Goal: Information Seeking & Learning: Compare options

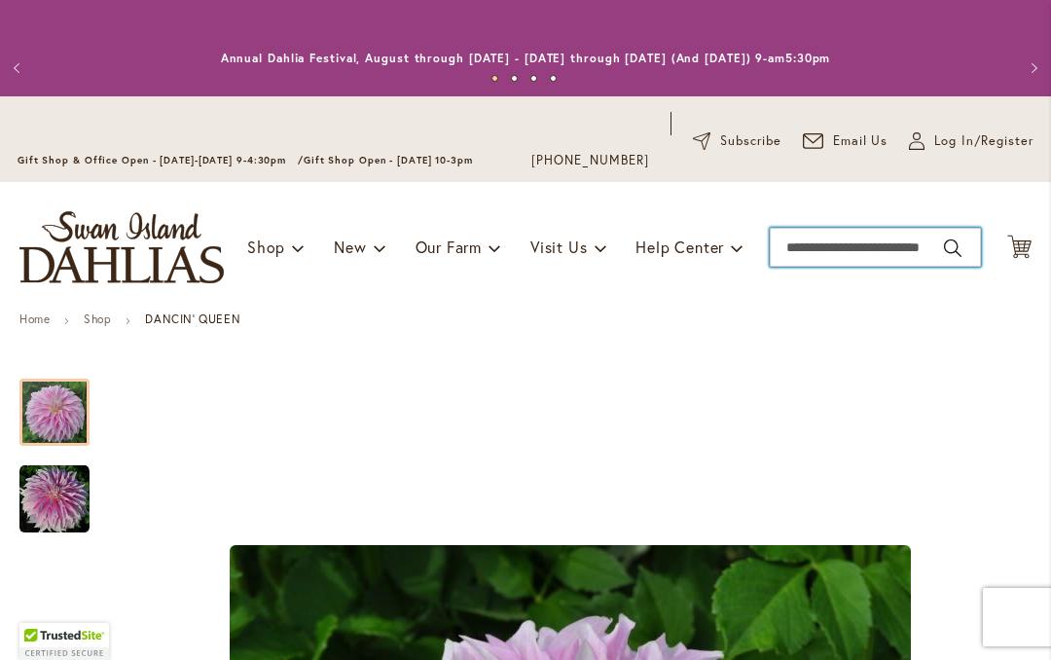
click at [837, 240] on input "Search" at bounding box center [875, 247] width 211 height 39
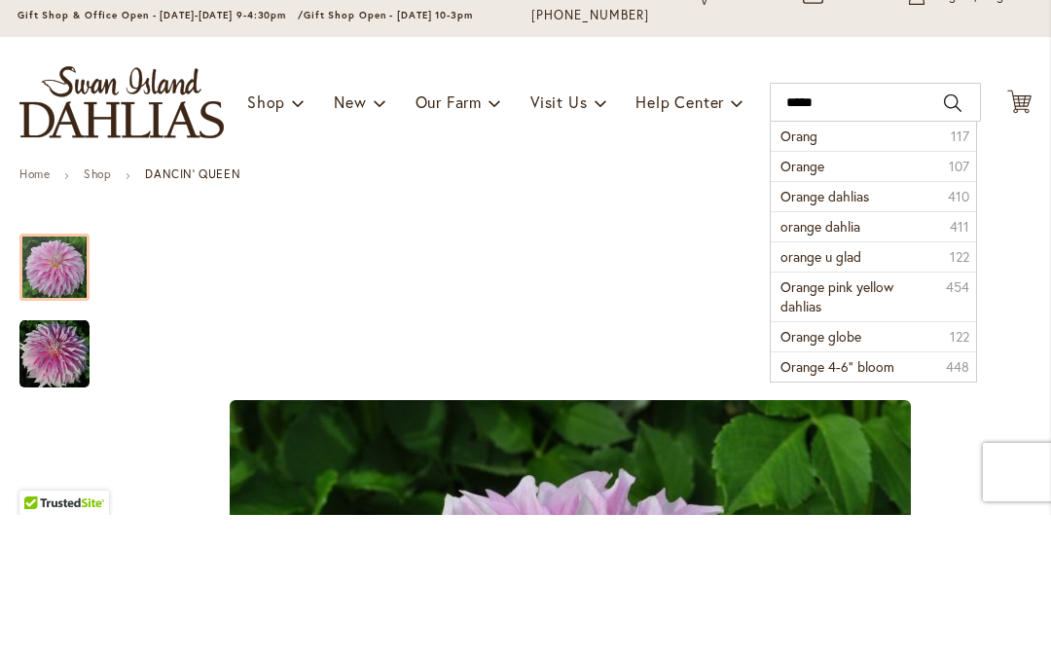
click at [792, 332] on span "Orange dahlias" at bounding box center [825, 341] width 89 height 18
type input "**********"
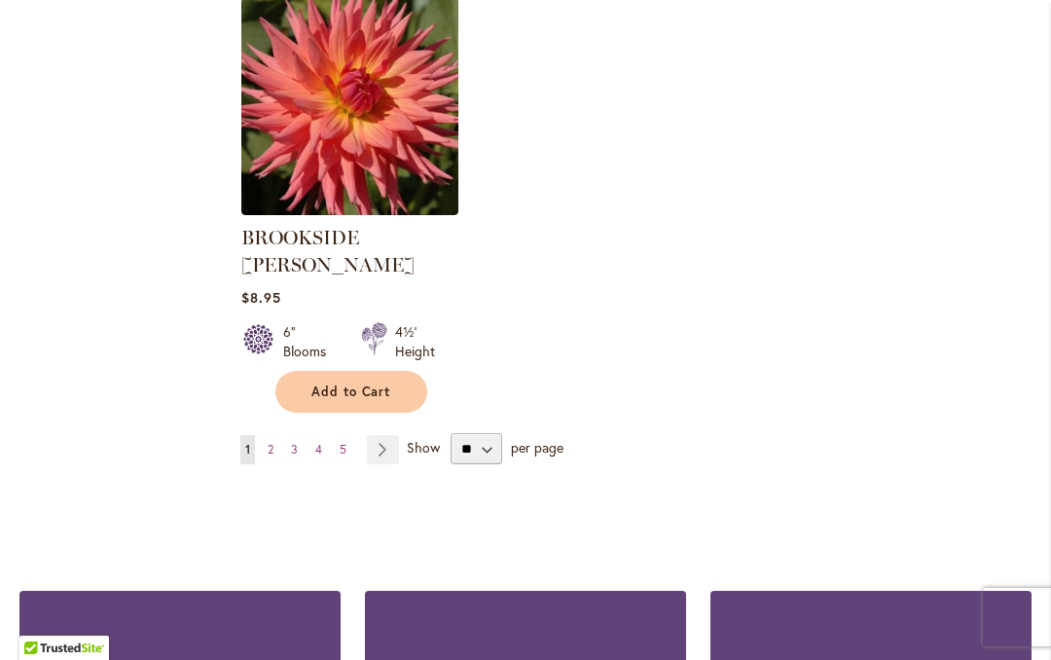
scroll to position [2602, 0]
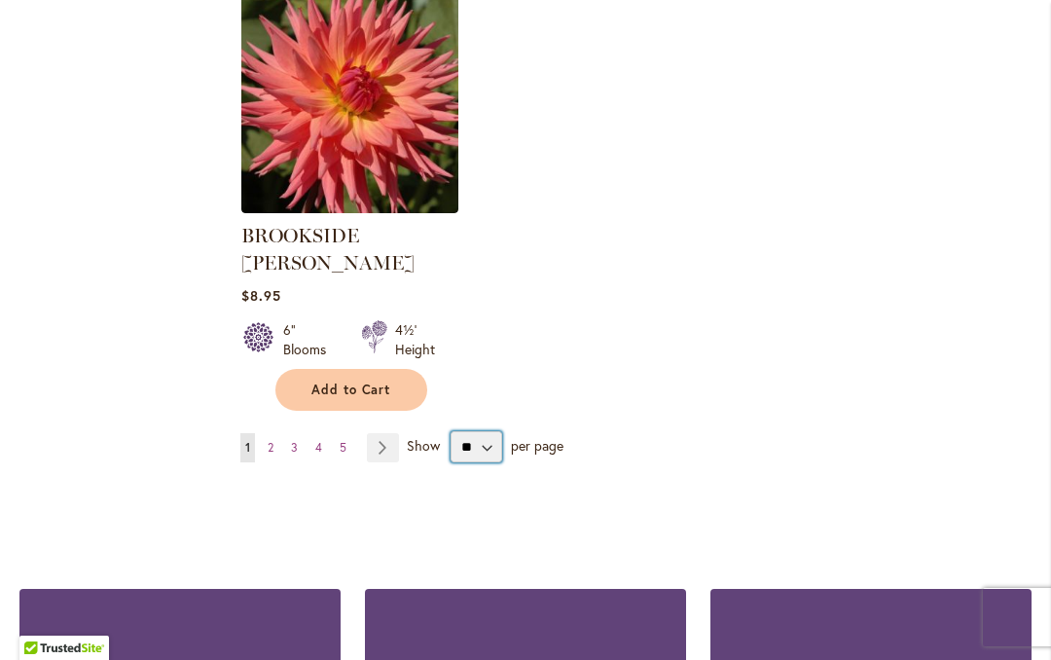
click at [487, 431] on select "** ** ** **" at bounding box center [477, 446] width 52 height 31
select select "**"
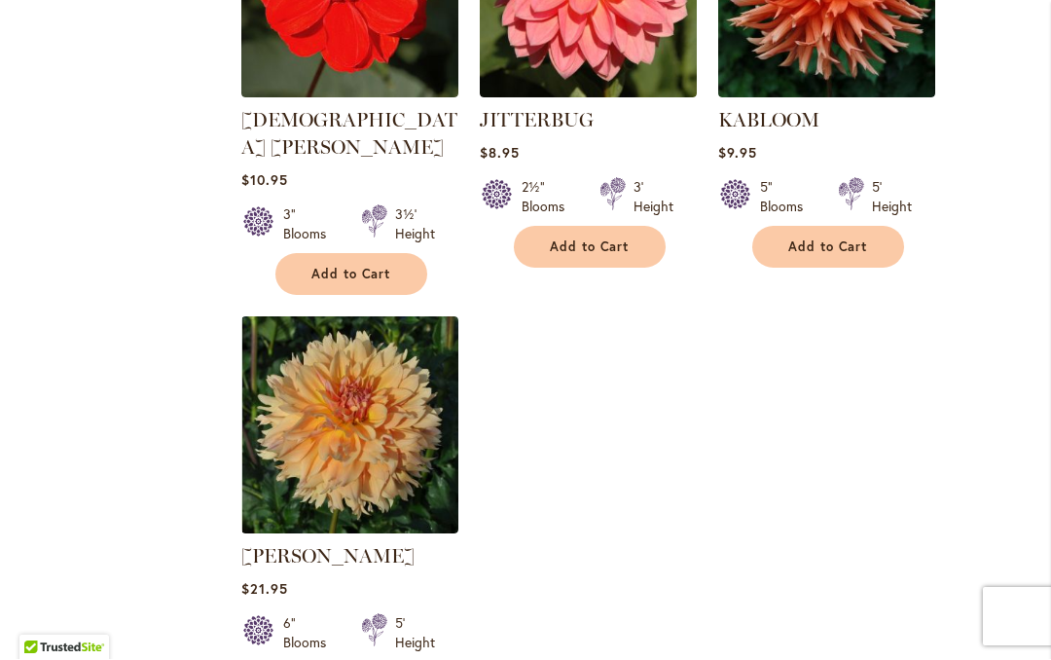
scroll to position [9079, 0]
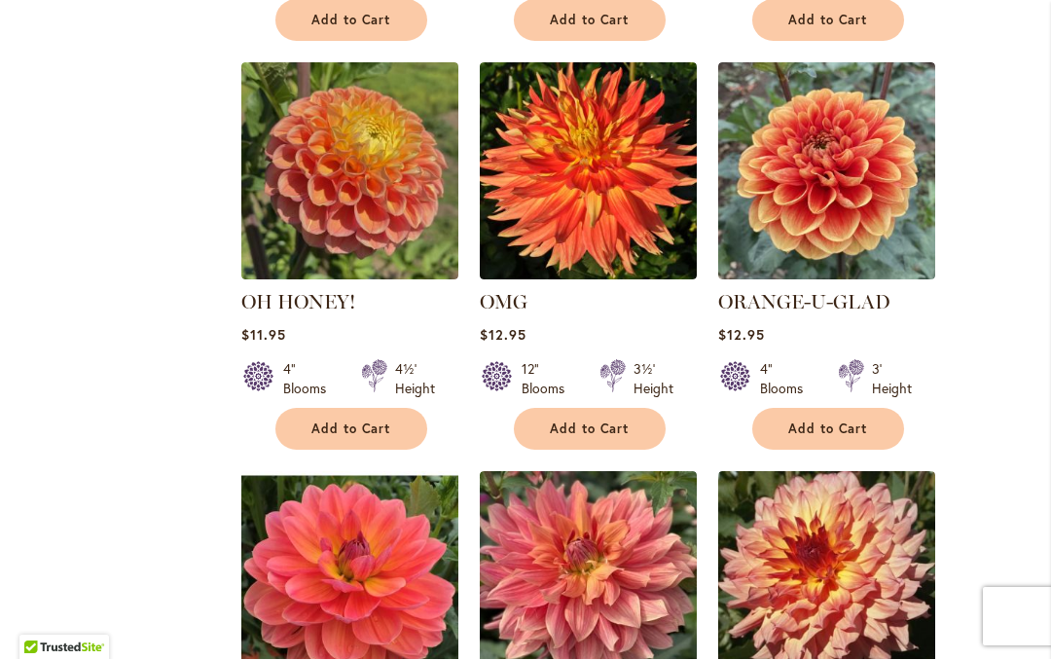
scroll to position [2947, 0]
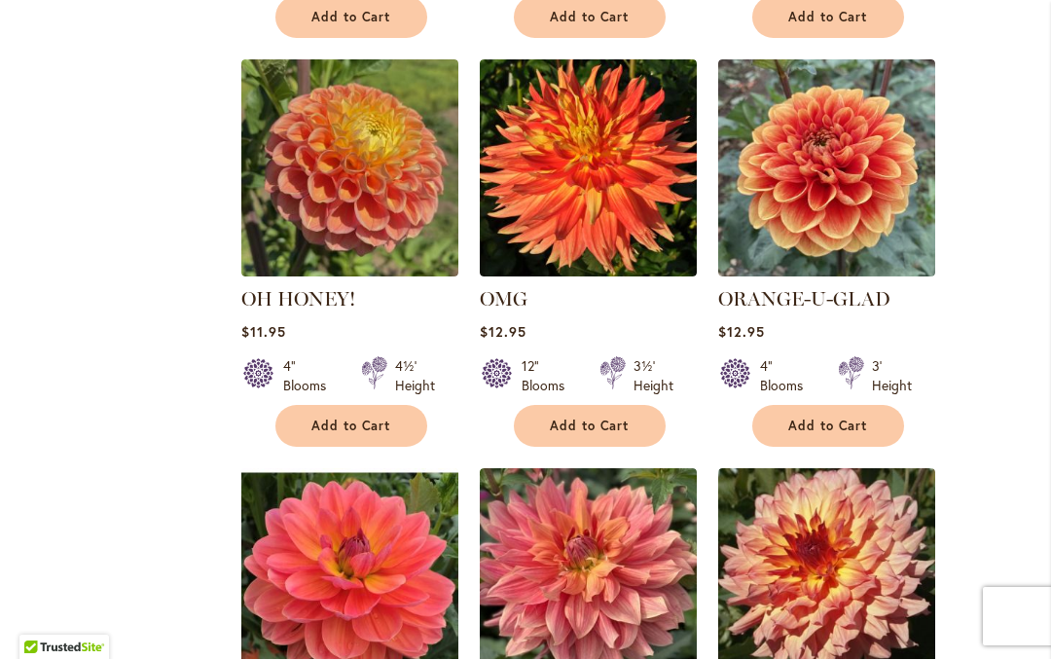
click at [808, 193] on img at bounding box center [826, 168] width 217 height 217
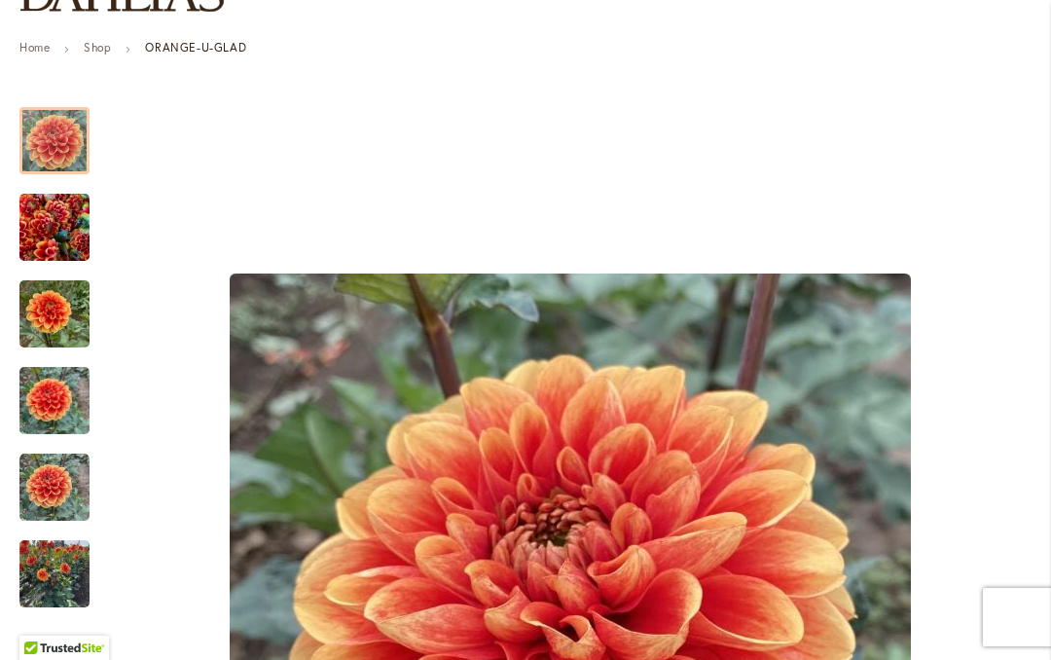
scroll to position [273, 0]
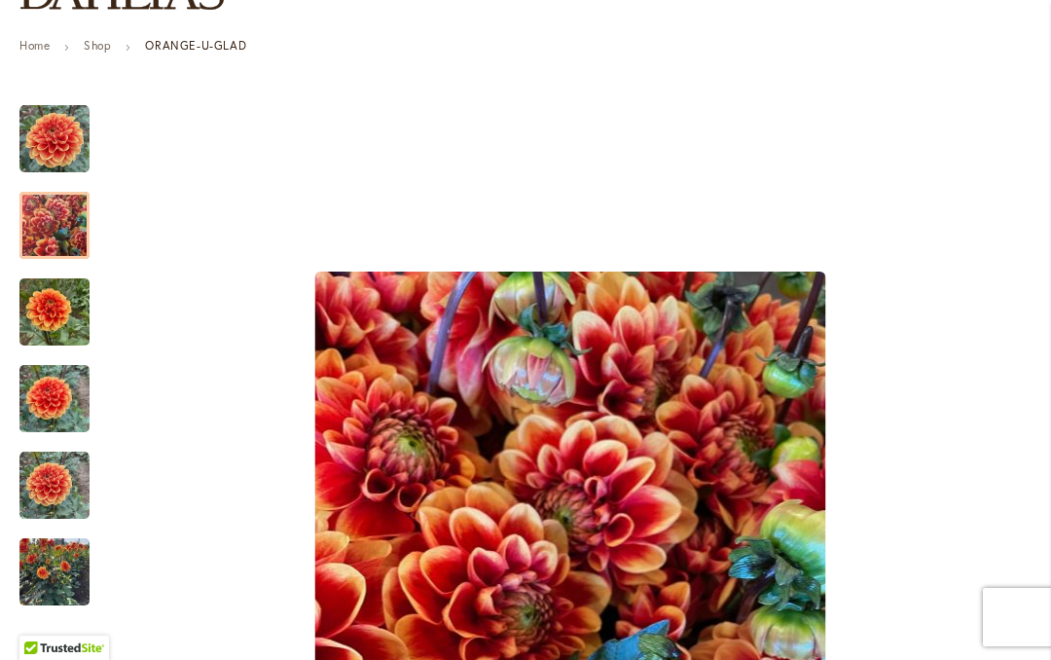
click at [28, 235] on img "Orange-U-Glad" at bounding box center [54, 225] width 70 height 93
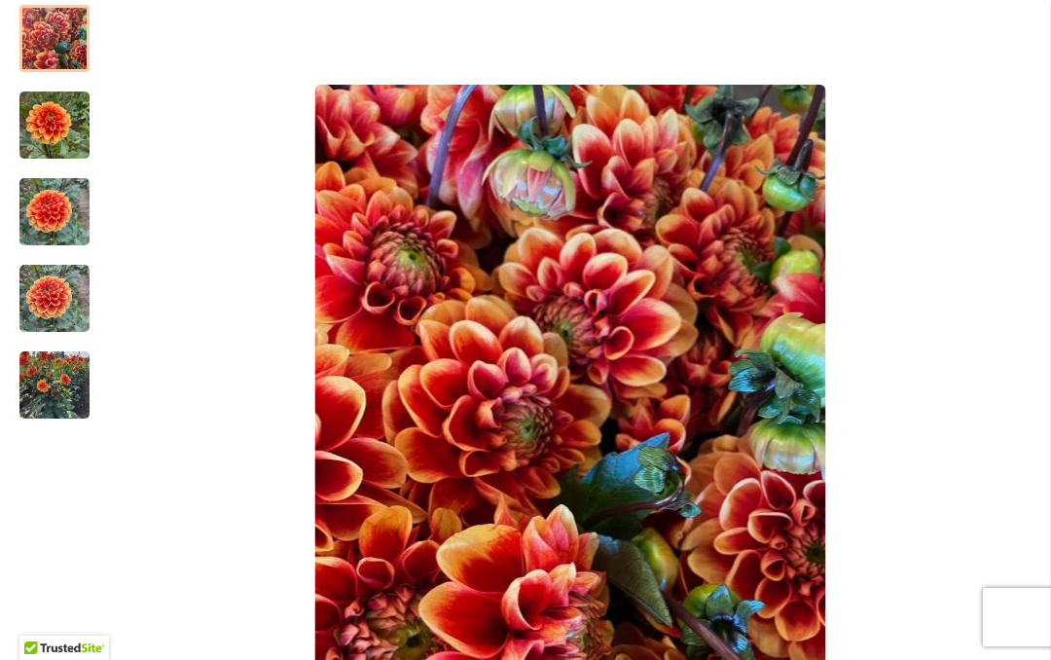
scroll to position [442, 0]
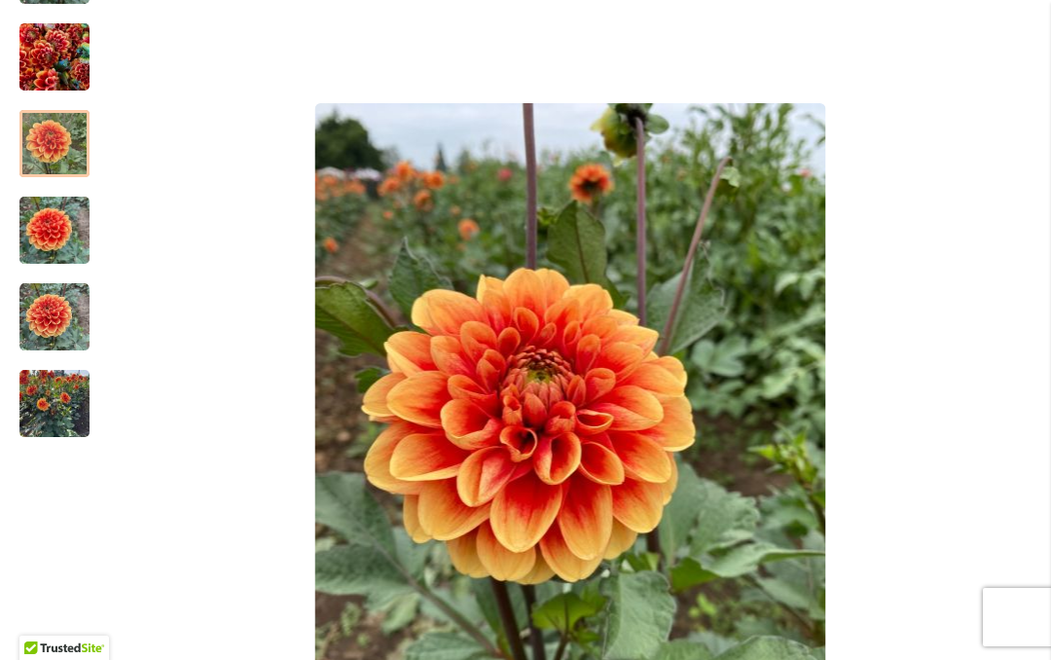
click at [36, 160] on img "Orange-U-Glad" at bounding box center [54, 143] width 70 height 93
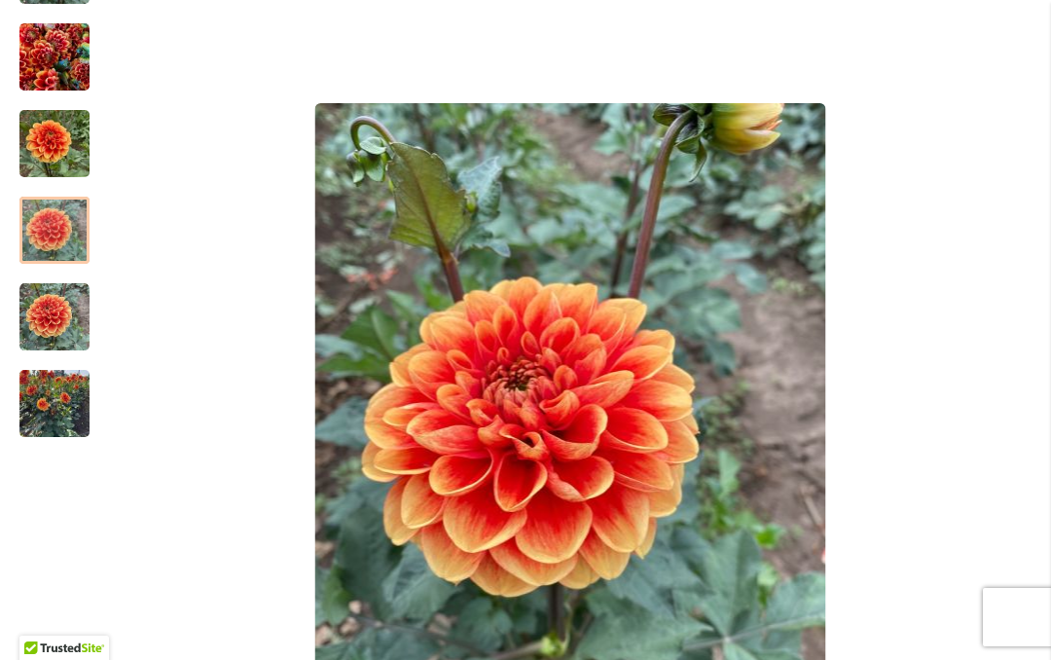
click at [29, 237] on img "Orange-U-Glad" at bounding box center [54, 230] width 70 height 93
click at [39, 321] on img "Orange-U-Glad" at bounding box center [54, 317] width 70 height 70
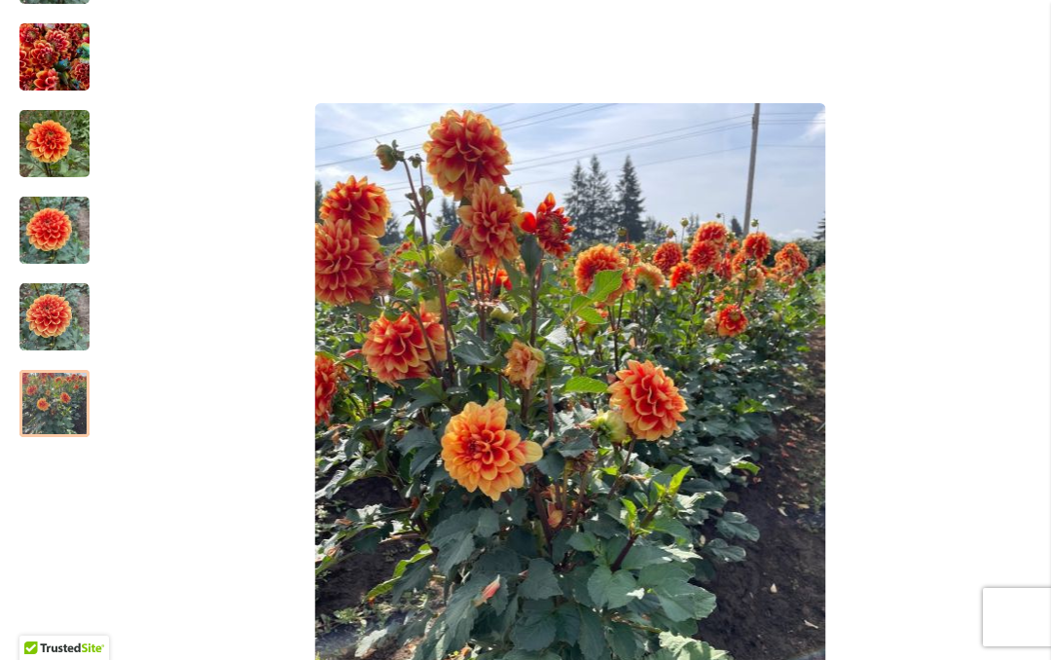
click at [44, 396] on img "Orange-U-Glad" at bounding box center [54, 403] width 70 height 93
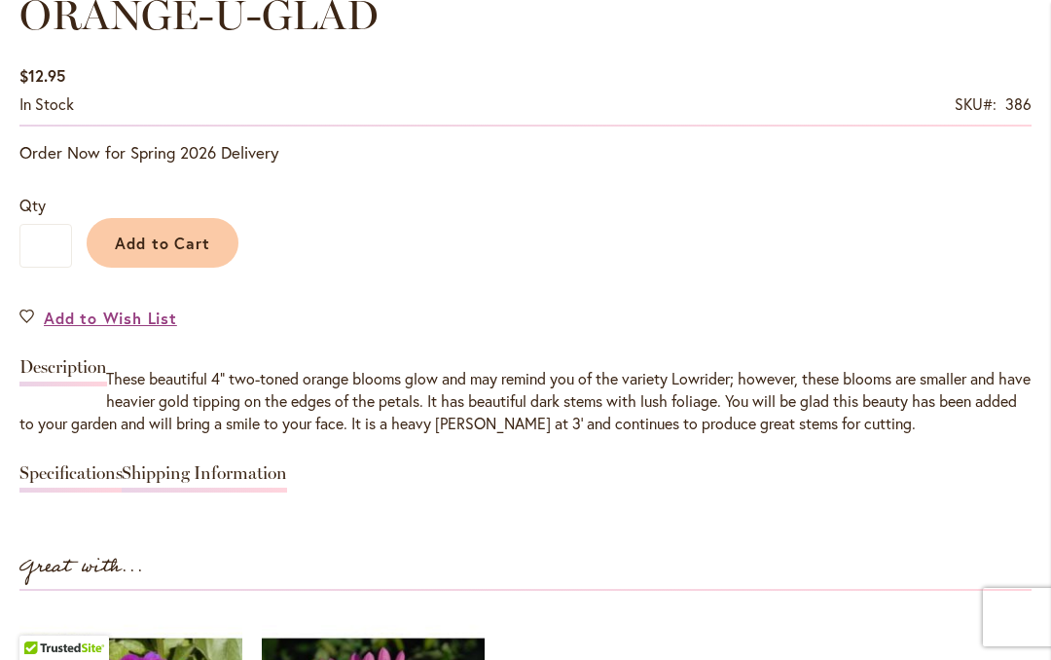
scroll to position [1471, 0]
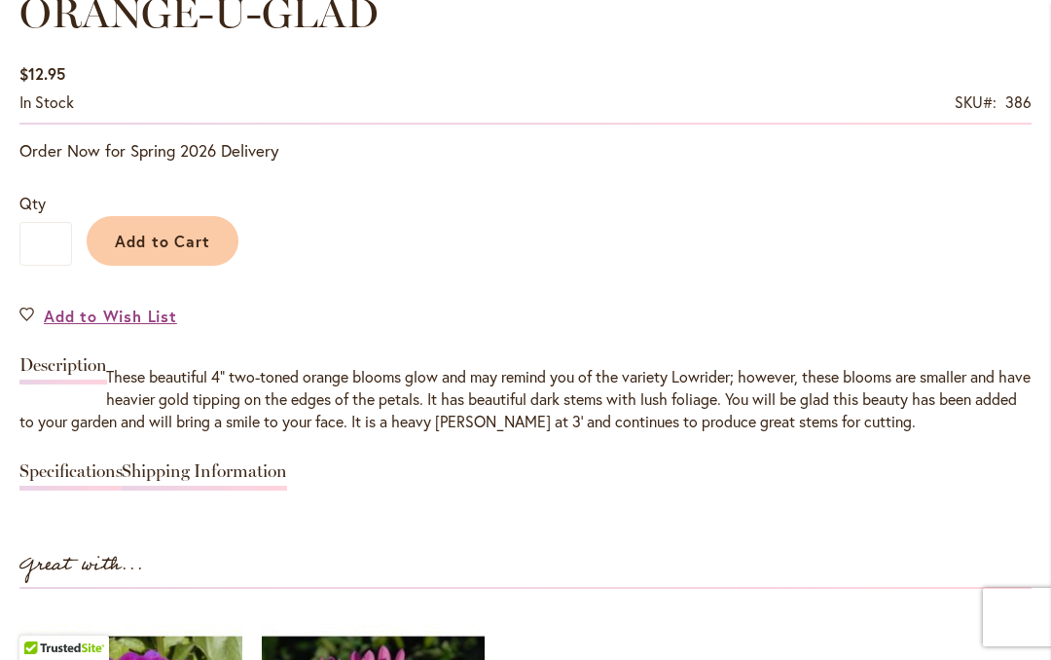
click at [23, 462] on link "Specifications" at bounding box center [70, 476] width 103 height 28
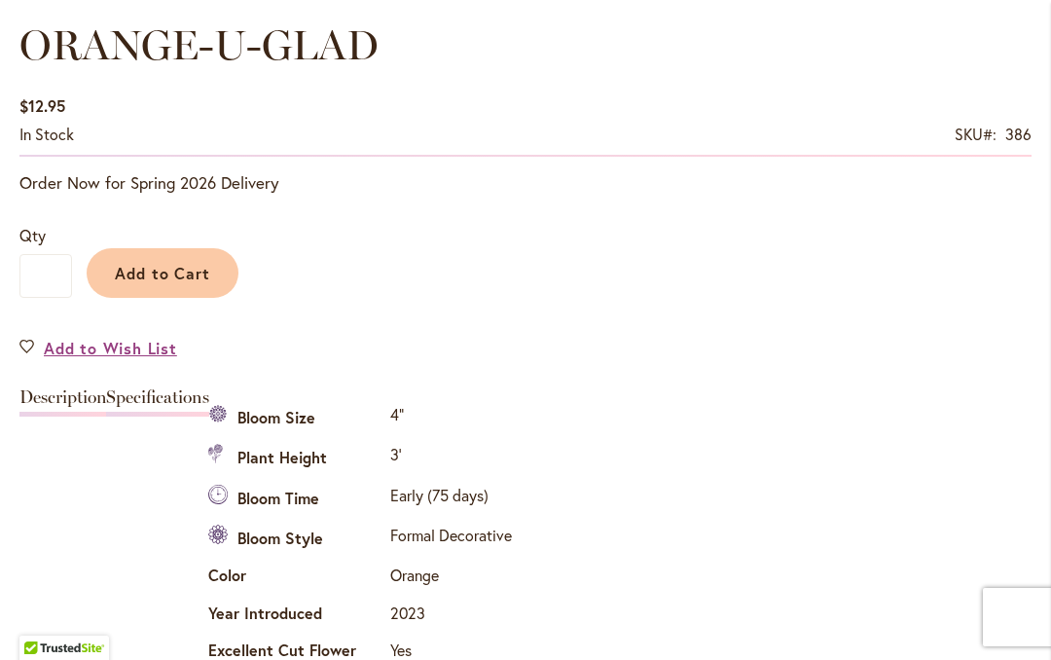
scroll to position [1446, 0]
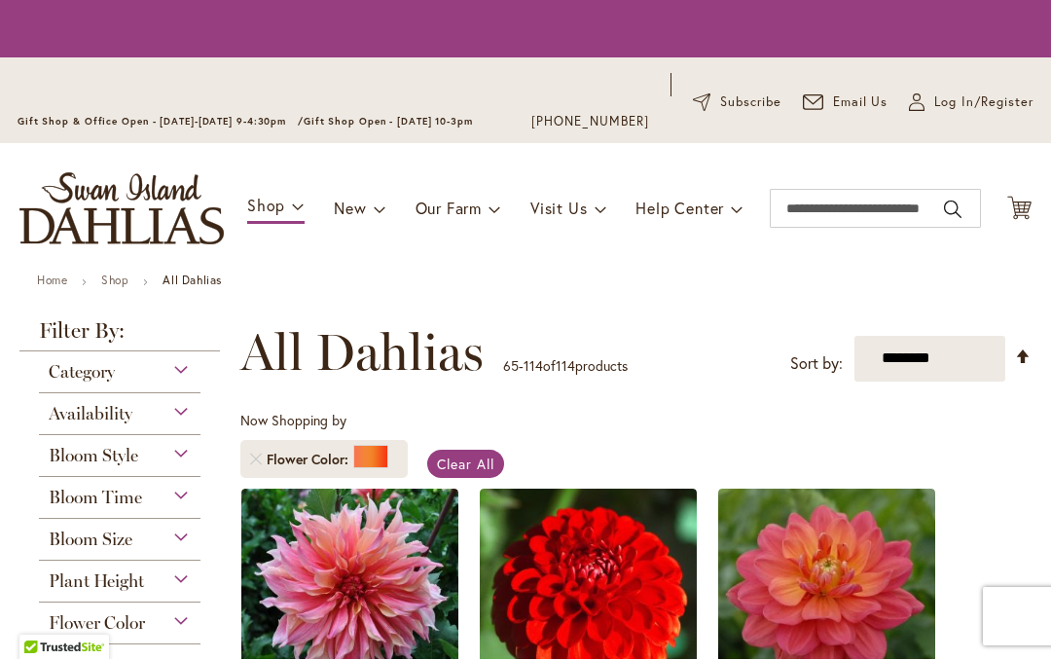
scroll to position [402, 0]
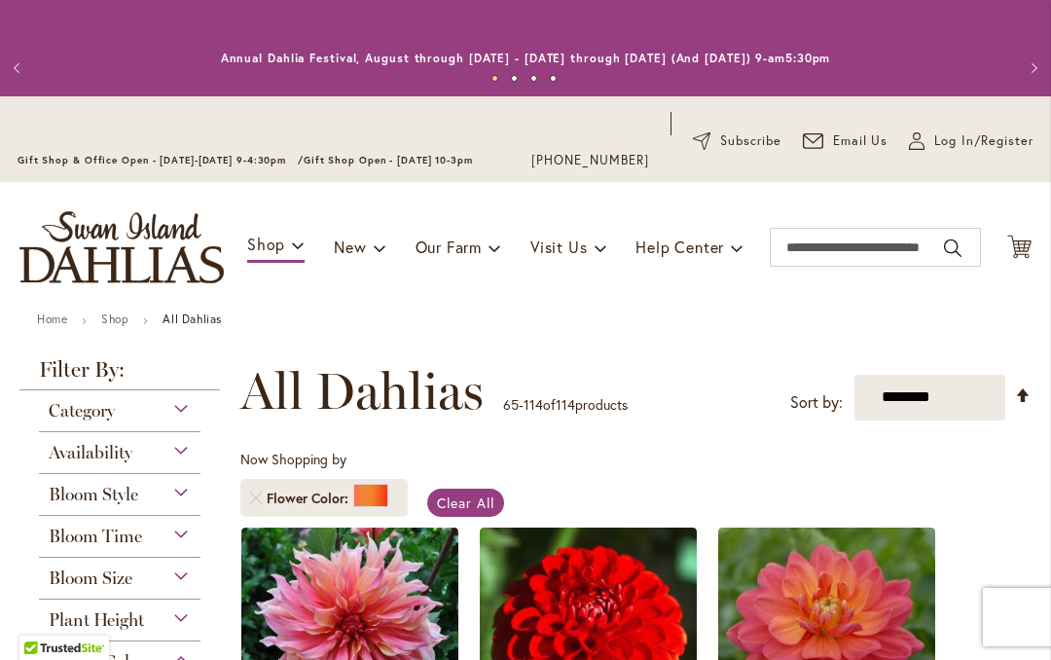
scroll to position [0, 0]
click at [815, 253] on input "Search" at bounding box center [875, 247] width 211 height 39
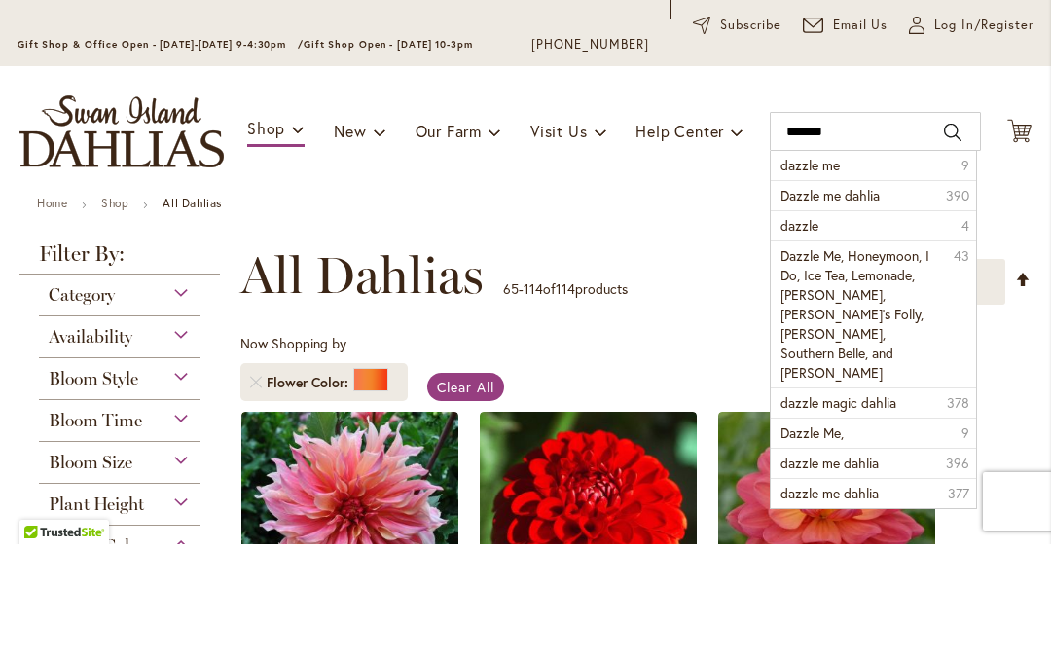
click at [808, 272] on span "dazzle me" at bounding box center [810, 281] width 59 height 18
type input "*********"
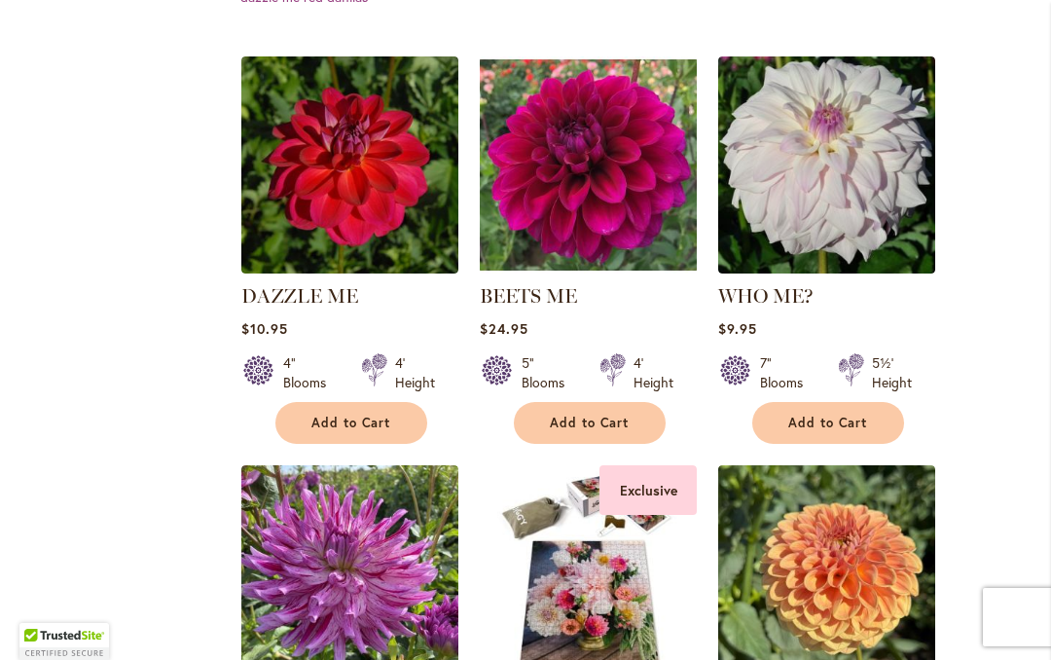
scroll to position [708, 0]
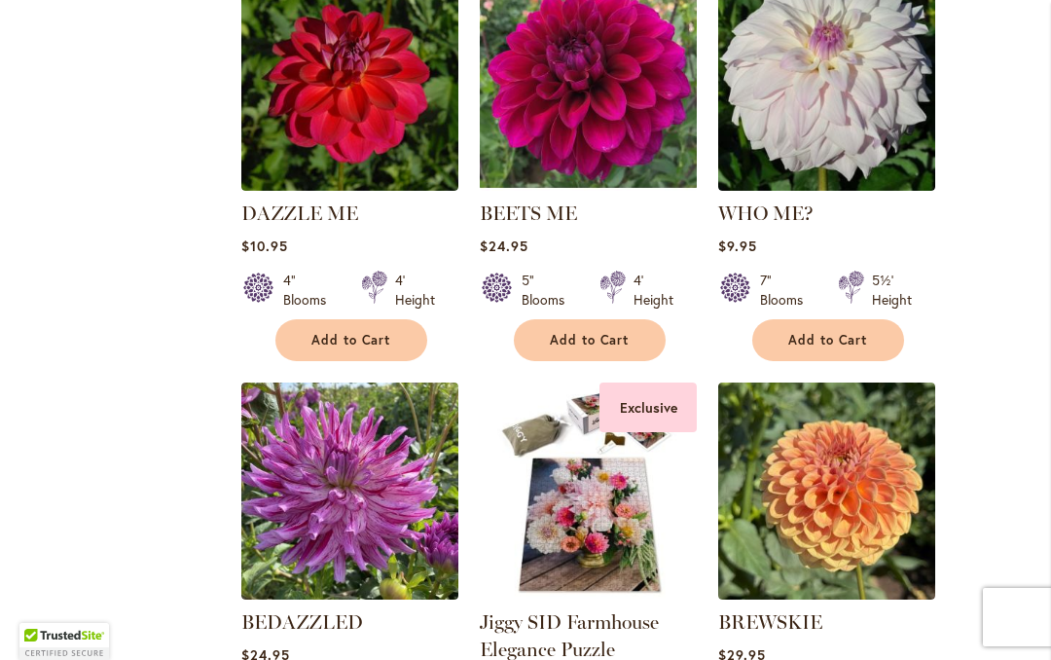
click at [296, 112] on img at bounding box center [349, 82] width 217 height 217
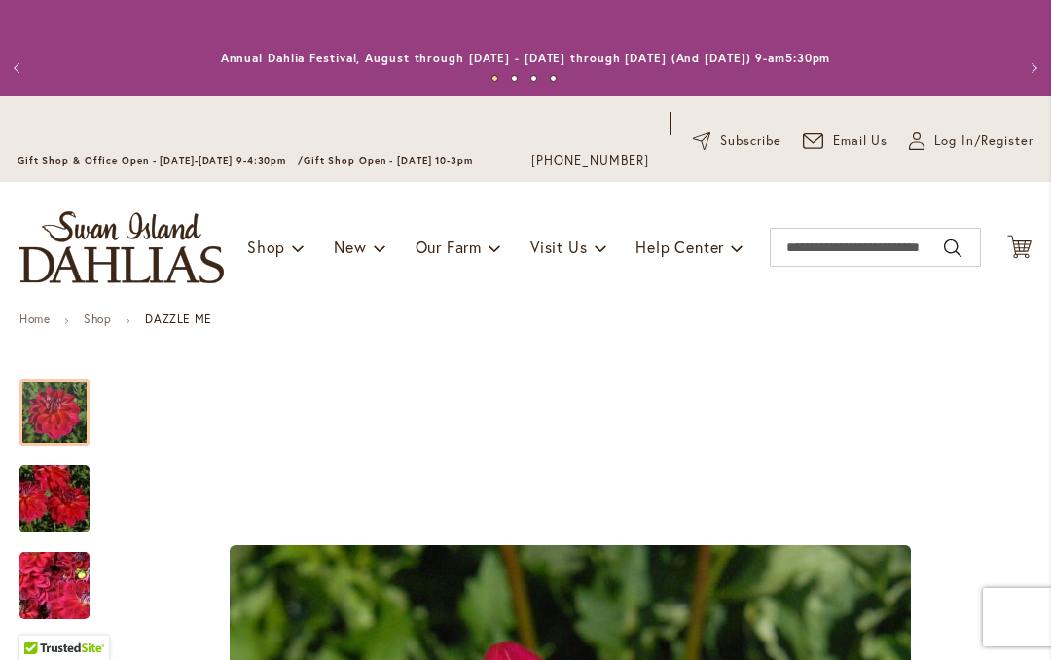
click at [56, 515] on img "DAZZLE ME" at bounding box center [54, 499] width 140 height 93
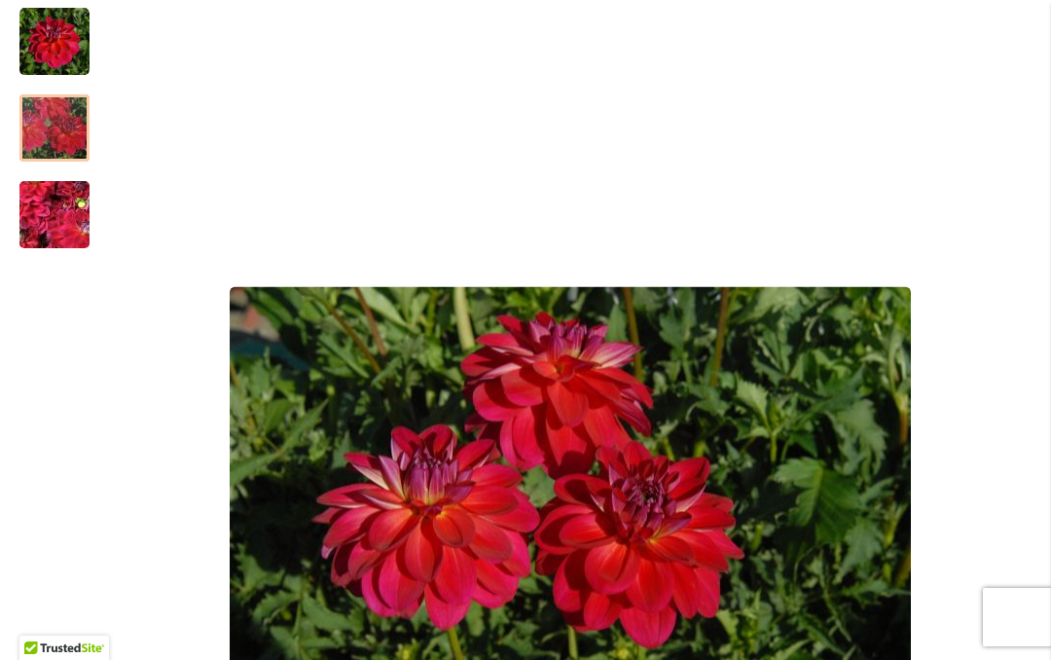
scroll to position [374, 0]
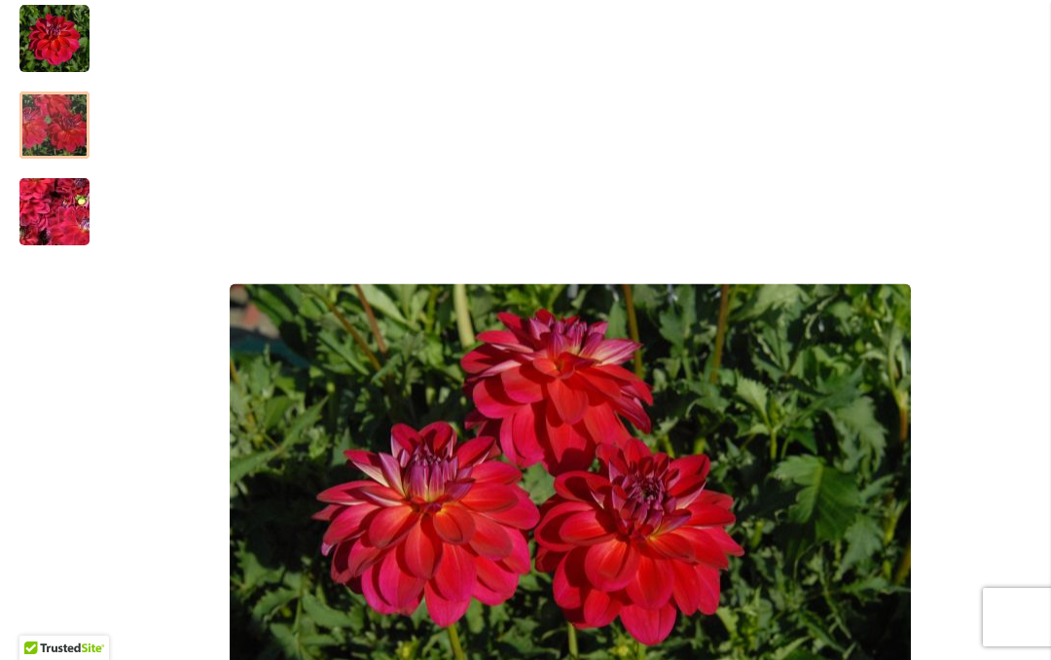
click at [46, 226] on img "DAZZLE ME" at bounding box center [54, 212] width 140 height 105
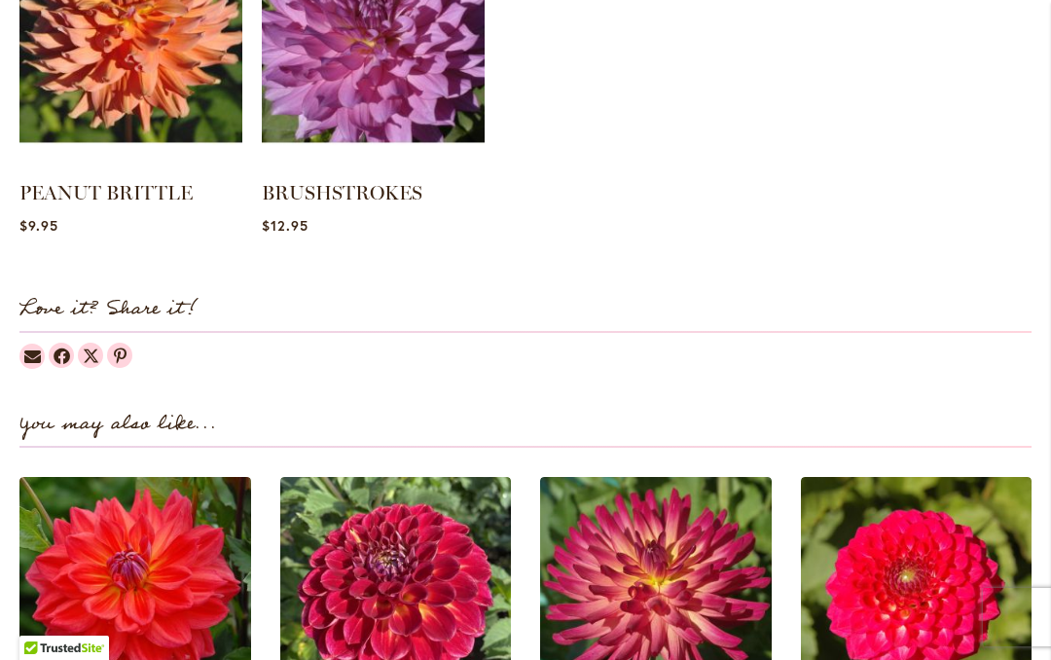
scroll to position [2112, 0]
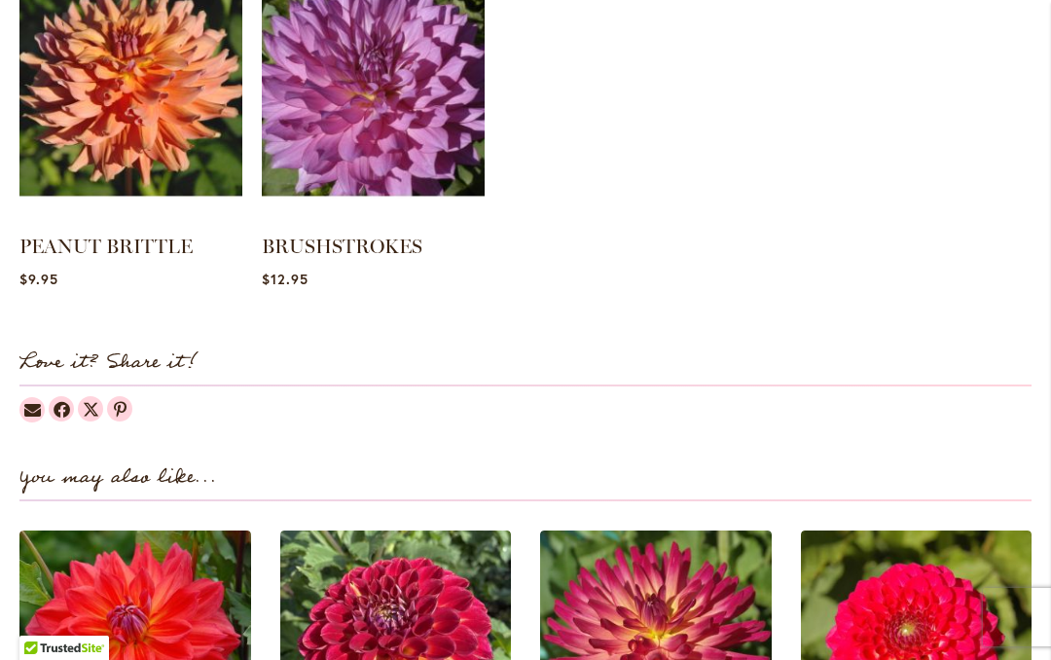
click at [44, 243] on link "PEANUT BRITTLE" at bounding box center [105, 246] width 173 height 23
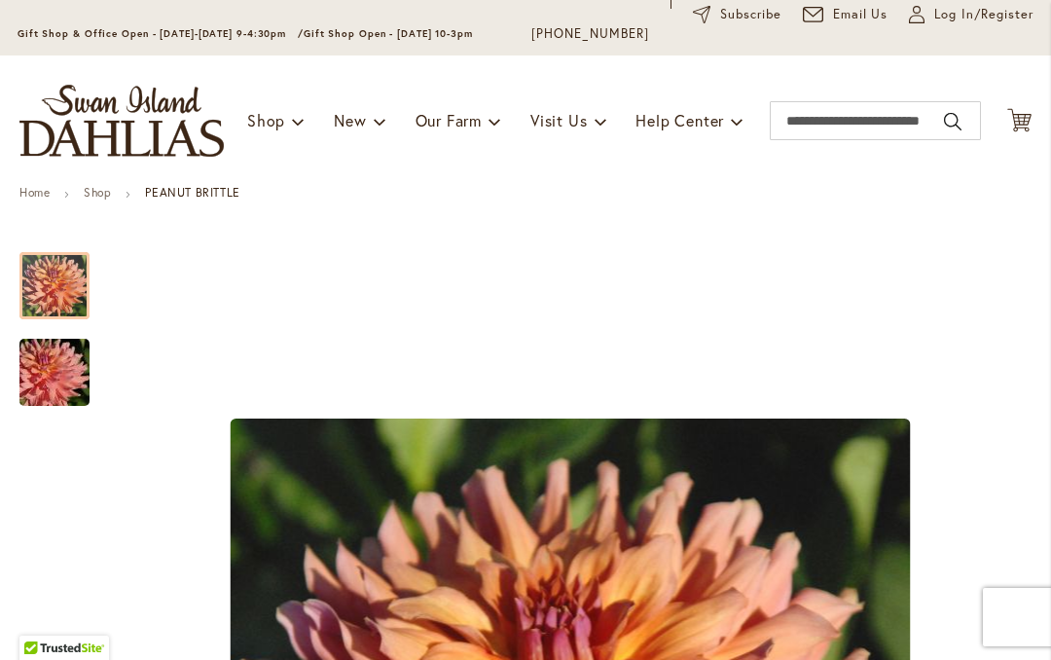
scroll to position [378, 0]
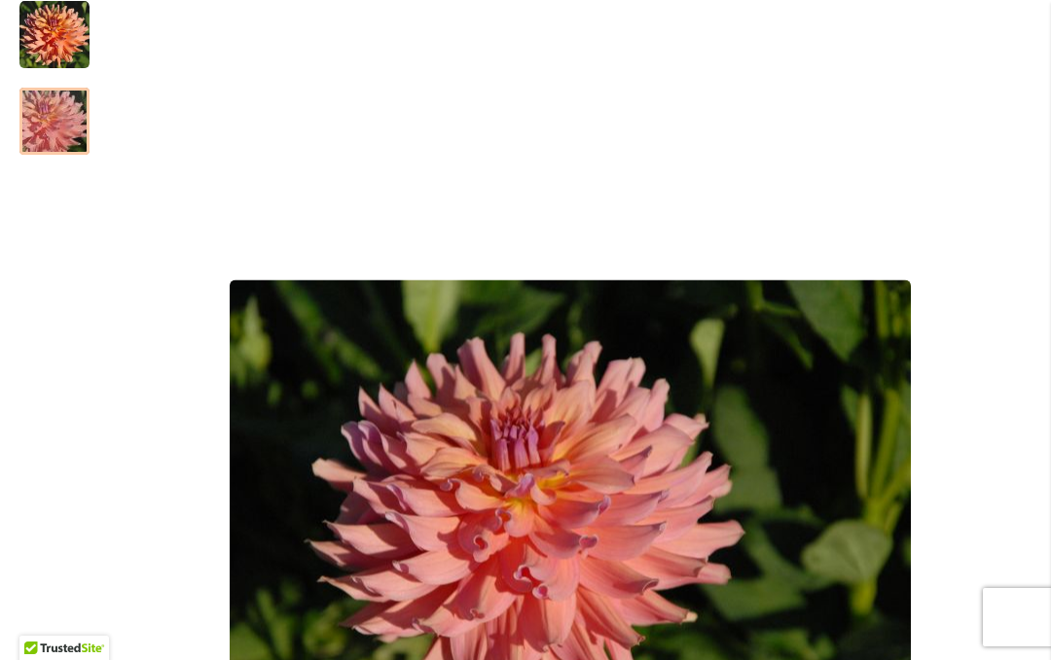
click at [43, 141] on img "PEANUT BRITTLE" at bounding box center [54, 121] width 140 height 93
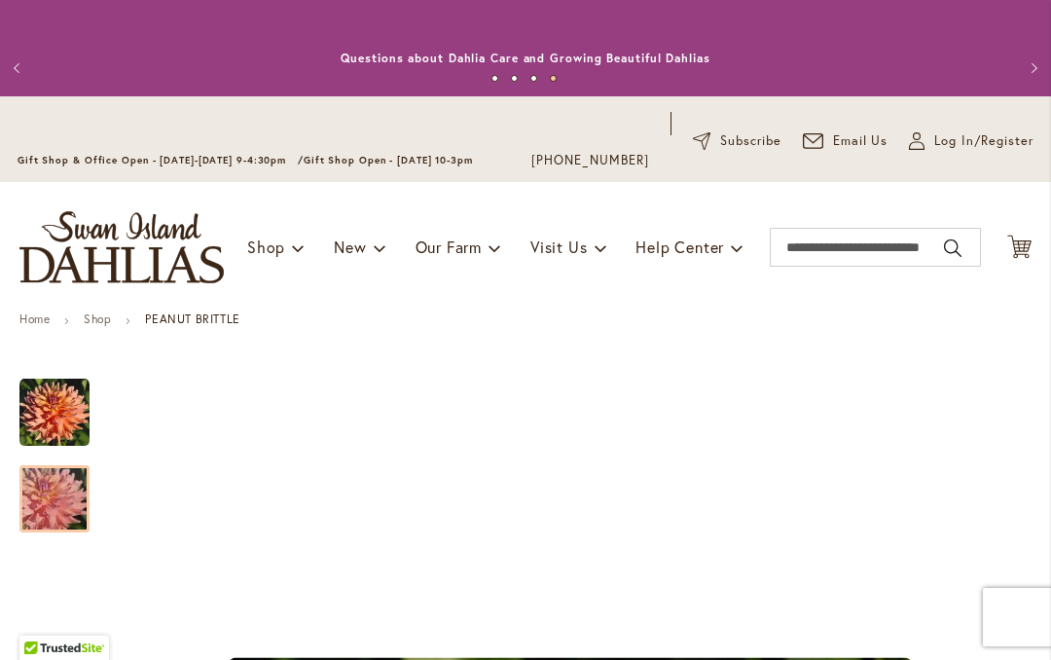
scroll to position [0, 0]
click at [792, 214] on div "Toggle Nav Shop Dahlia Tubers Collections Fresh Cut Dahlias Gardening Supplies …" at bounding box center [525, 247] width 1051 height 130
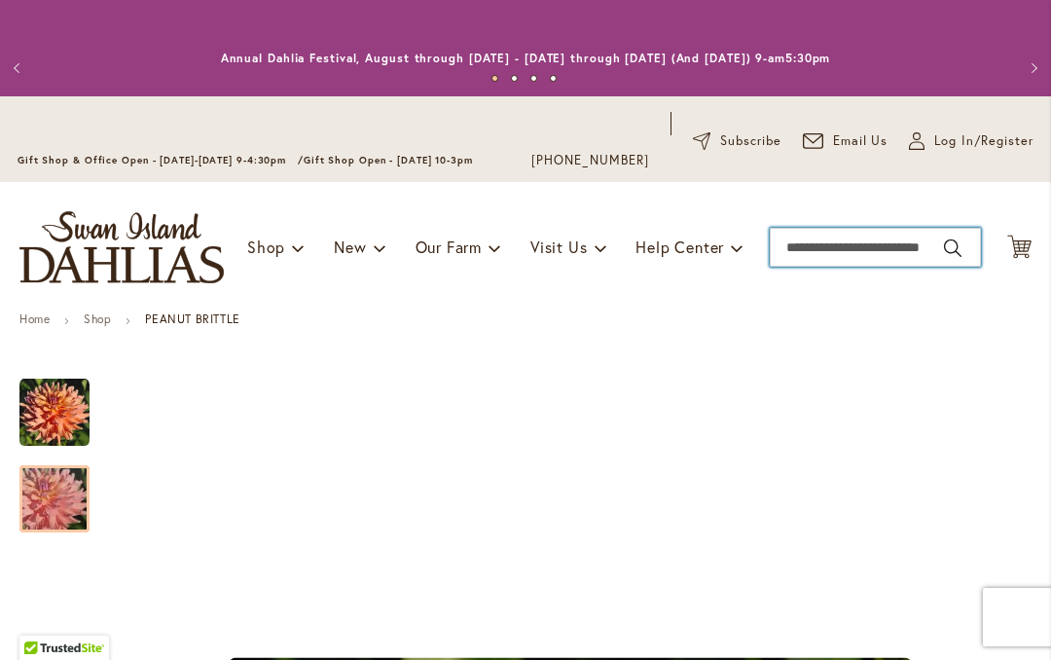
click at [798, 242] on input "Search" at bounding box center [875, 247] width 211 height 39
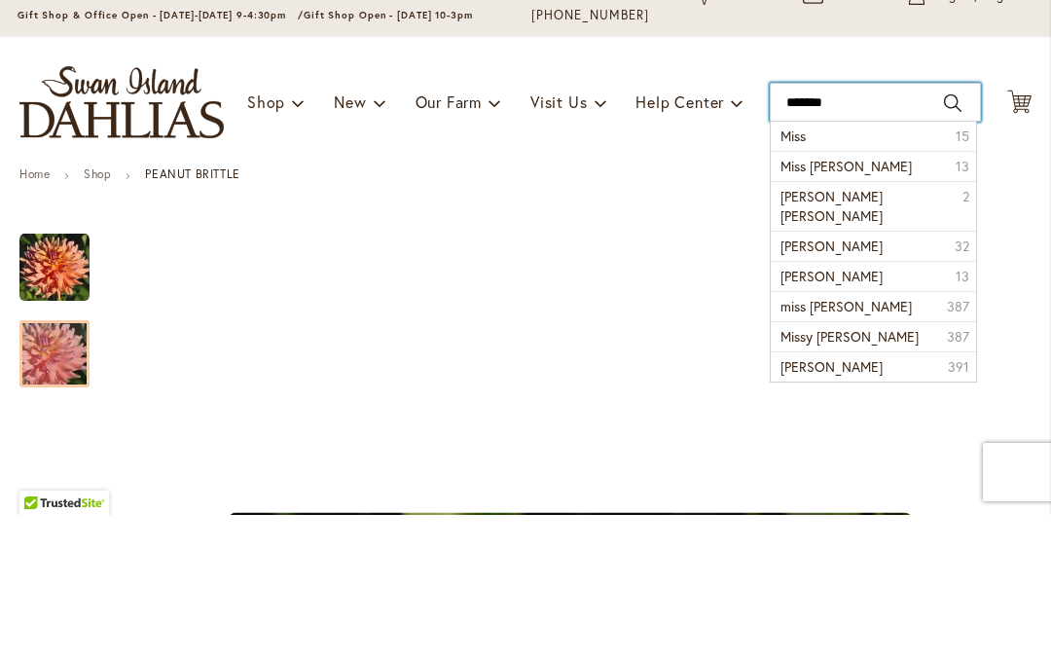
type input "********"
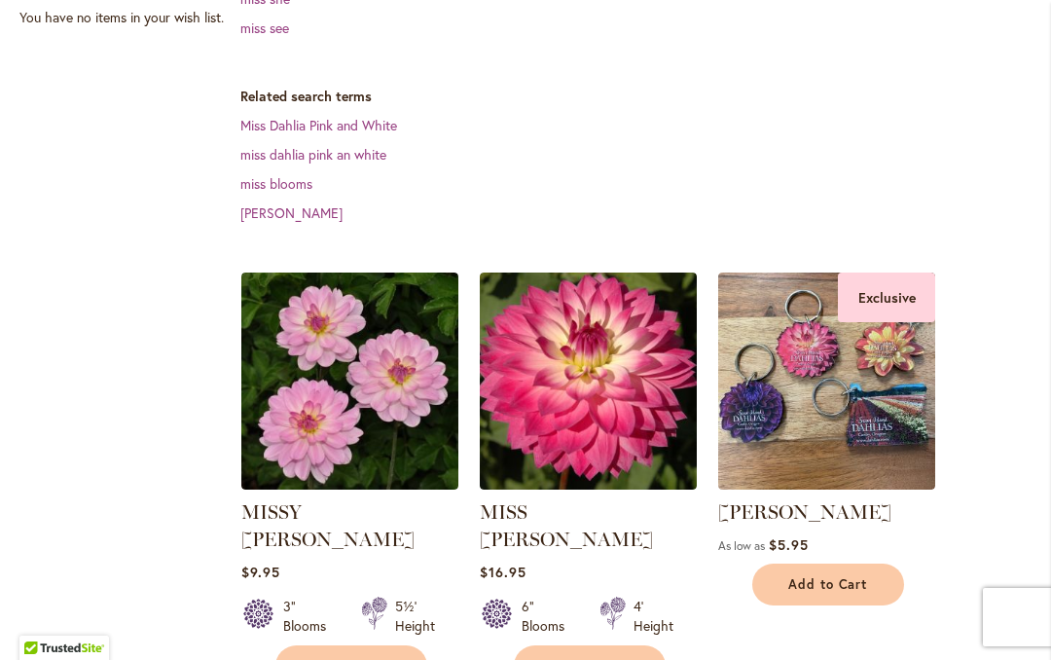
scroll to position [598, 0]
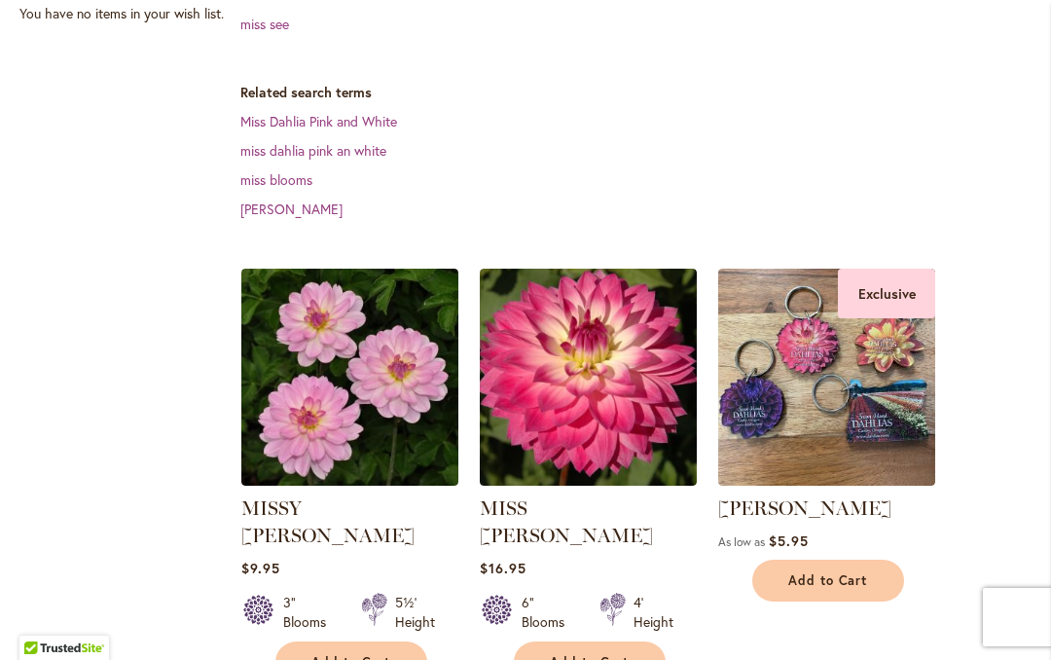
click at [288, 359] on img at bounding box center [349, 377] width 217 height 217
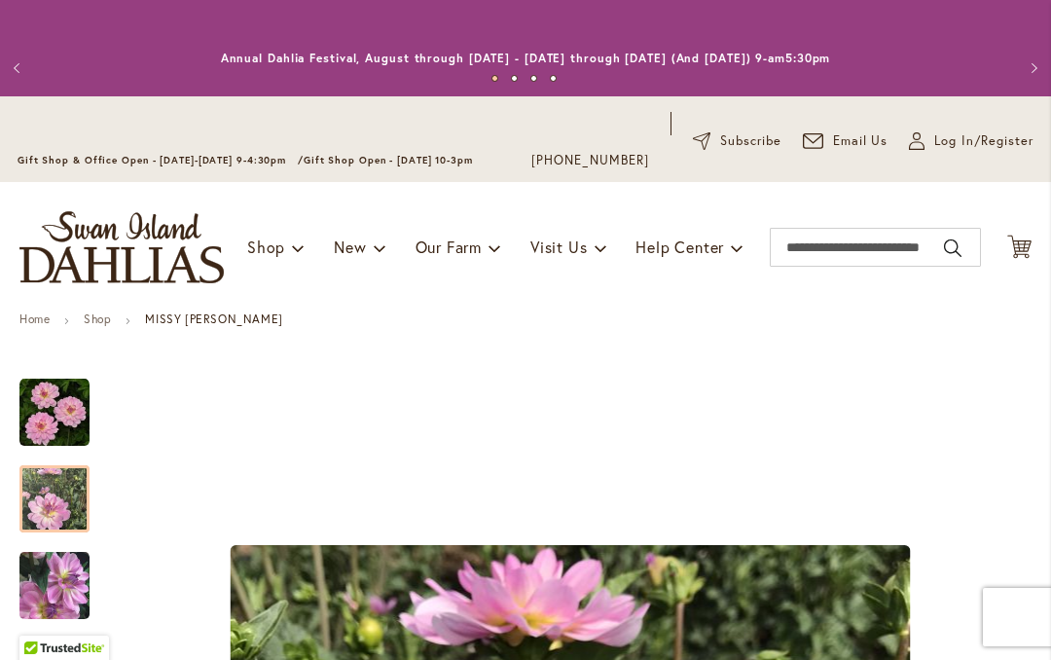
click at [37, 516] on img "MISSY SUE" at bounding box center [54, 499] width 70 height 70
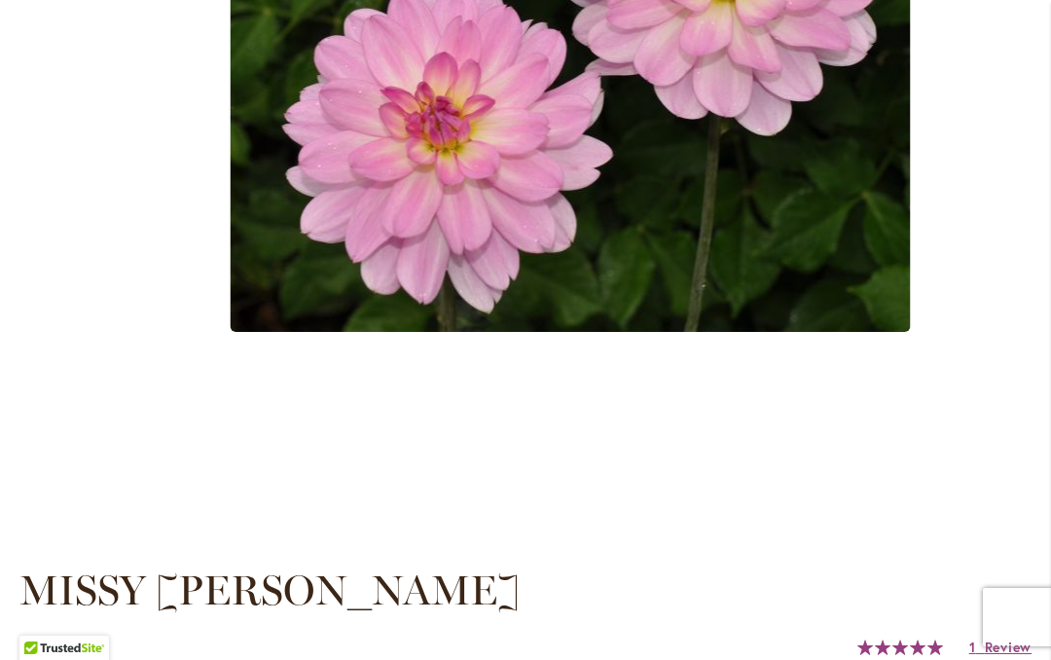
scroll to position [877, 0]
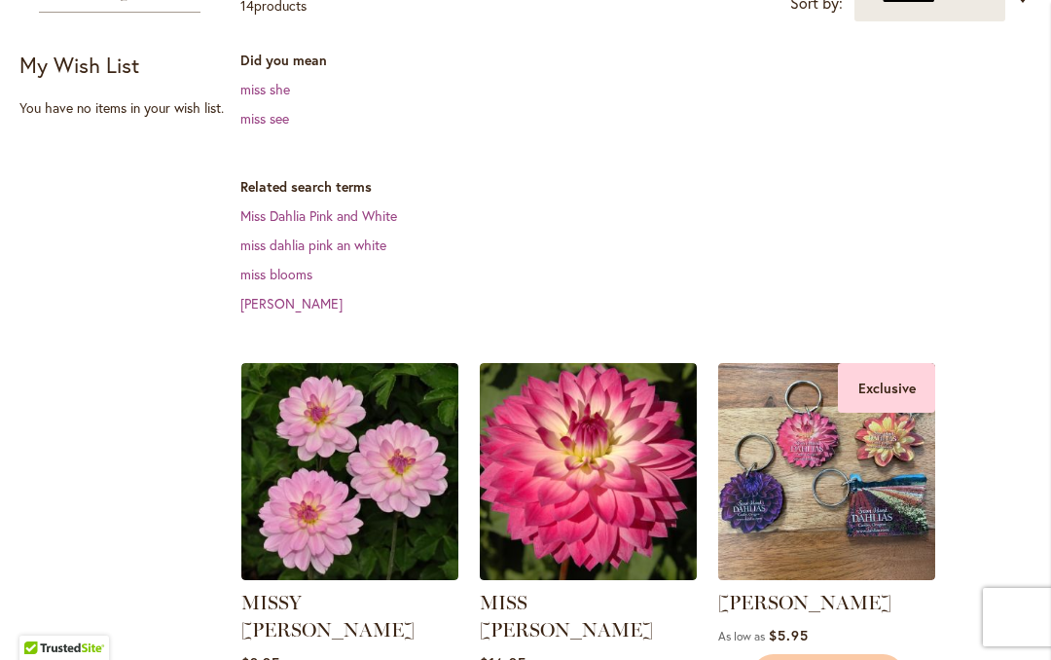
scroll to position [504, 0]
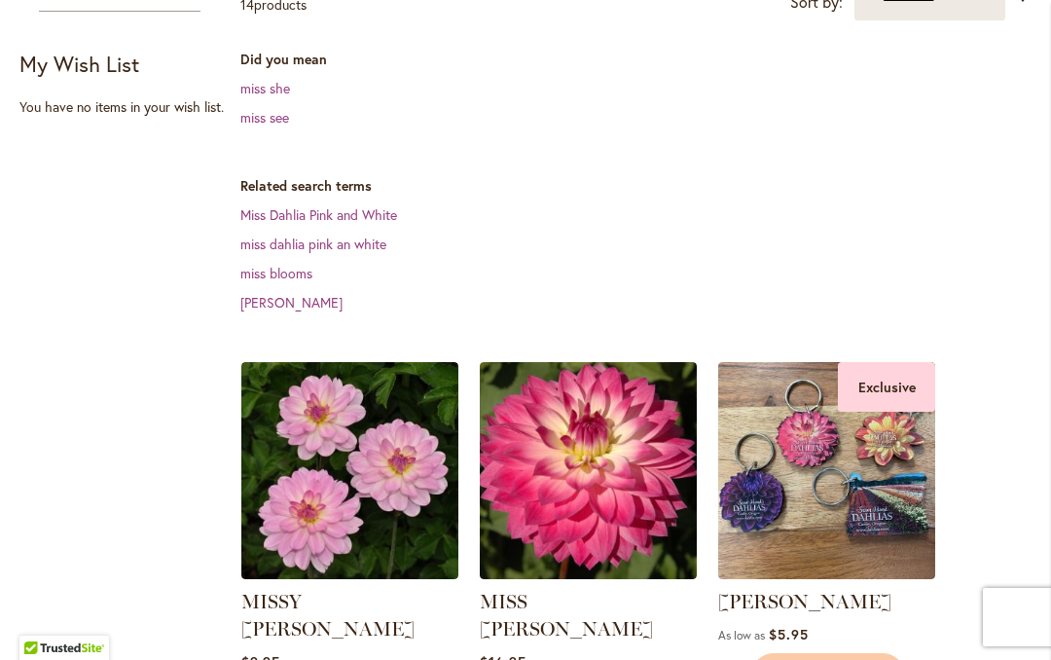
click at [292, 434] on img at bounding box center [349, 470] width 217 height 217
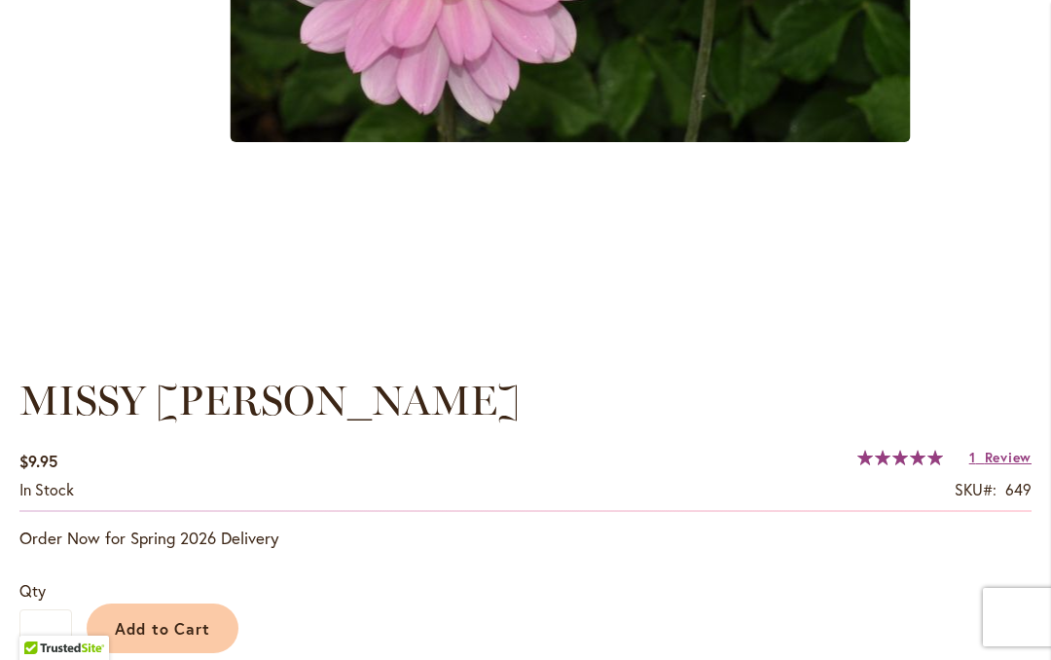
click at [990, 460] on span "Review" at bounding box center [1008, 457] width 47 height 18
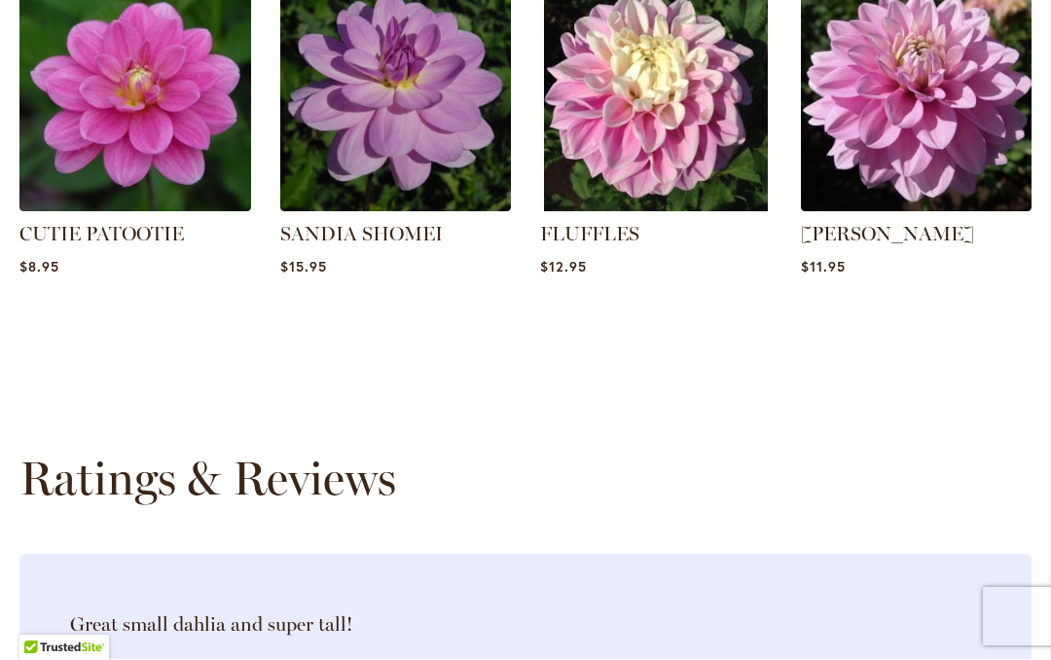
scroll to position [2677, 0]
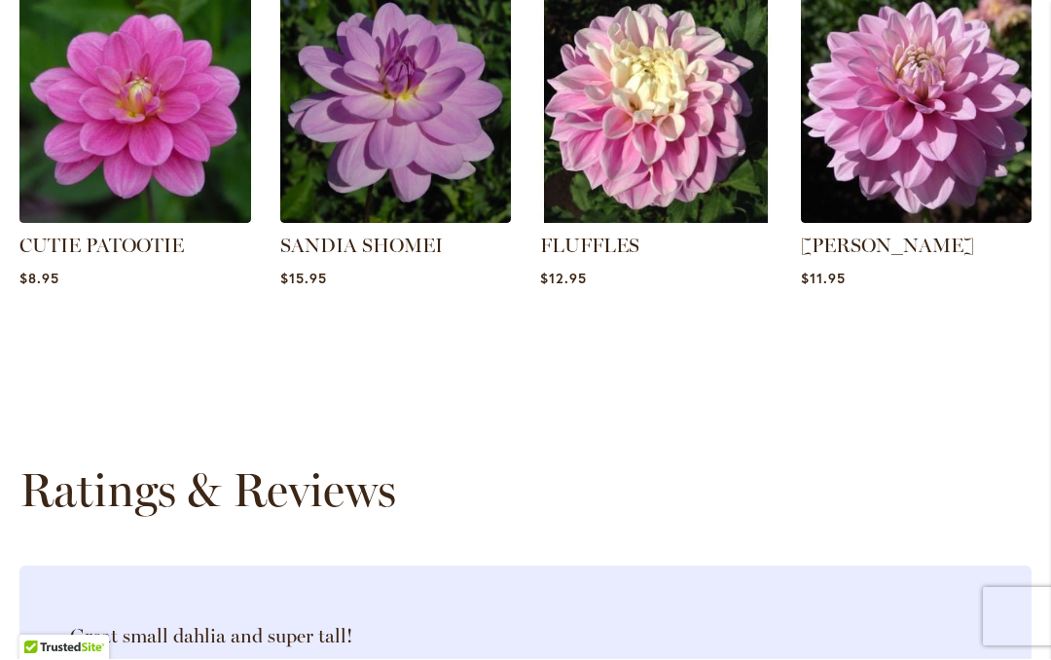
click at [834, 235] on link "[PERSON_NAME]" at bounding box center [887, 246] width 173 height 23
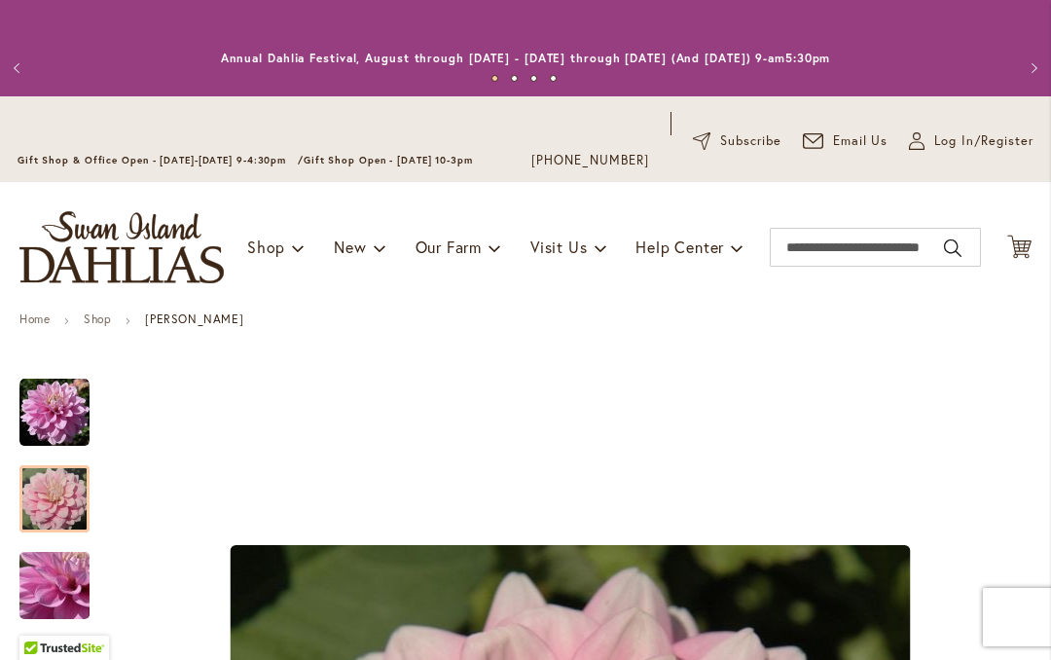
click at [38, 511] on img "HEATHER FEATHER" at bounding box center [54, 499] width 70 height 70
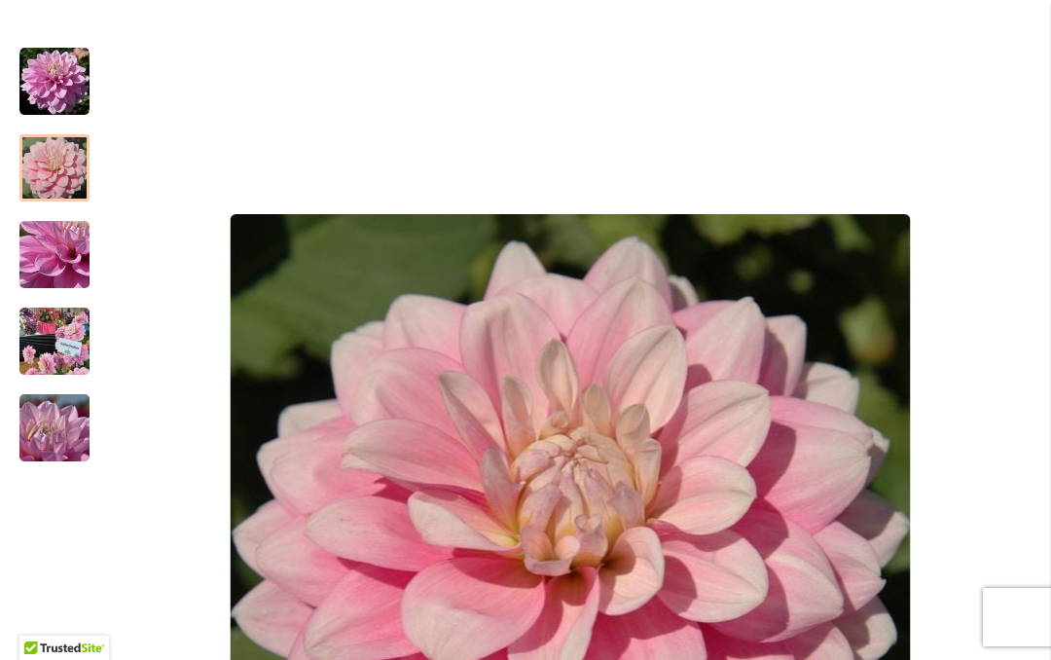
scroll to position [343, 0]
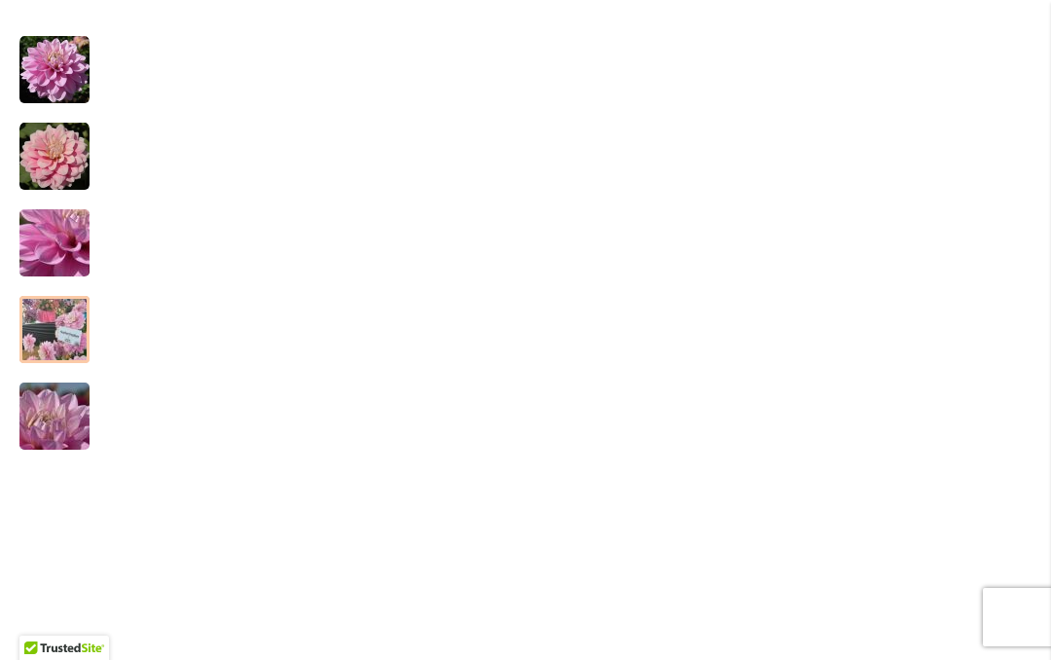
click at [48, 345] on img "HEATHER FEATHER" at bounding box center [54, 329] width 140 height 105
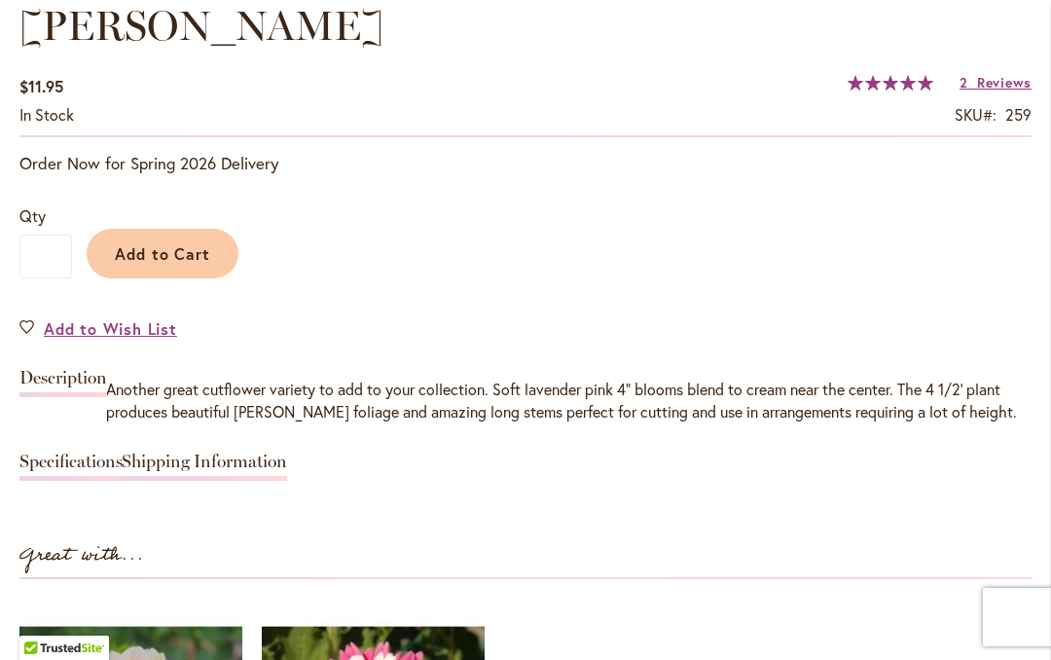
scroll to position [1460, 0]
click at [974, 72] on link "2 Reviews" at bounding box center [996, 81] width 72 height 18
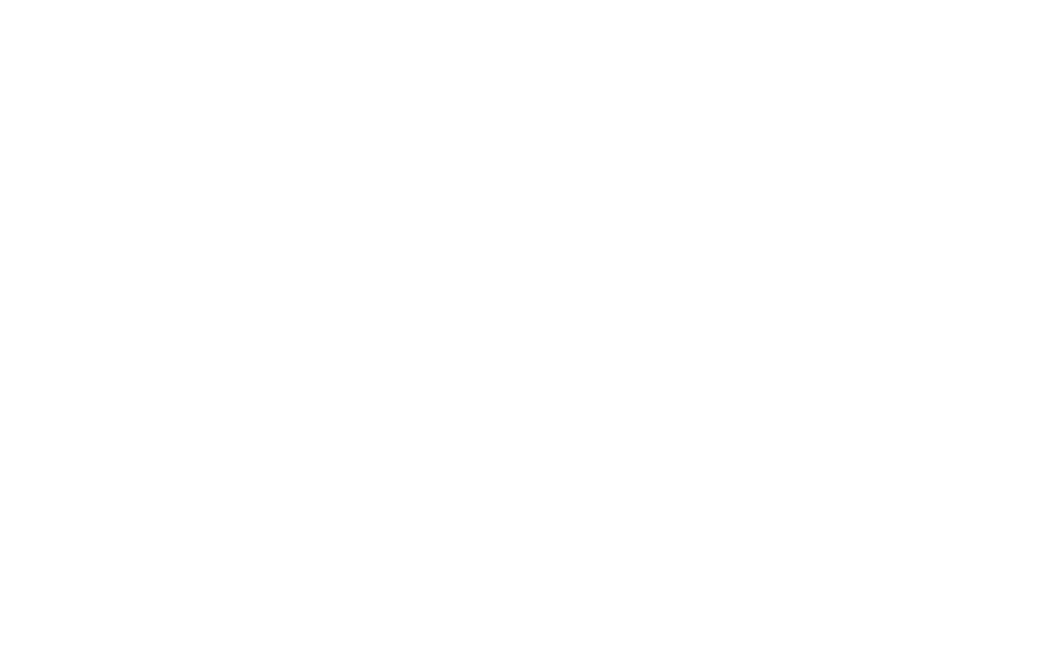
scroll to position [1601, 0]
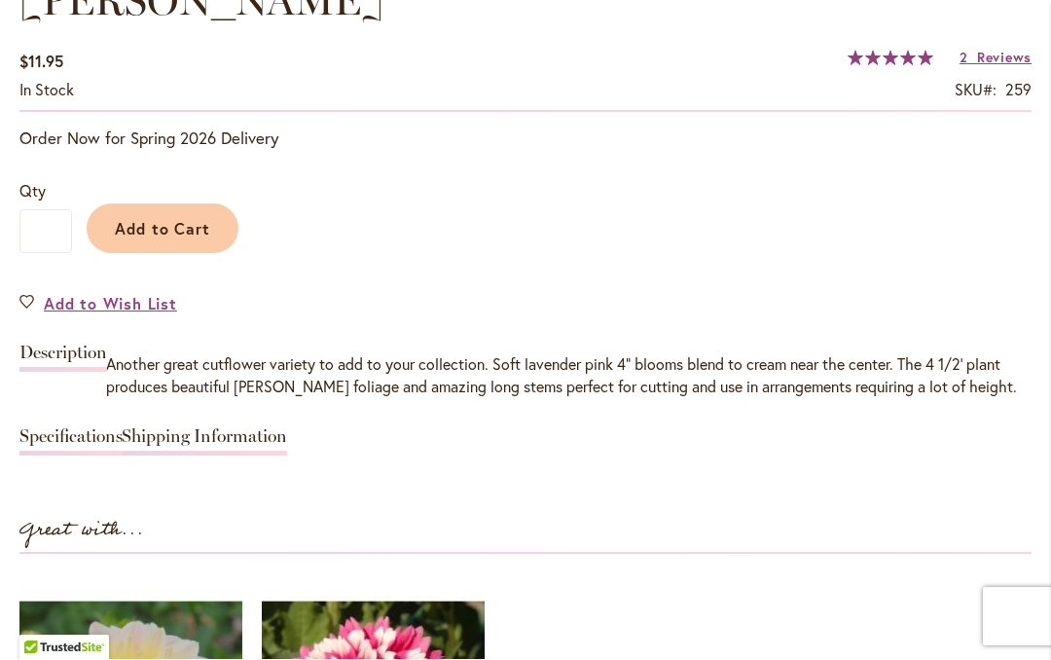
click at [989, 55] on span "Reviews" at bounding box center [1004, 58] width 54 height 18
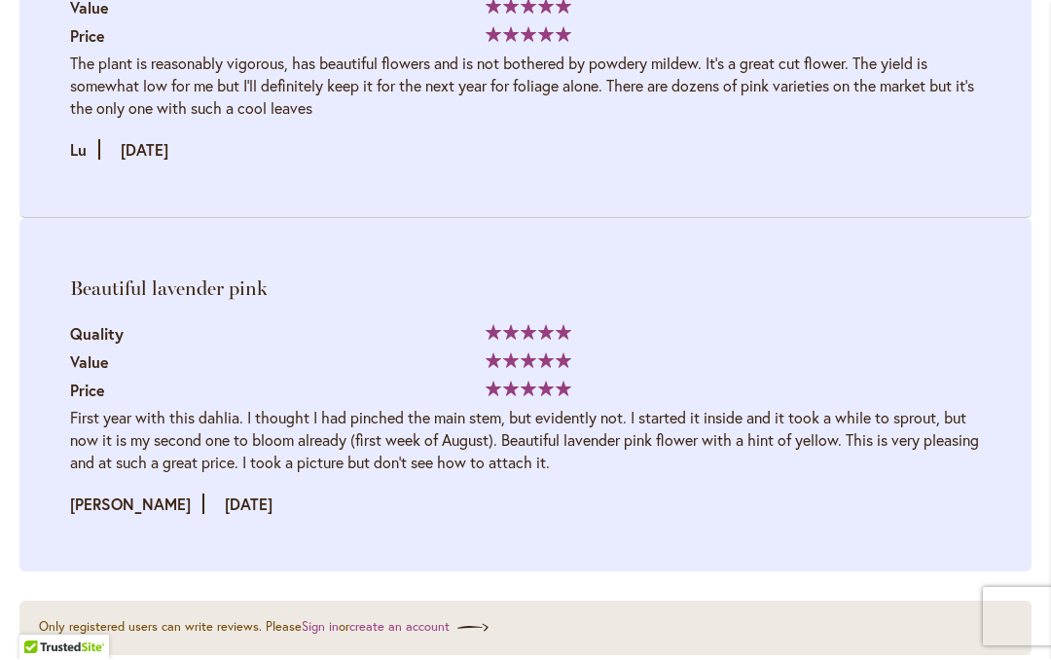
scroll to position [3380, 0]
click at [496, 180] on li "Wow! The first lace leaf dahlia in my collection! Quality 100% Value Price" at bounding box center [525, 41] width 1012 height 354
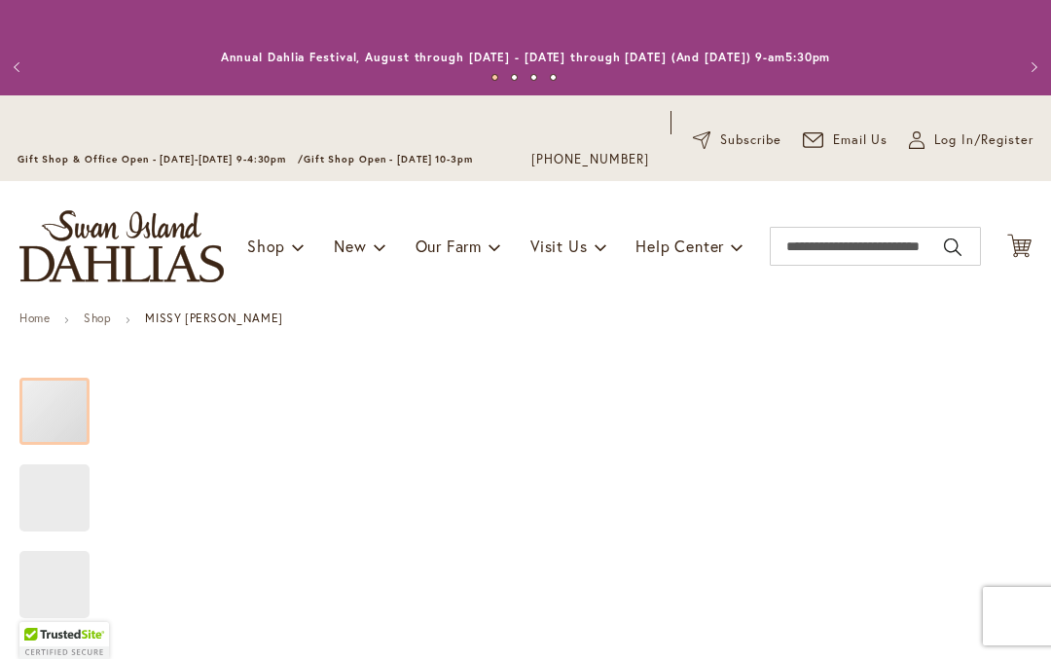
scroll to position [1, 0]
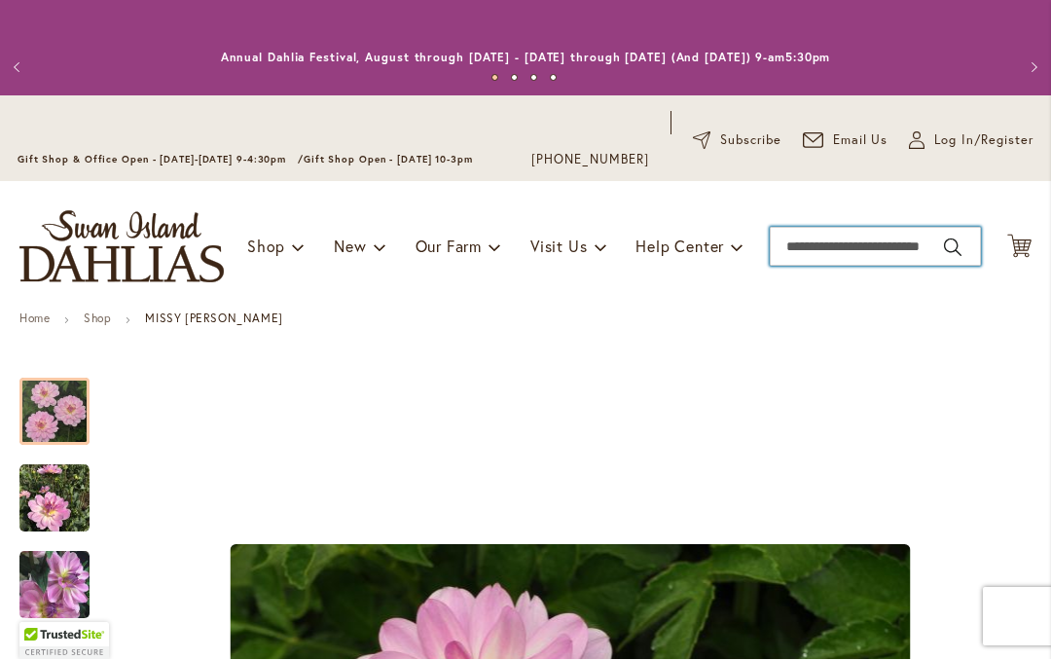
click at [850, 248] on input "Search" at bounding box center [875, 247] width 211 height 39
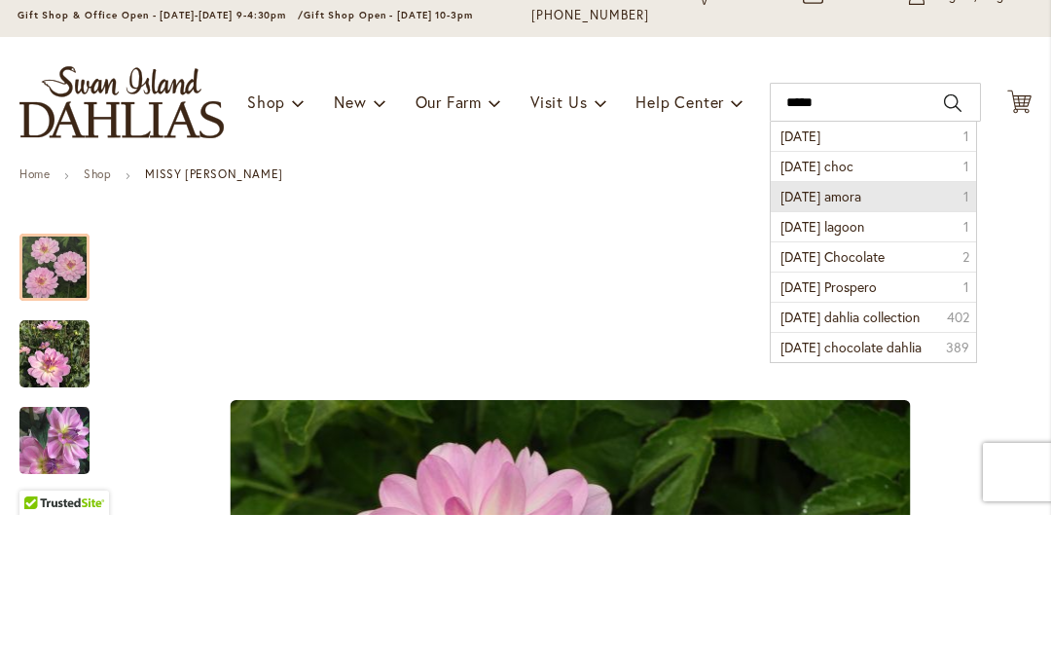
click at [882, 326] on li "[DATE] amora 1" at bounding box center [873, 341] width 204 height 30
type input "**********"
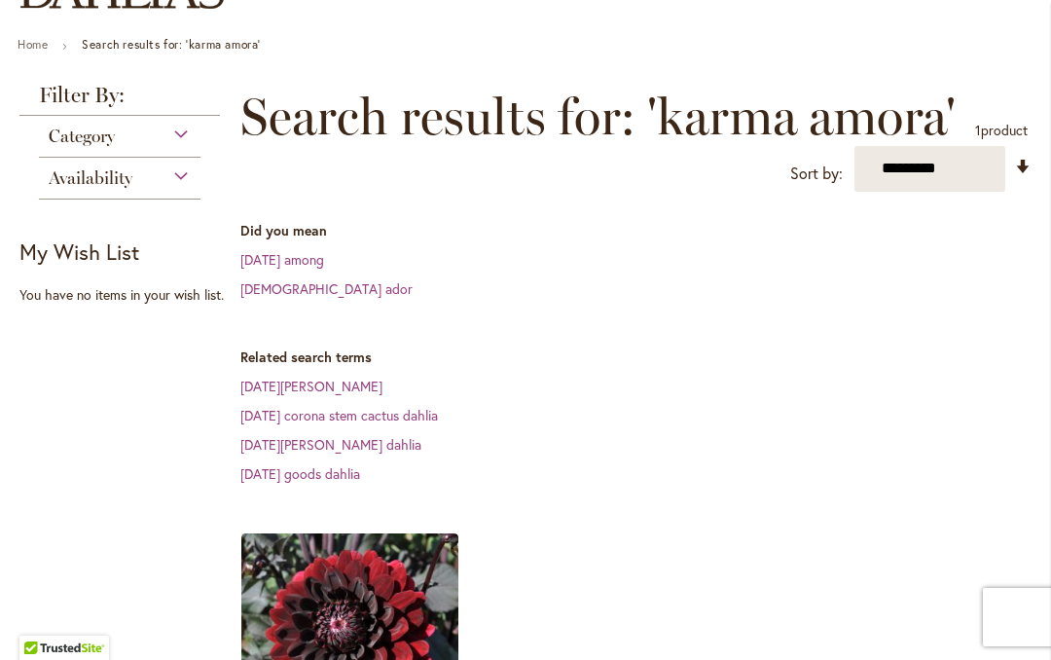
scroll to position [194, 0]
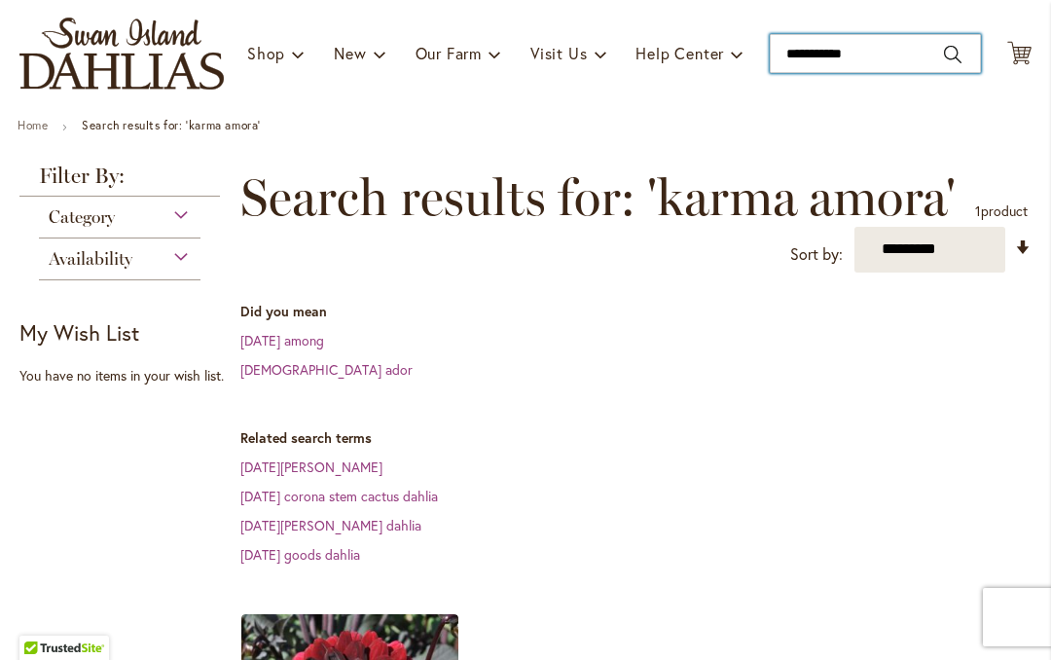
click at [870, 70] on input "**********" at bounding box center [875, 53] width 211 height 39
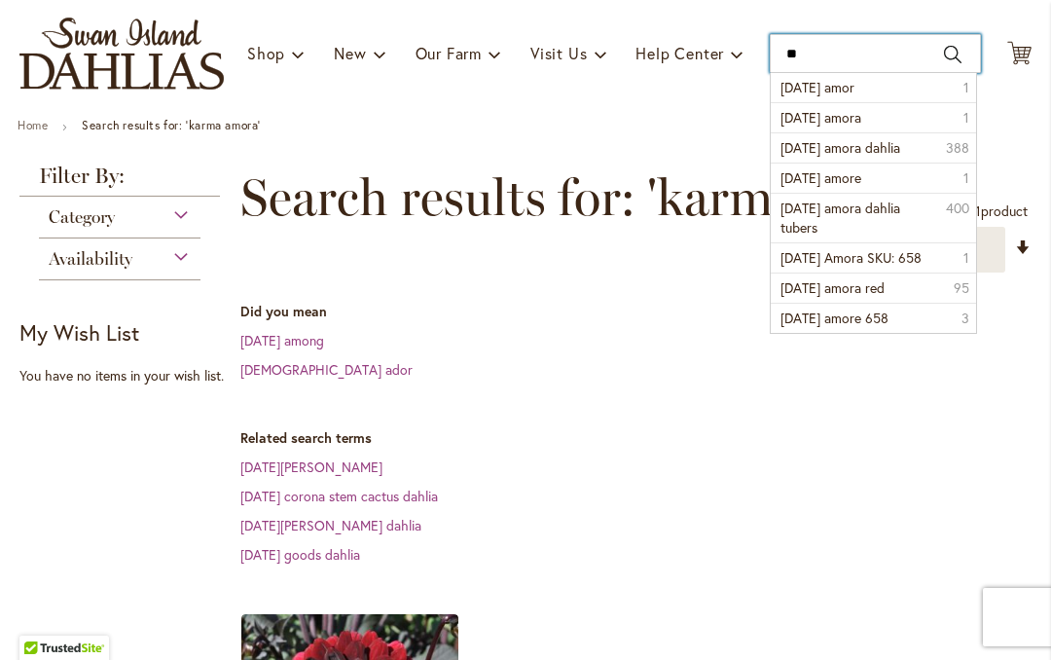
type input "*"
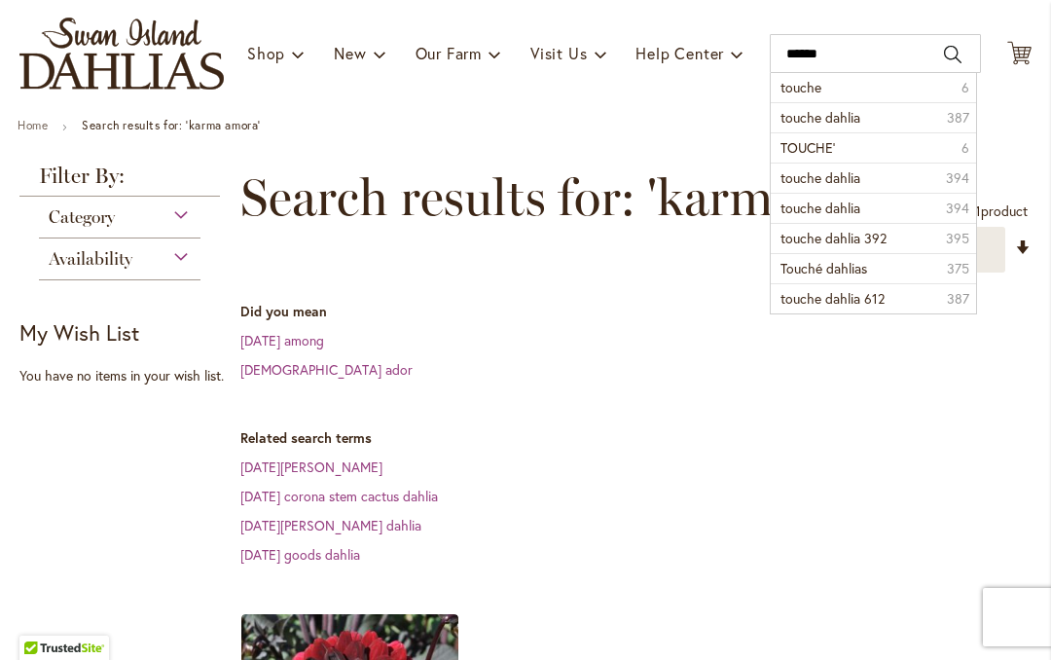
click at [810, 88] on span "touche" at bounding box center [801, 87] width 41 height 18
type input "******"
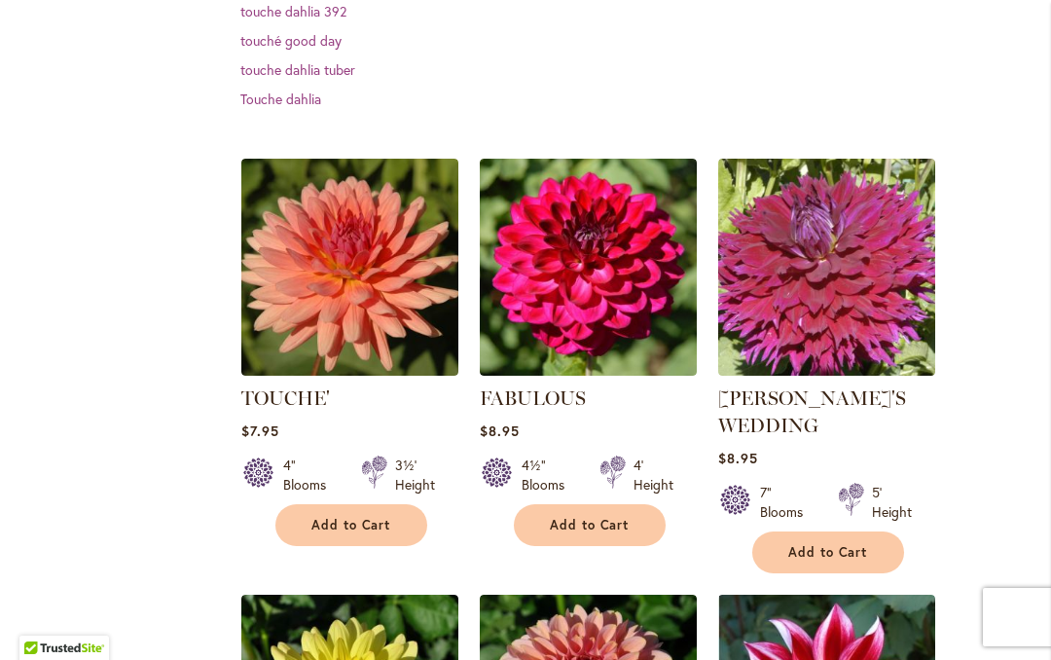
scroll to position [656, 0]
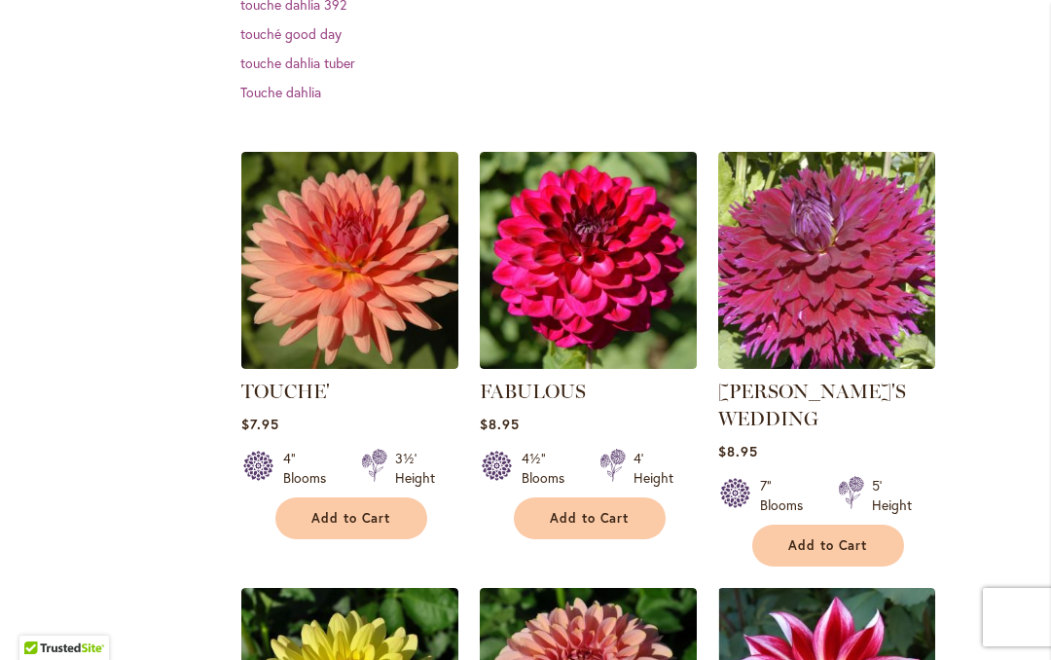
click at [316, 290] on img at bounding box center [349, 260] width 217 height 217
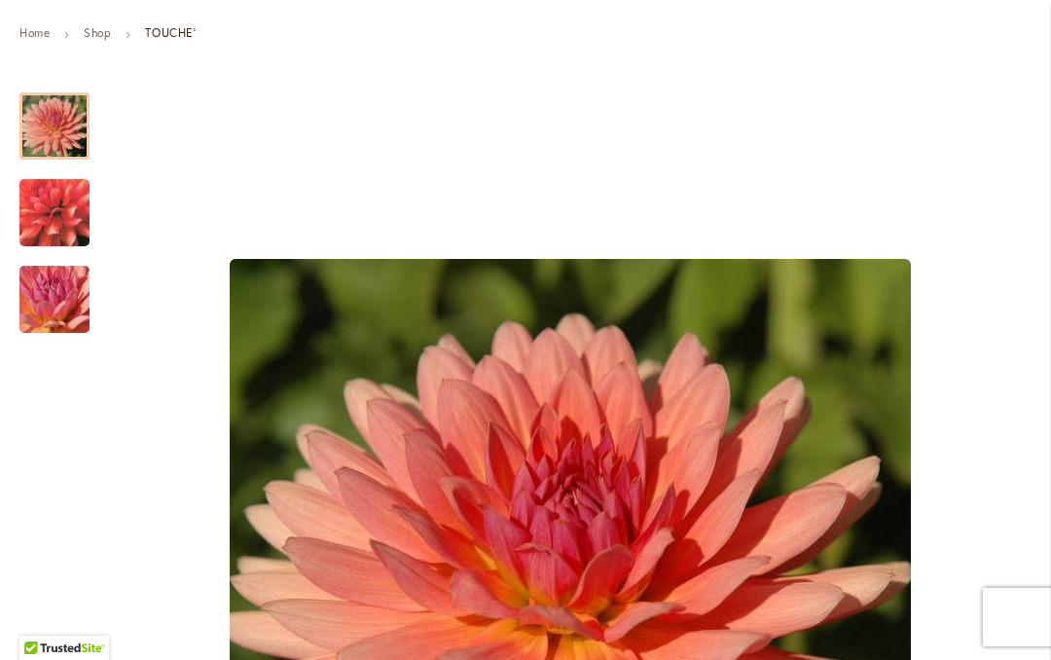
scroll to position [292, 0]
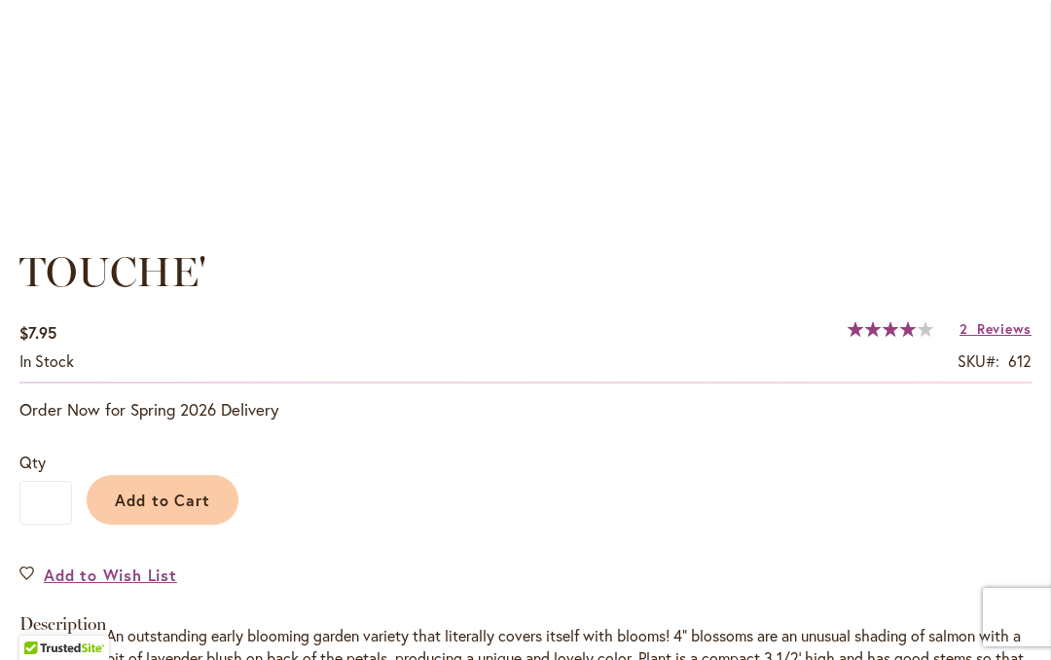
click at [997, 325] on span "Reviews" at bounding box center [1004, 328] width 54 height 18
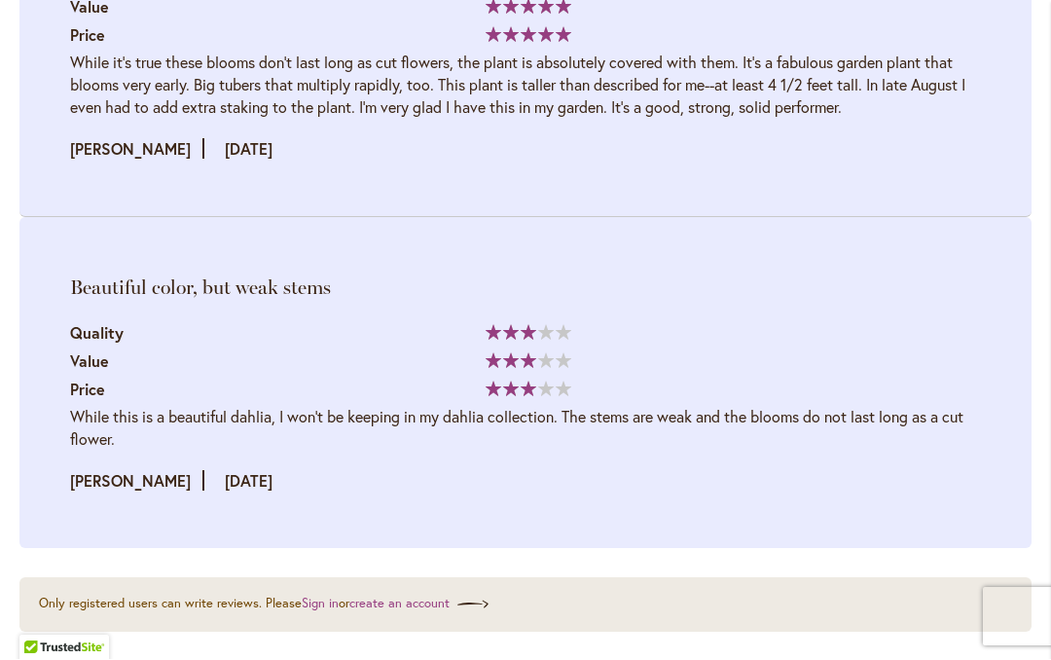
scroll to position [3402, 0]
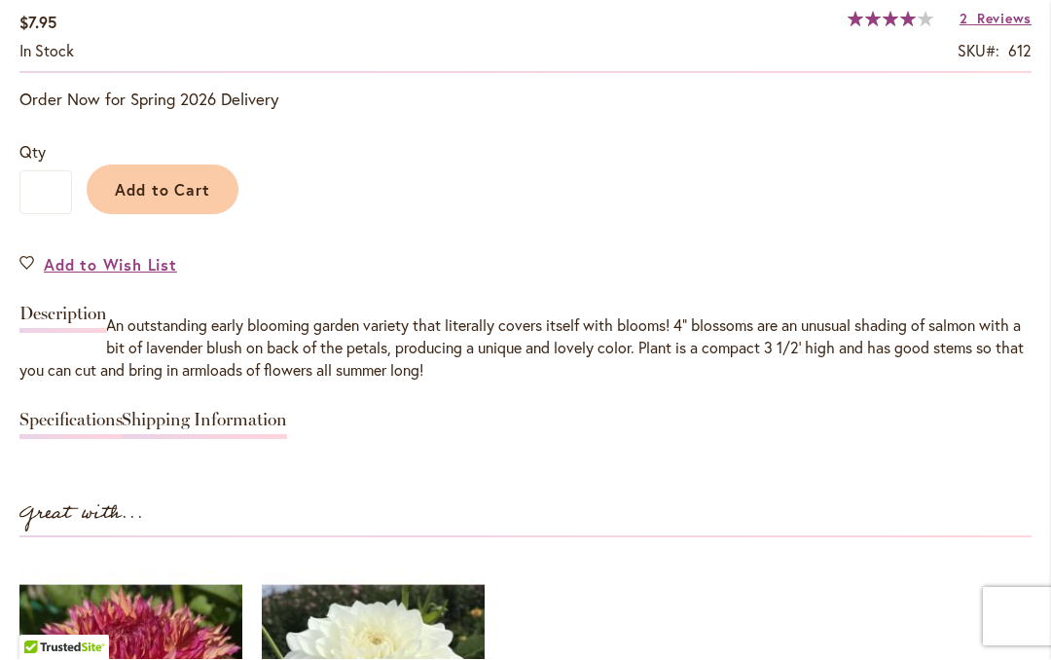
click at [52, 412] on link "Specifications" at bounding box center [70, 426] width 103 height 28
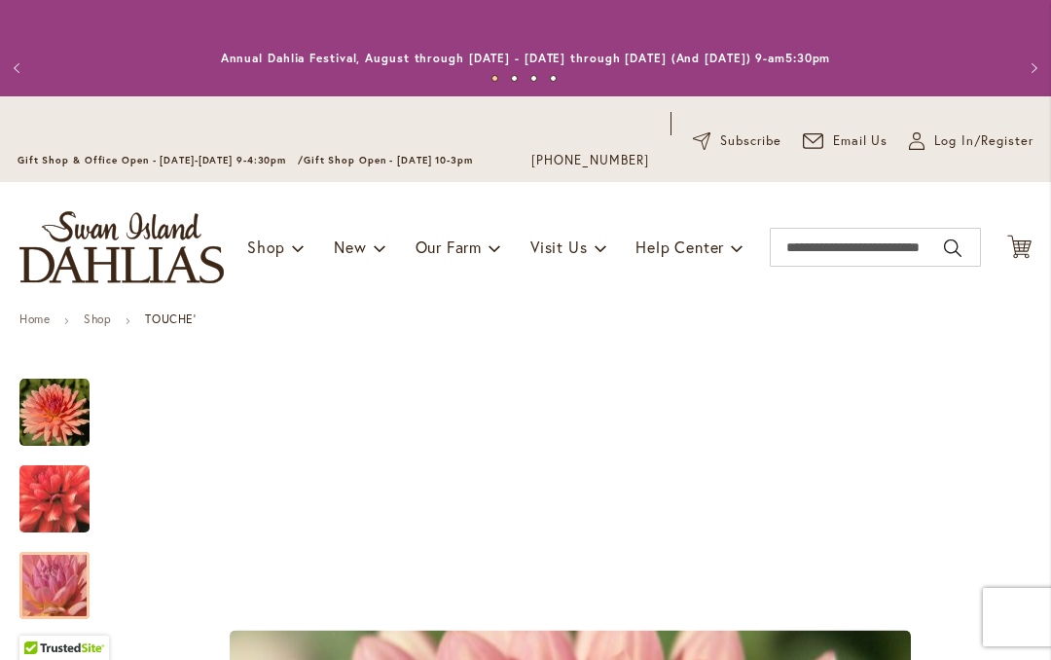
scroll to position [0, 0]
click at [799, 255] on input "Search" at bounding box center [875, 247] width 211 height 39
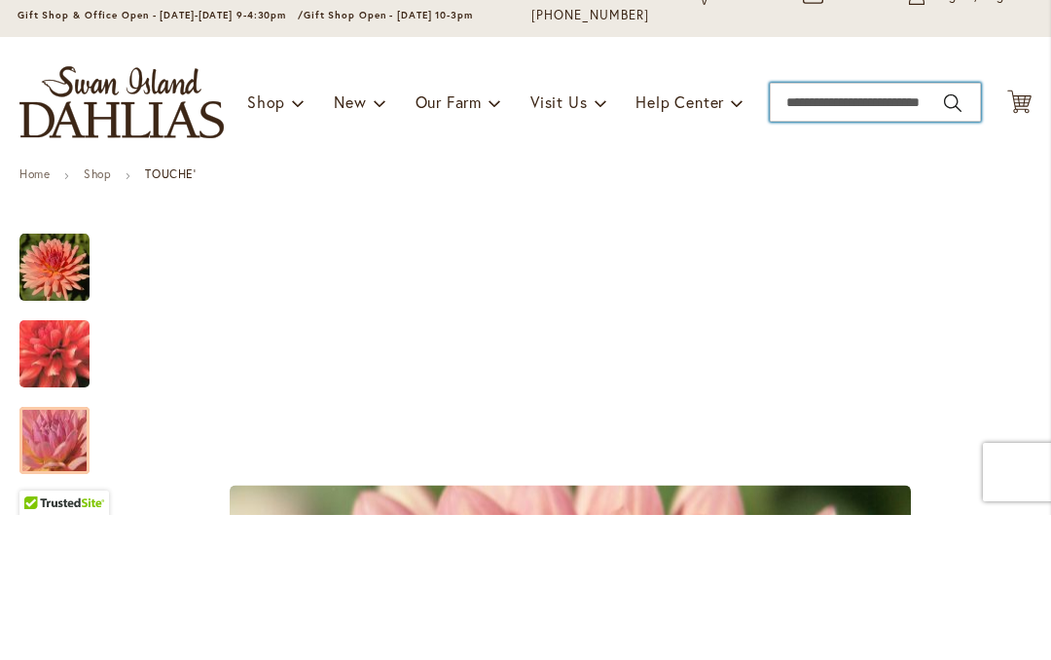
type input "*"
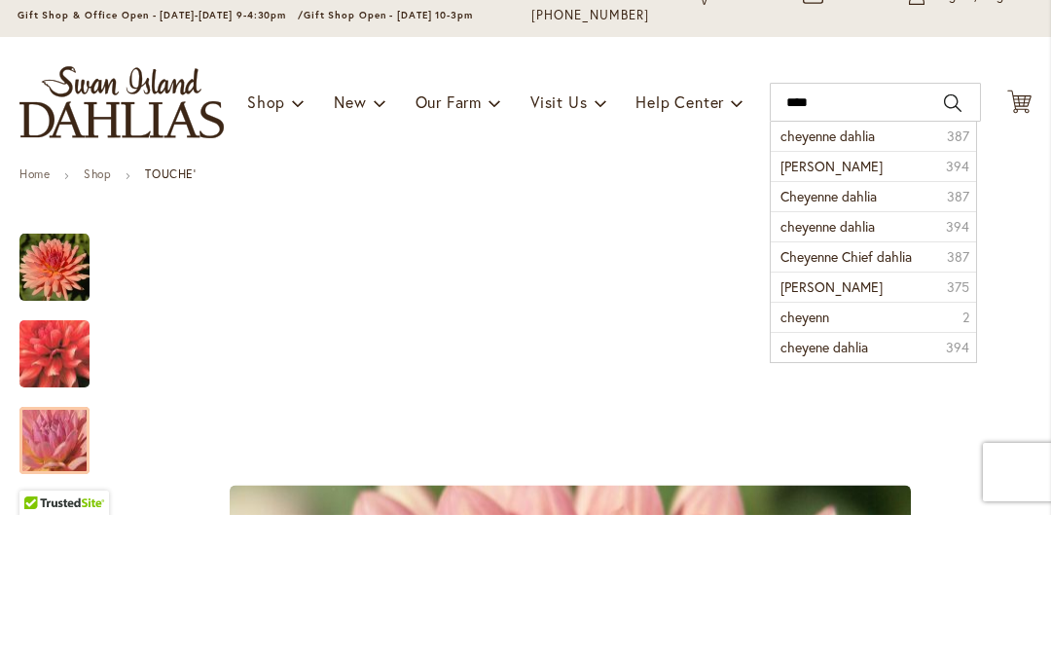
click at [790, 272] on span "cheyenne dahlia" at bounding box center [828, 281] width 94 height 18
type input "**********"
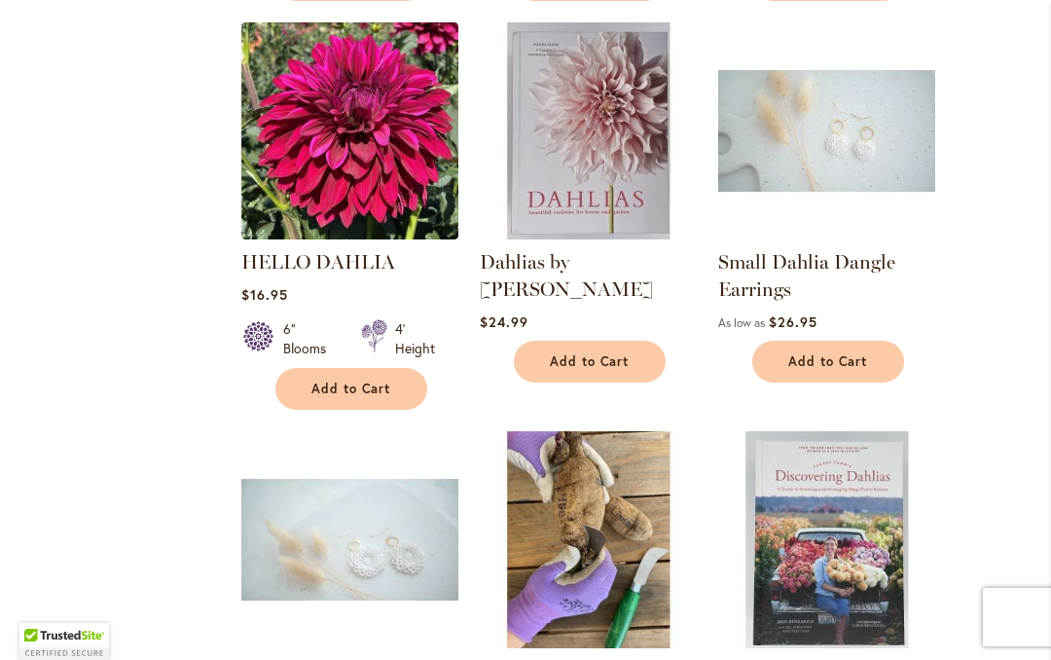
scroll to position [1101, 0]
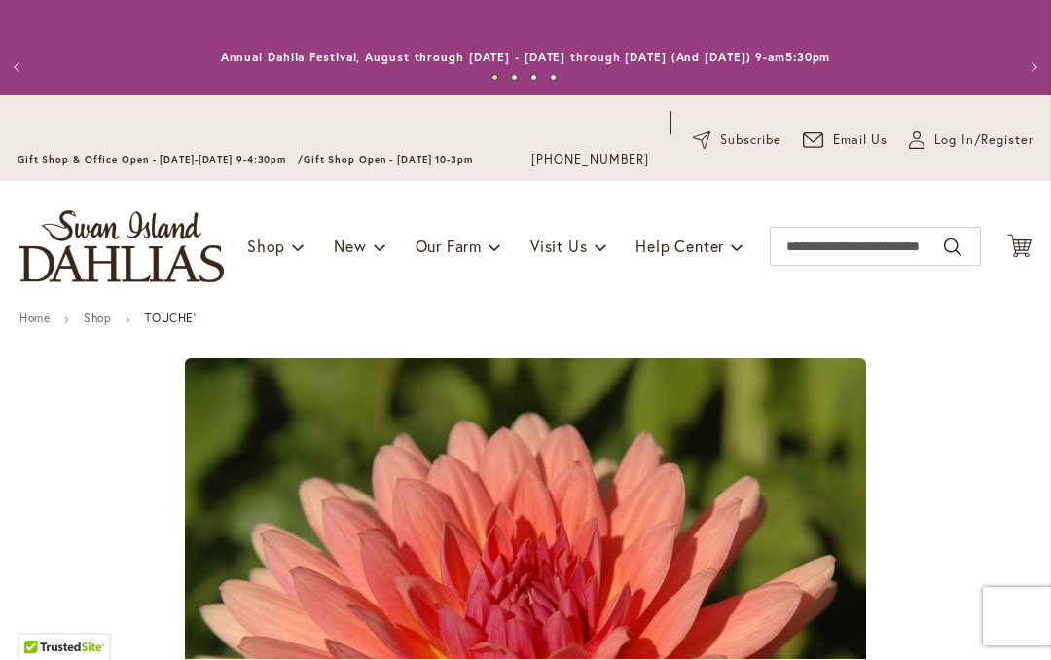
scroll to position [1, 0]
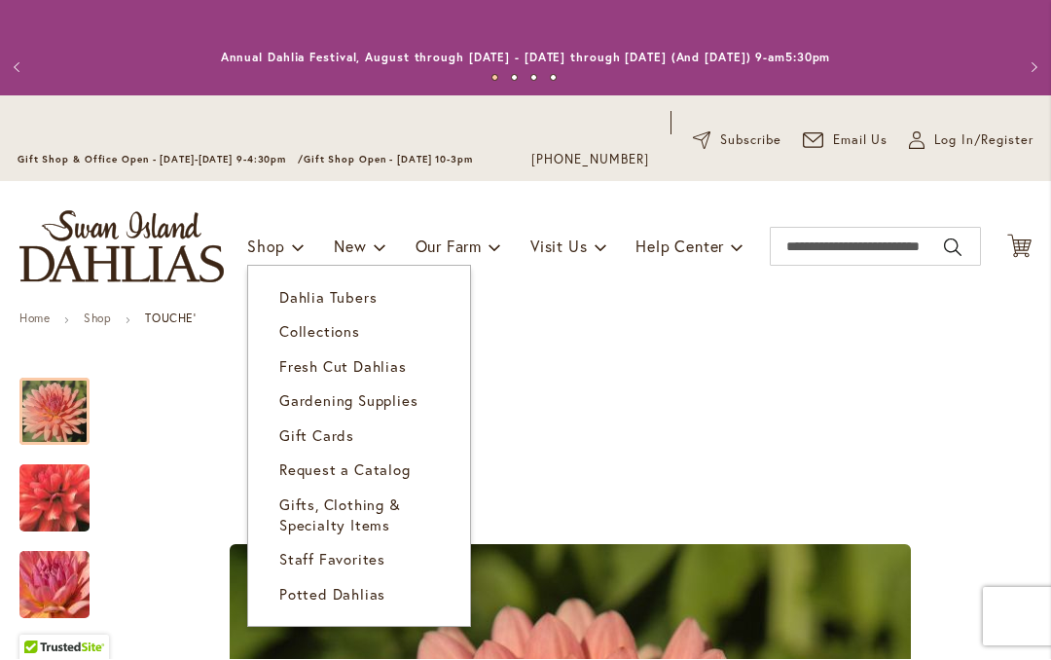
click at [282, 288] on span "Dahlia Tubers" at bounding box center [327, 297] width 97 height 19
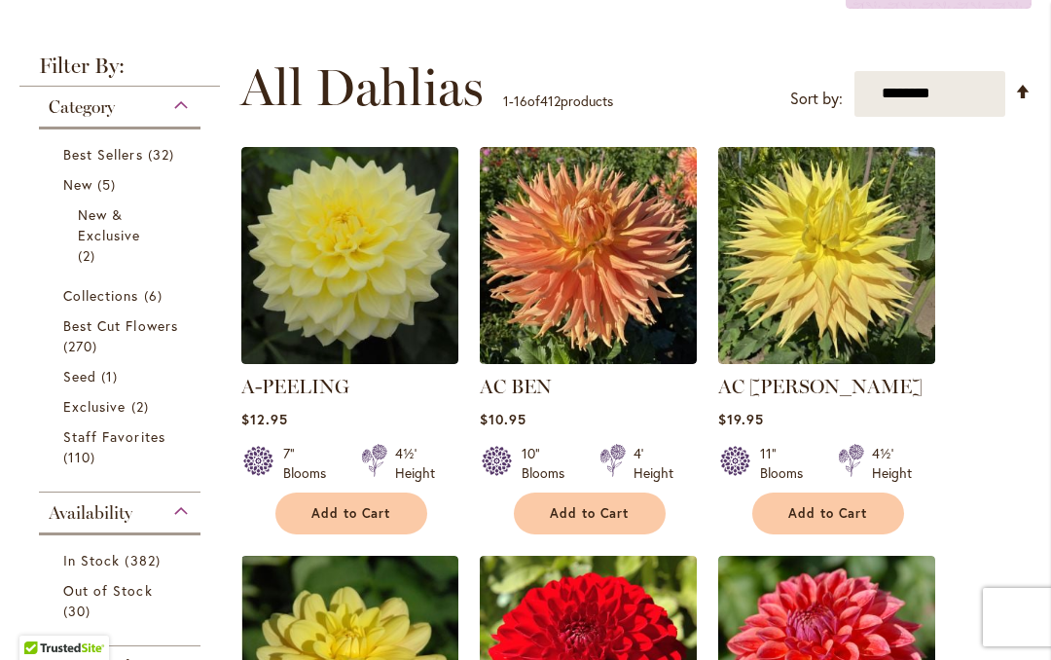
scroll to position [439, 0]
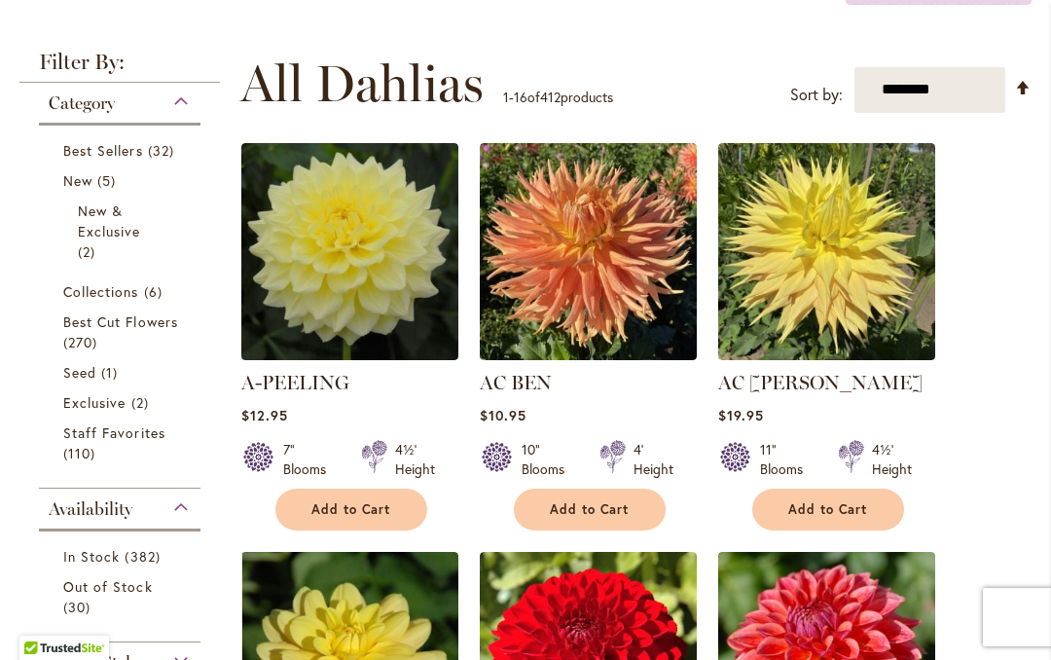
click at [69, 327] on span "Best Cut Flowers" at bounding box center [120, 321] width 115 height 18
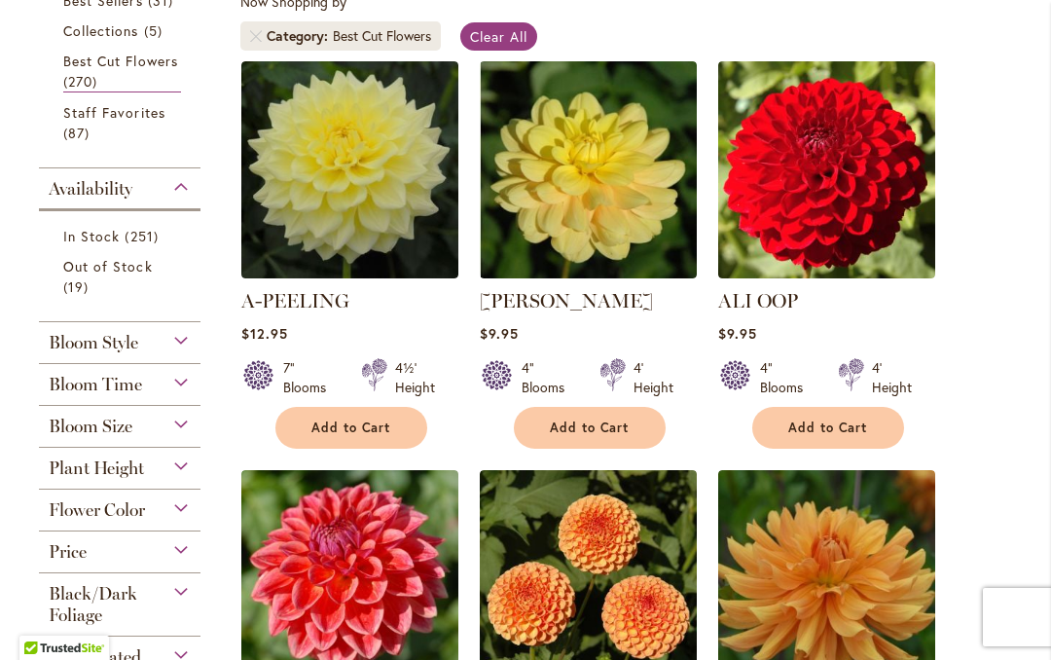
scroll to position [458, 0]
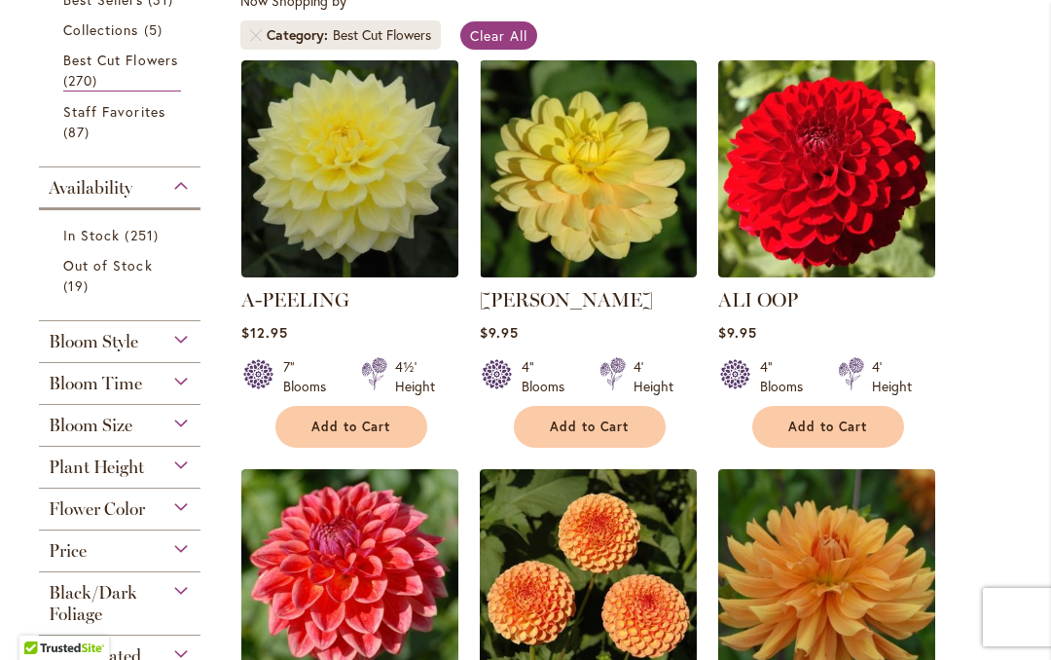
click at [55, 342] on span "Bloom Style" at bounding box center [94, 341] width 90 height 21
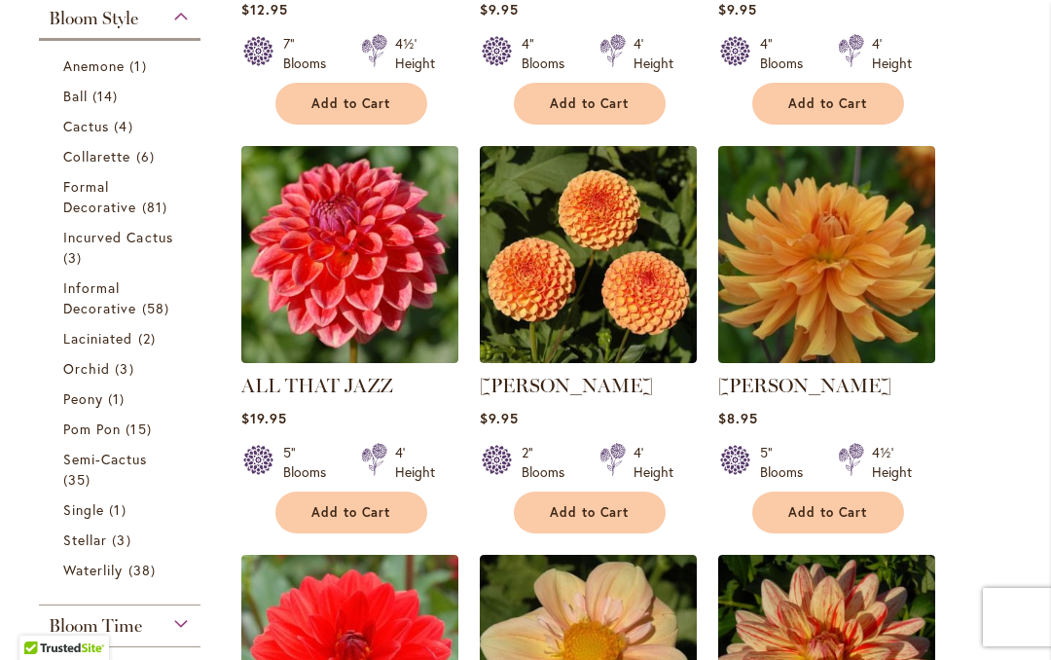
click at [77, 566] on span "Waterlily" at bounding box center [92, 570] width 59 height 18
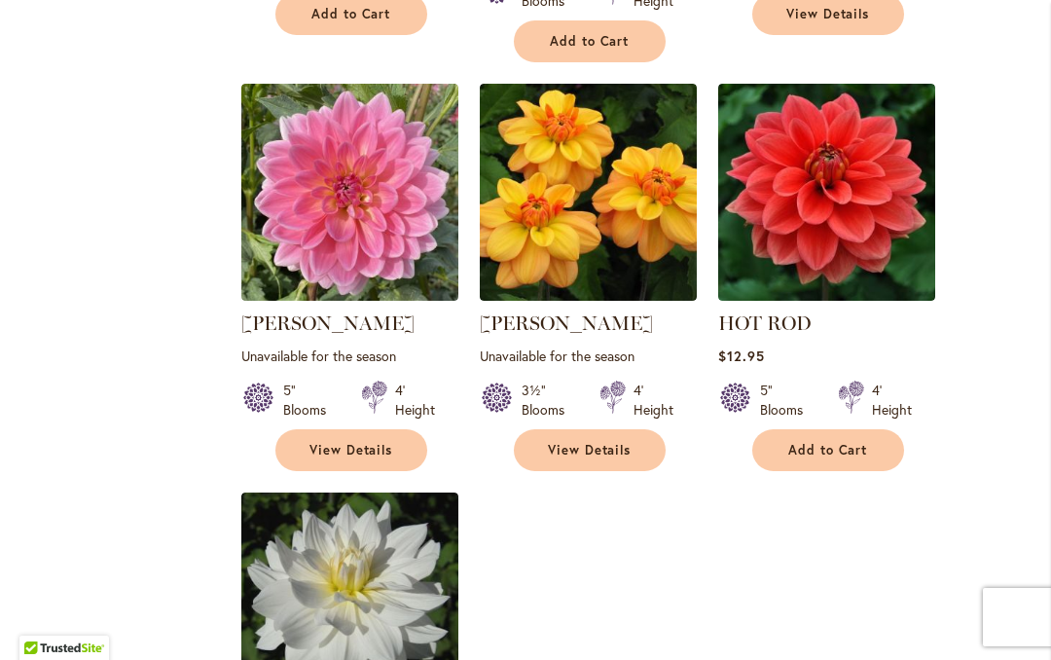
scroll to position [2099, 0]
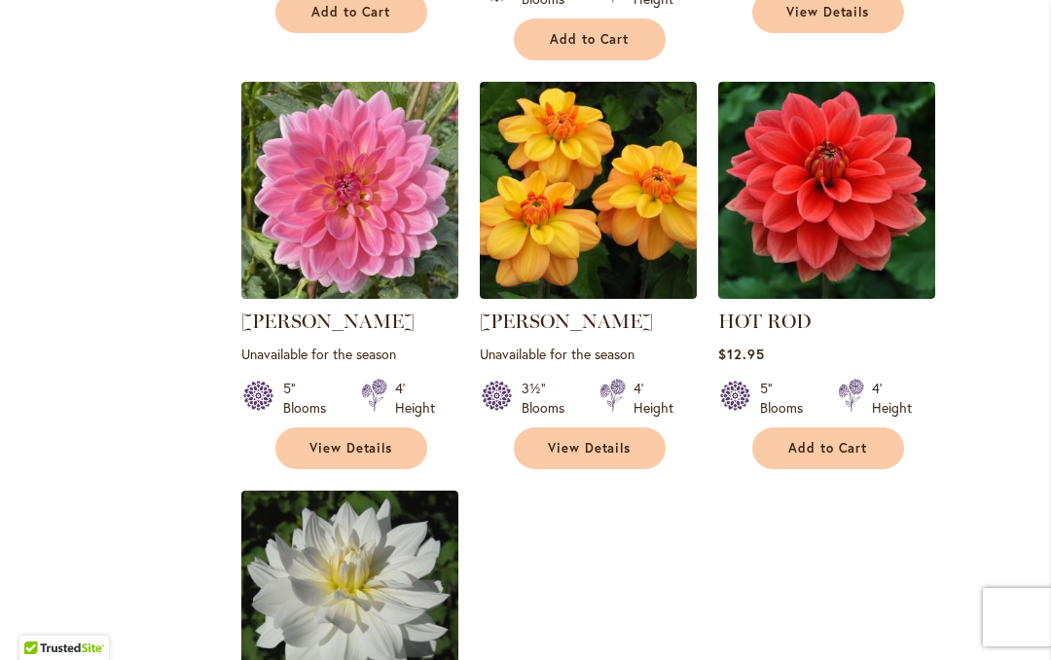
click at [780, 178] on img at bounding box center [826, 190] width 217 height 217
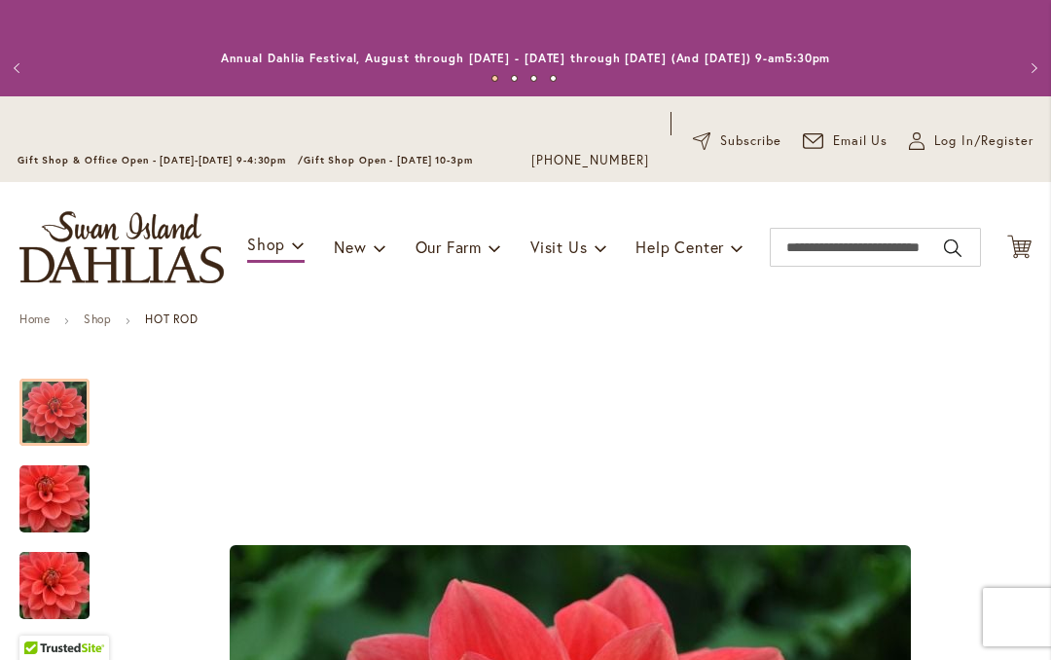
click at [36, 498] on img "HOT ROD" at bounding box center [54, 499] width 140 height 93
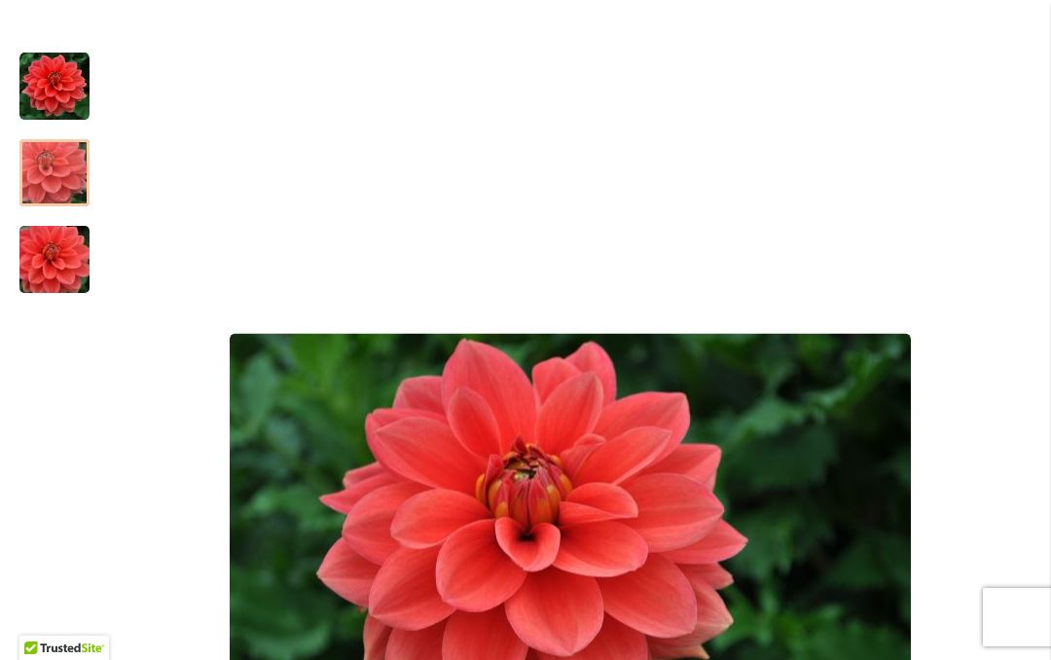
scroll to position [323, 0]
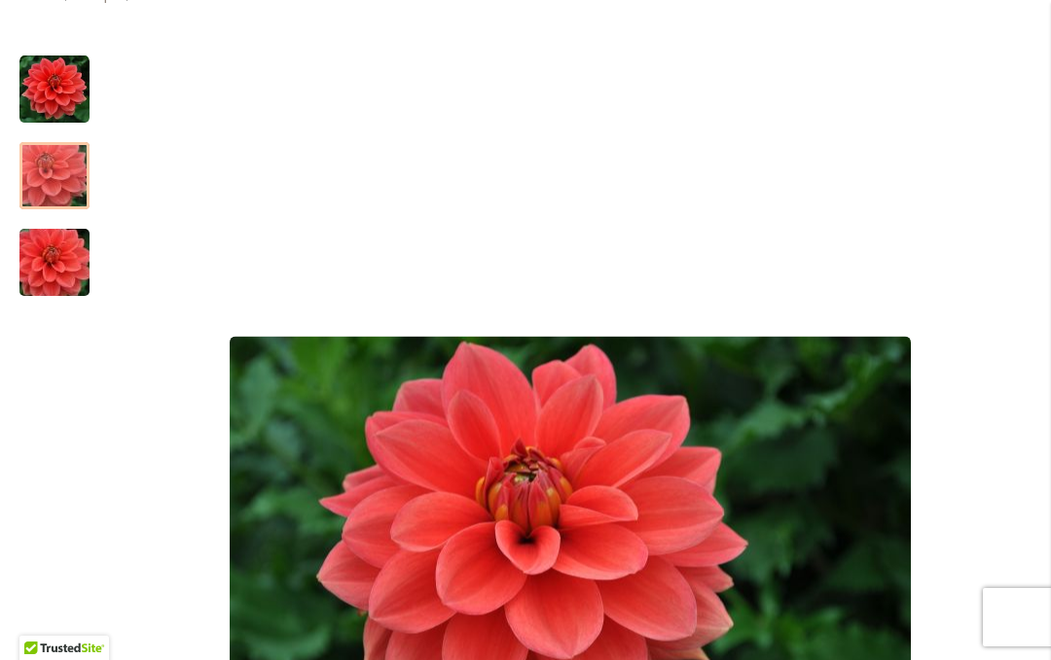
click at [46, 268] on img "HOT ROD" at bounding box center [54, 262] width 140 height 93
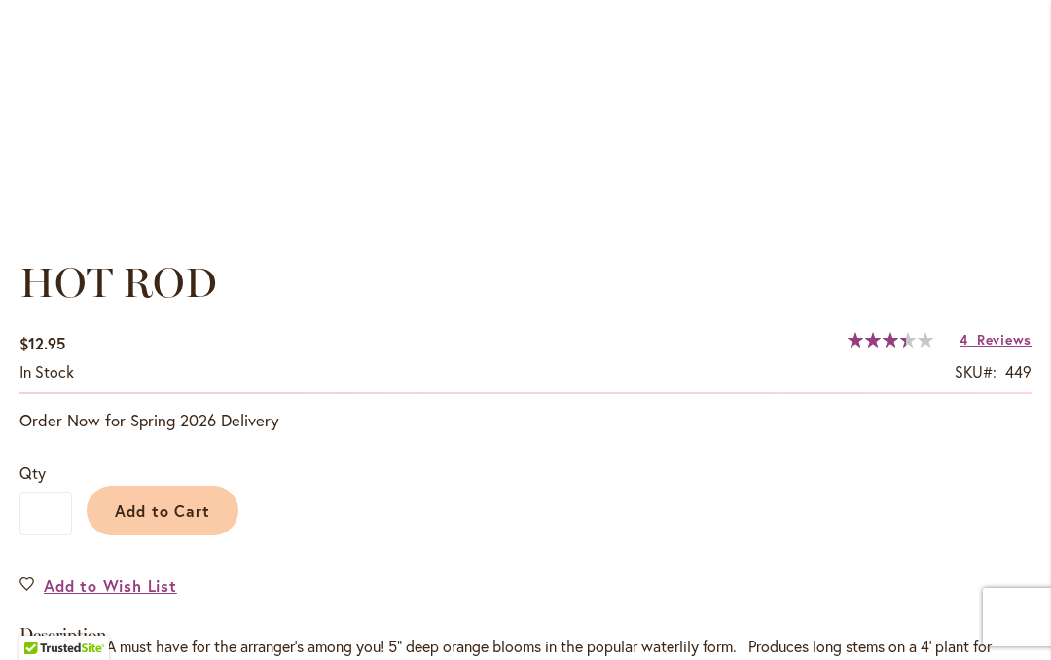
scroll to position [1203, 0]
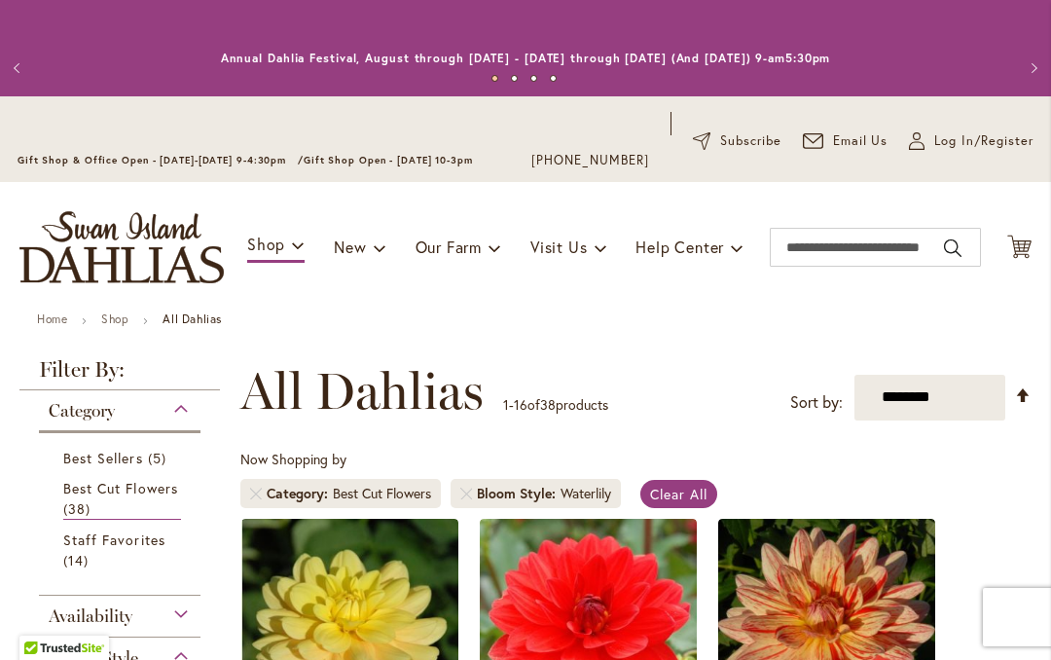
click at [472, 487] on li "Bloom Style Waterlily" at bounding box center [536, 493] width 170 height 29
click at [472, 498] on link "Remove Bloom Style Waterlily" at bounding box center [466, 494] width 12 height 12
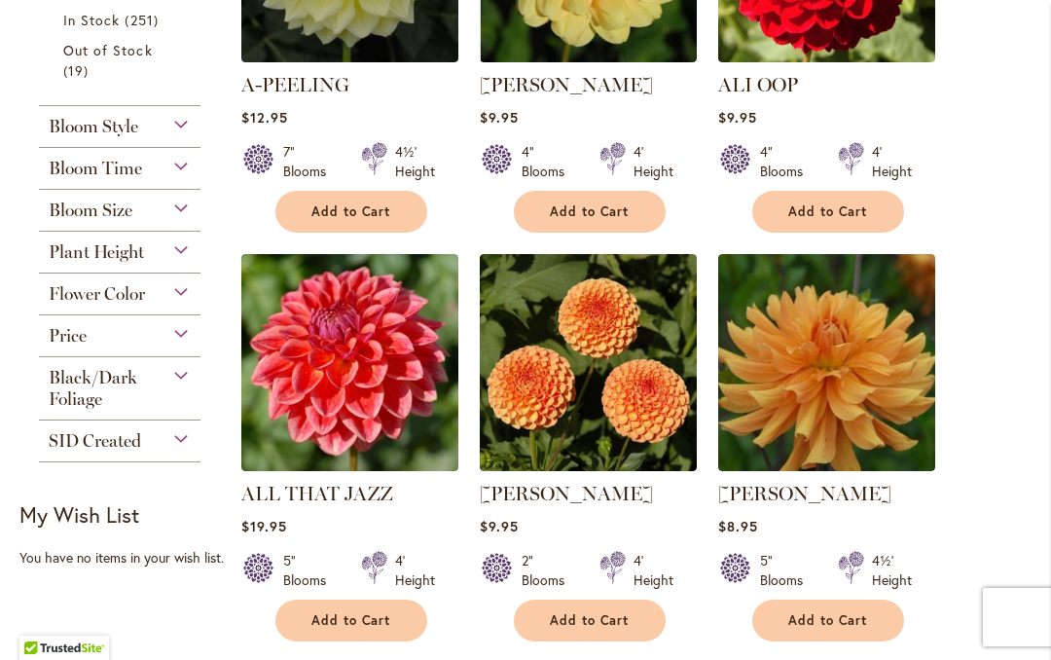
scroll to position [689, 0]
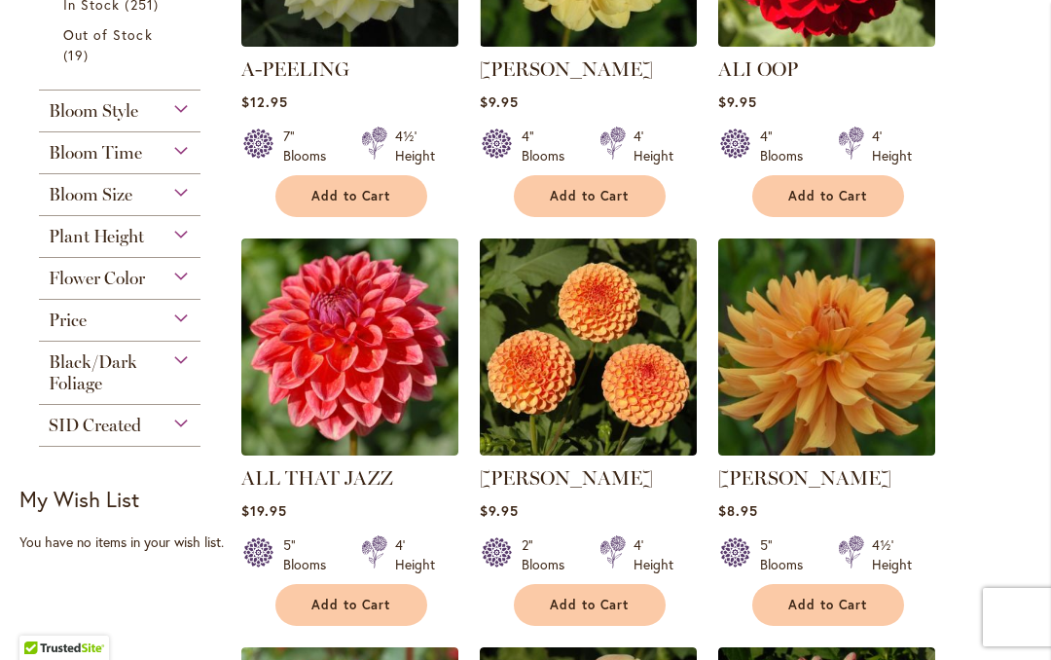
click at [68, 394] on span "Black/Dark Foliage" at bounding box center [93, 372] width 89 height 43
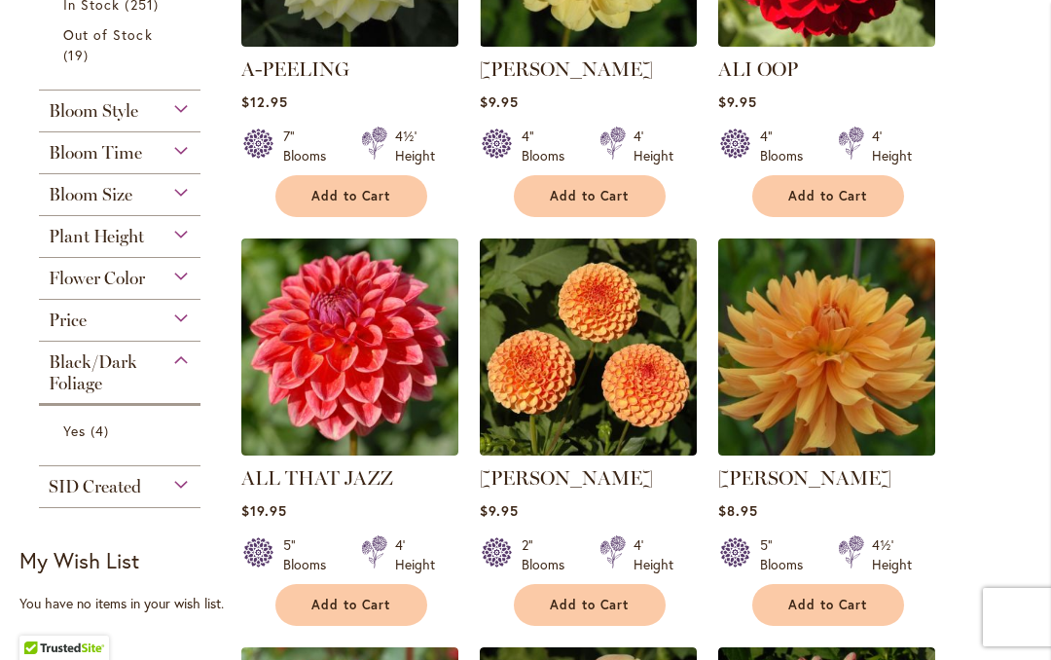
click at [88, 441] on link "Yes 4 items" at bounding box center [122, 430] width 118 height 20
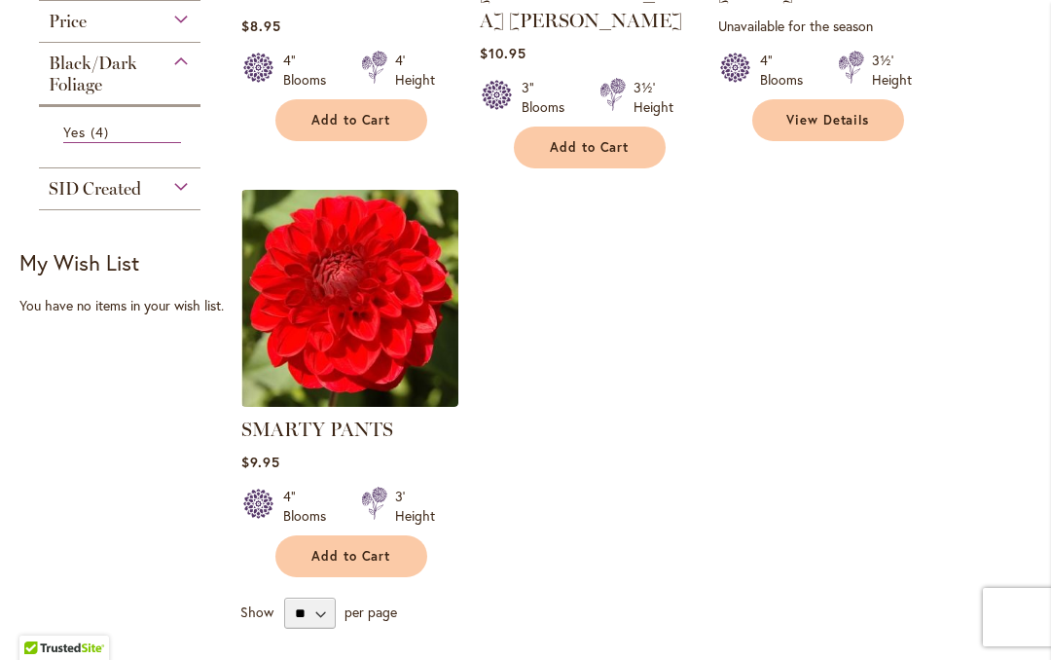
scroll to position [779, 0]
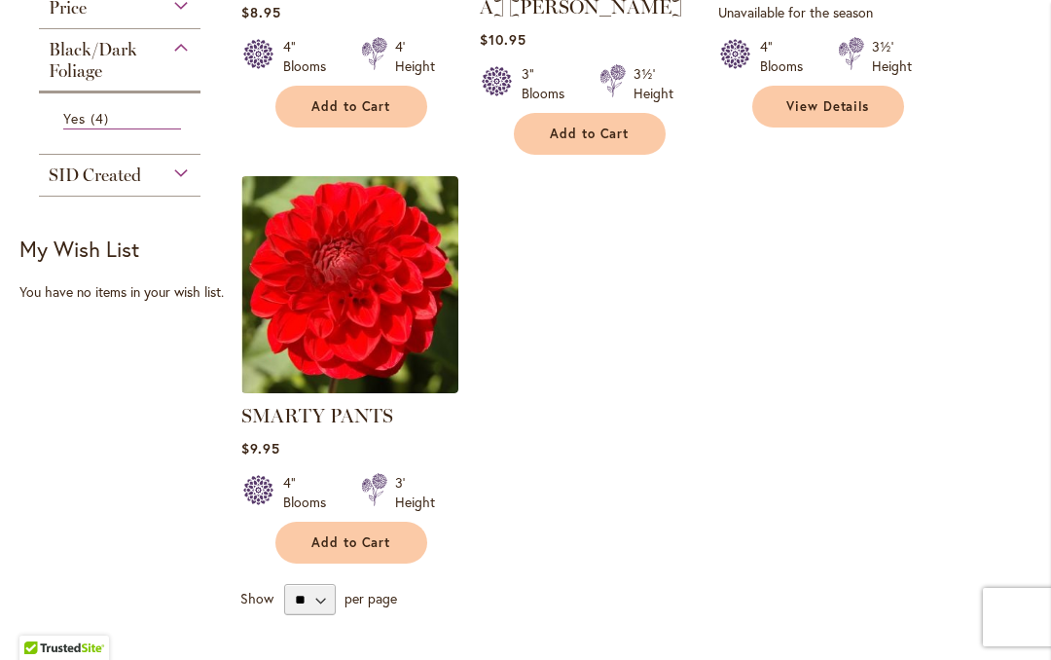
click at [295, 279] on img at bounding box center [349, 284] width 217 height 217
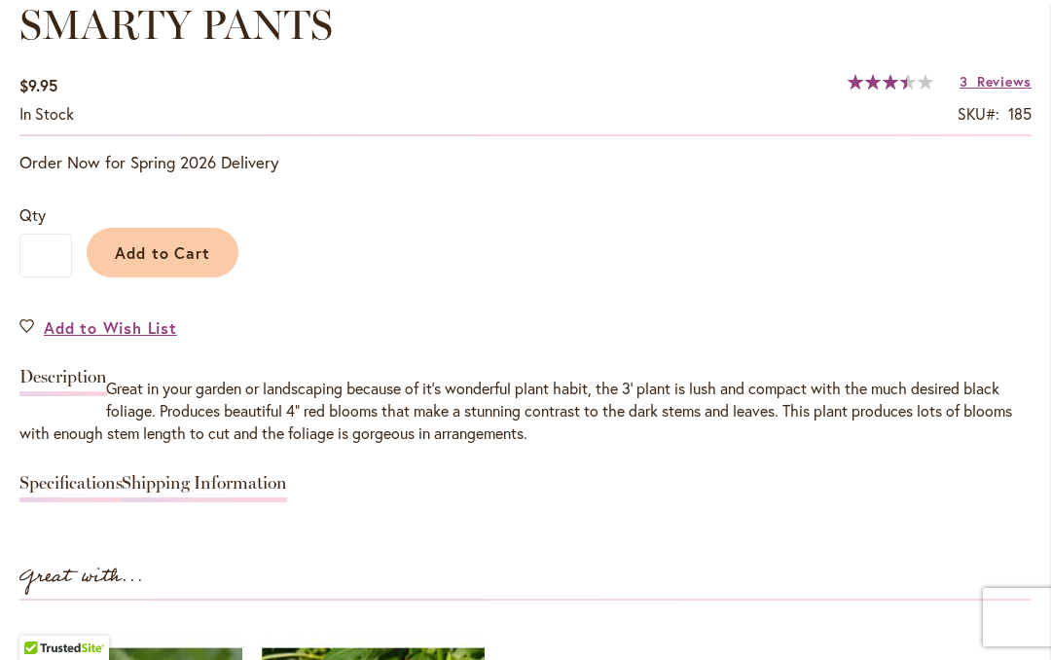
scroll to position [1462, 0]
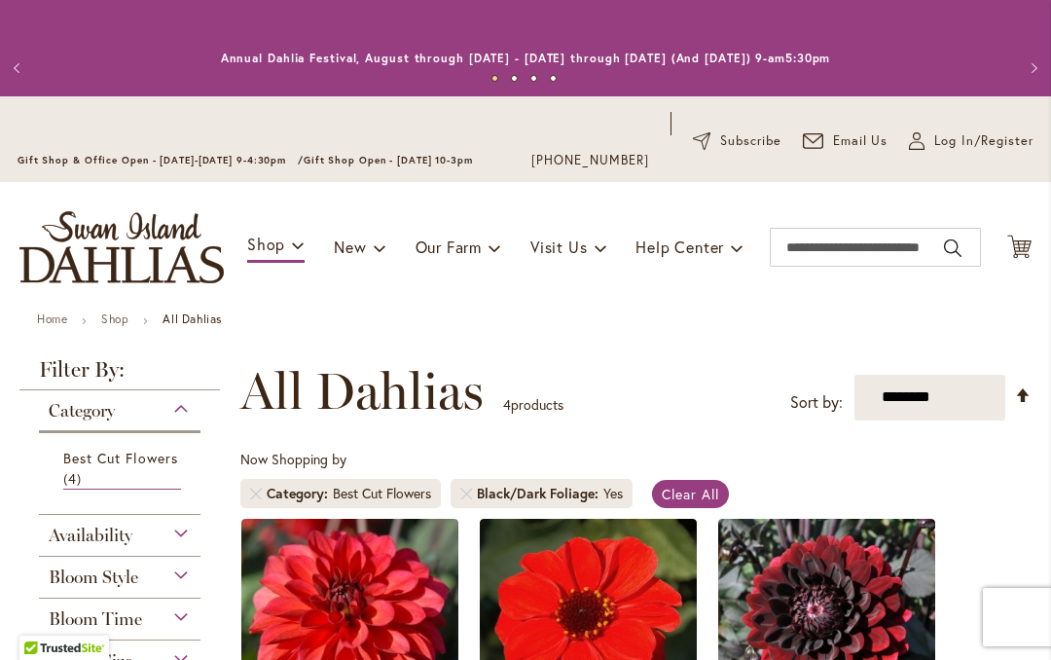
click at [468, 488] on link "Remove Black/Dark Foliage Yes" at bounding box center [466, 494] width 12 height 12
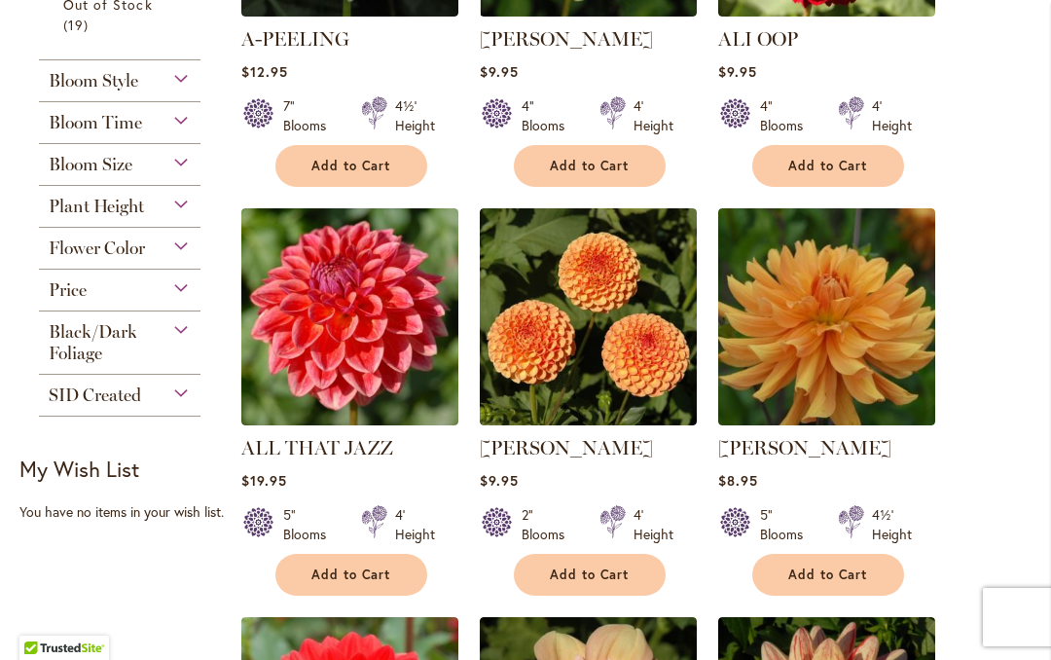
scroll to position [721, 0]
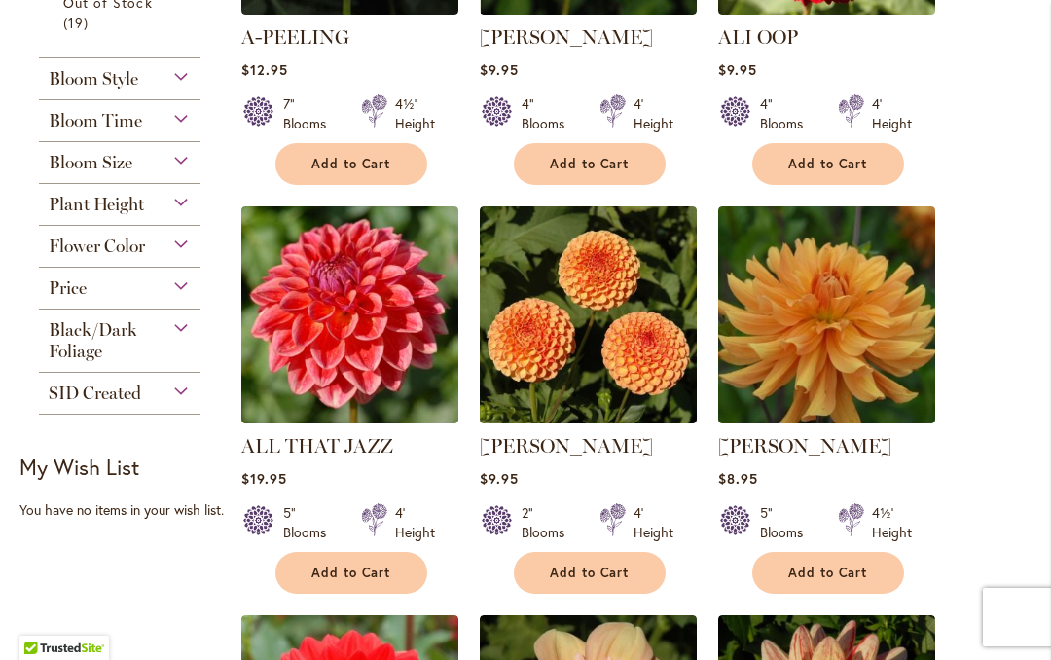
click at [54, 297] on span "Price" at bounding box center [68, 287] width 38 height 21
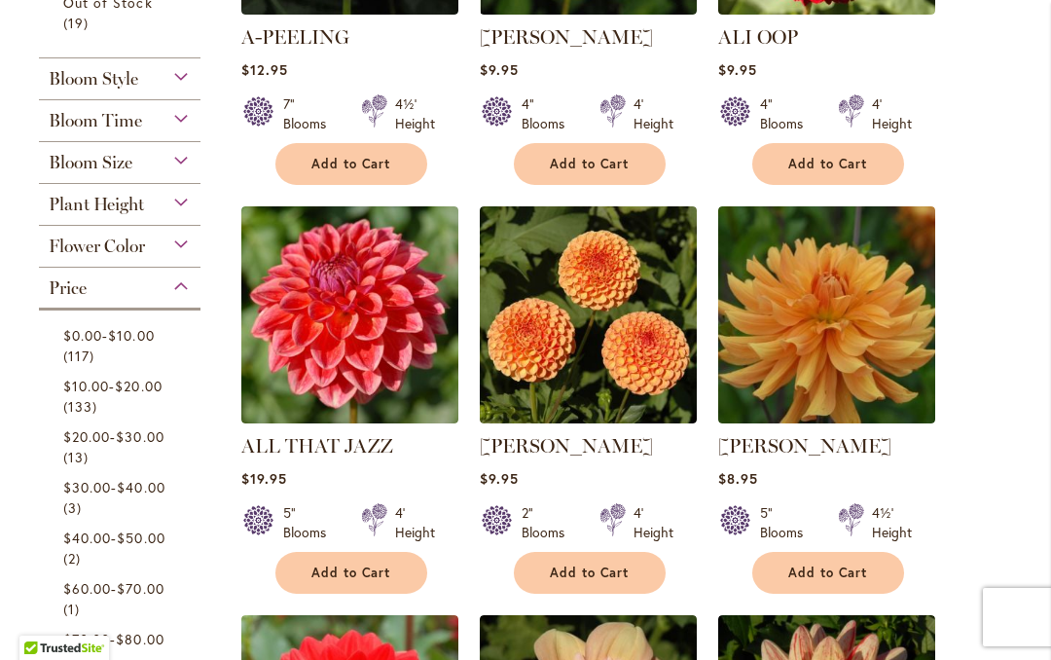
scroll to position [996, 0]
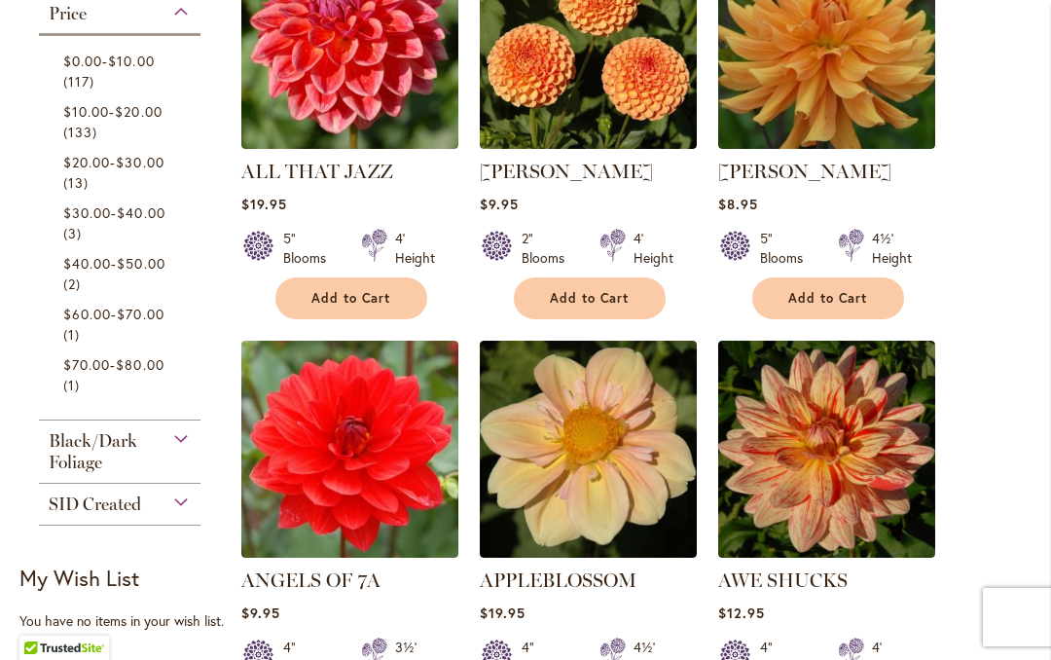
click at [63, 65] on span "$0.00" at bounding box center [82, 61] width 39 height 18
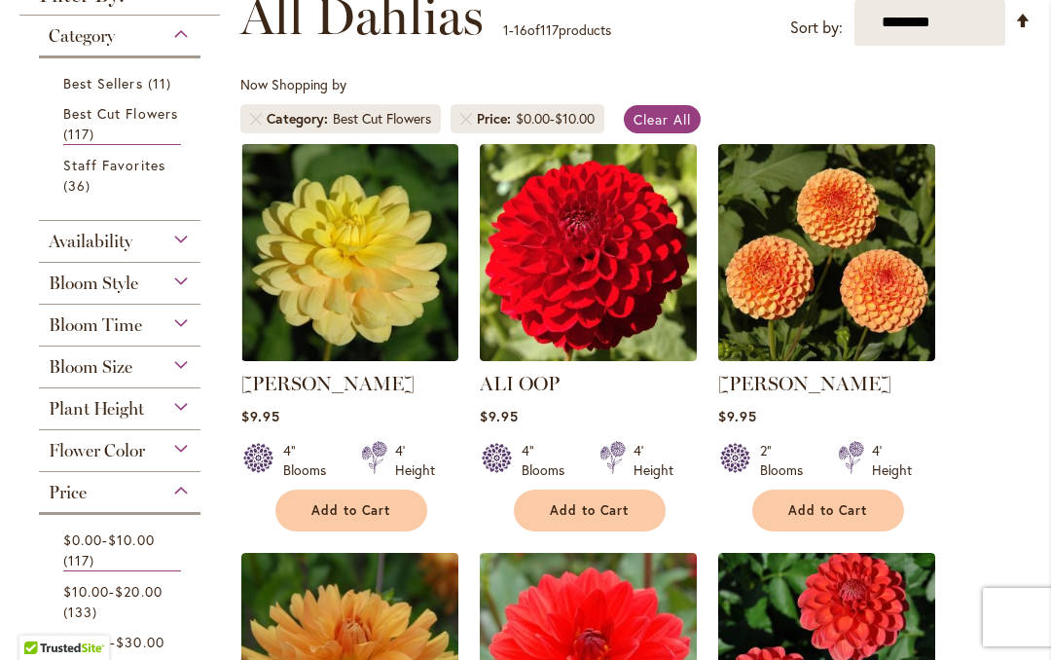
scroll to position [368, 0]
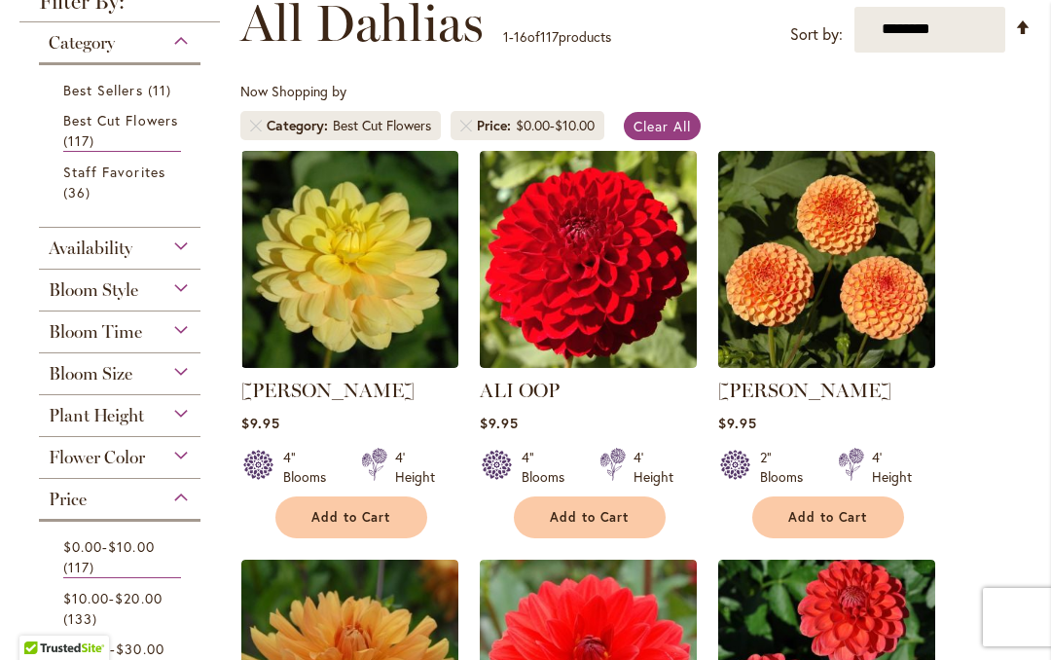
click at [70, 249] on span "Availability" at bounding box center [91, 247] width 84 height 21
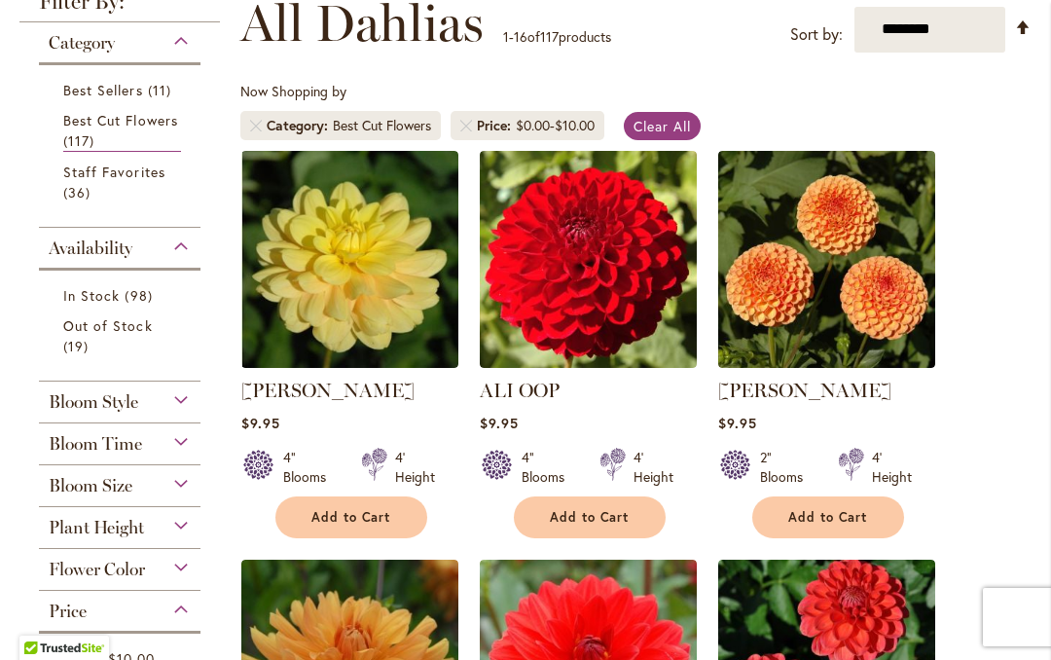
click at [105, 296] on span "In Stock" at bounding box center [91, 295] width 56 height 18
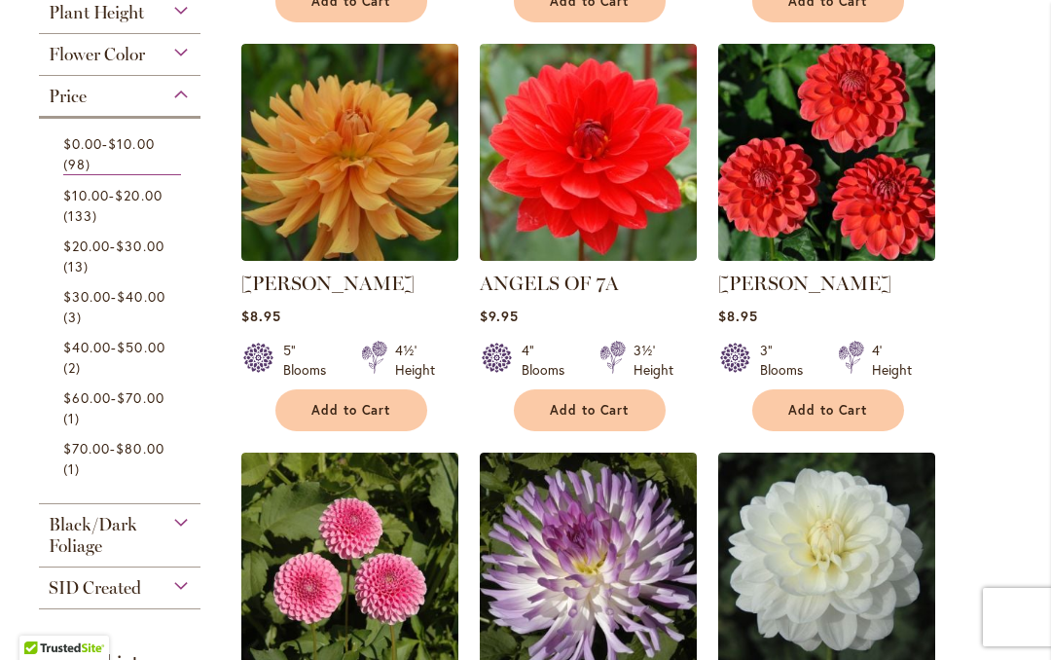
scroll to position [941, 0]
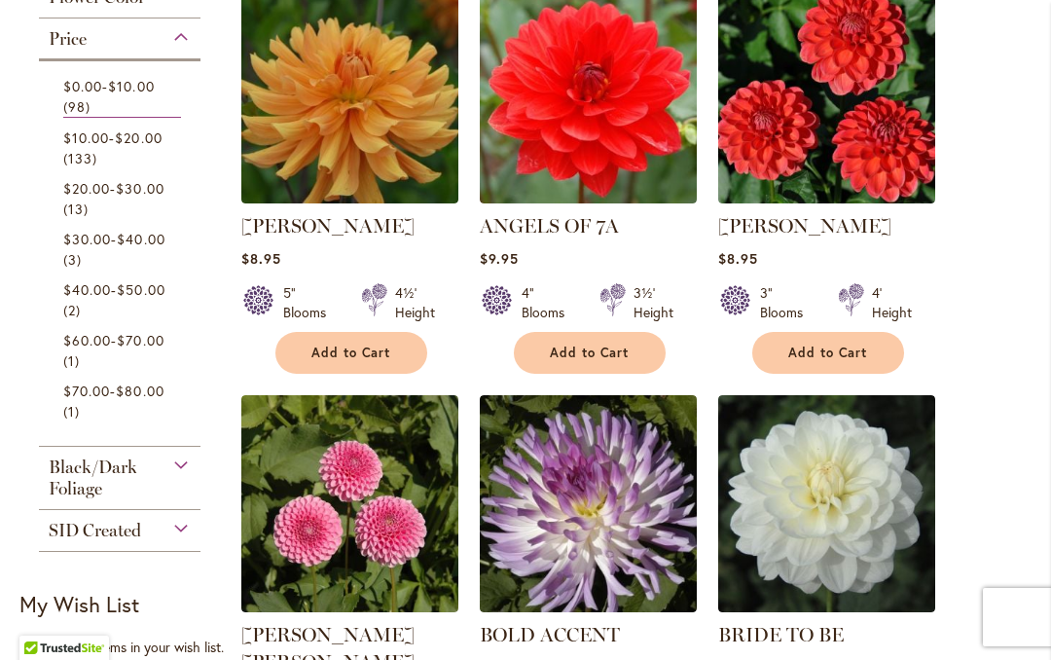
click at [271, 237] on link "[PERSON_NAME]" at bounding box center [327, 225] width 173 height 23
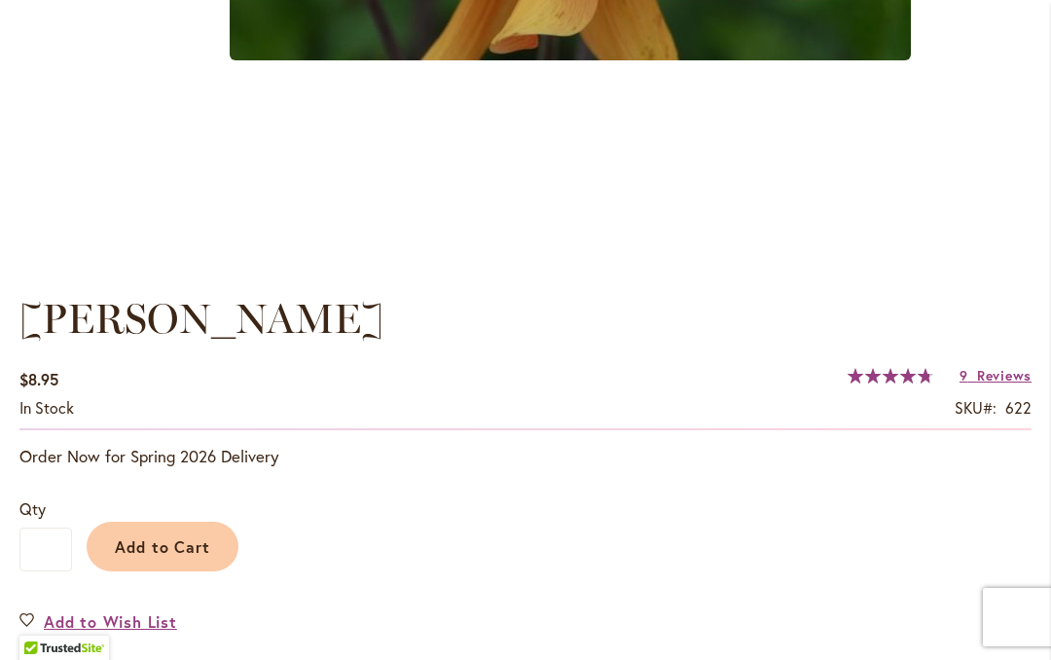
click at [980, 383] on span "Reviews" at bounding box center [1004, 375] width 54 height 18
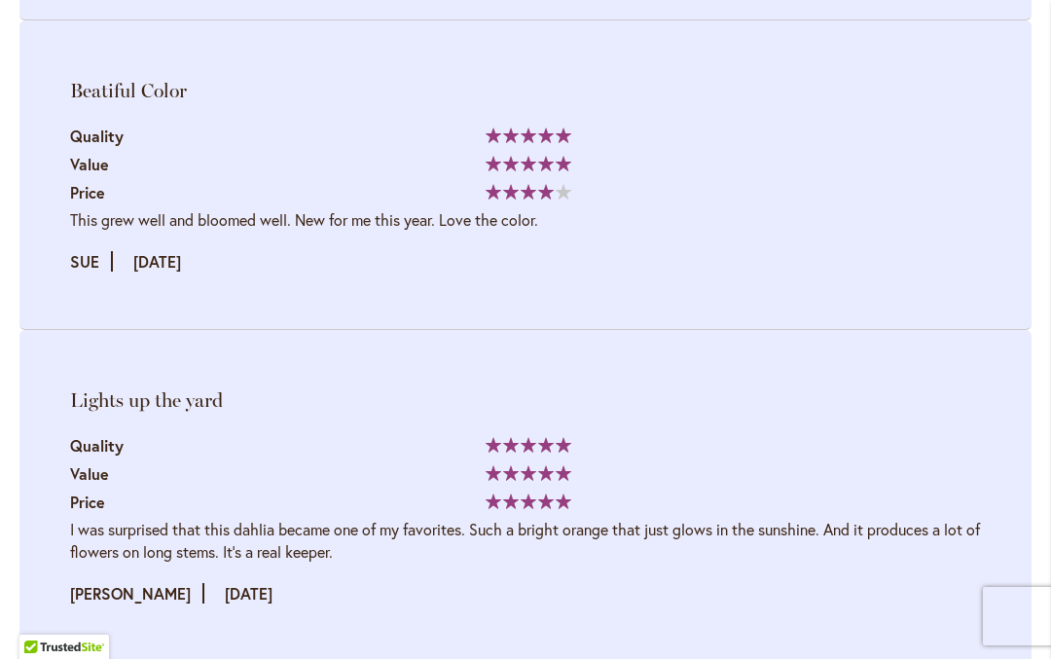
scroll to position [4938, 0]
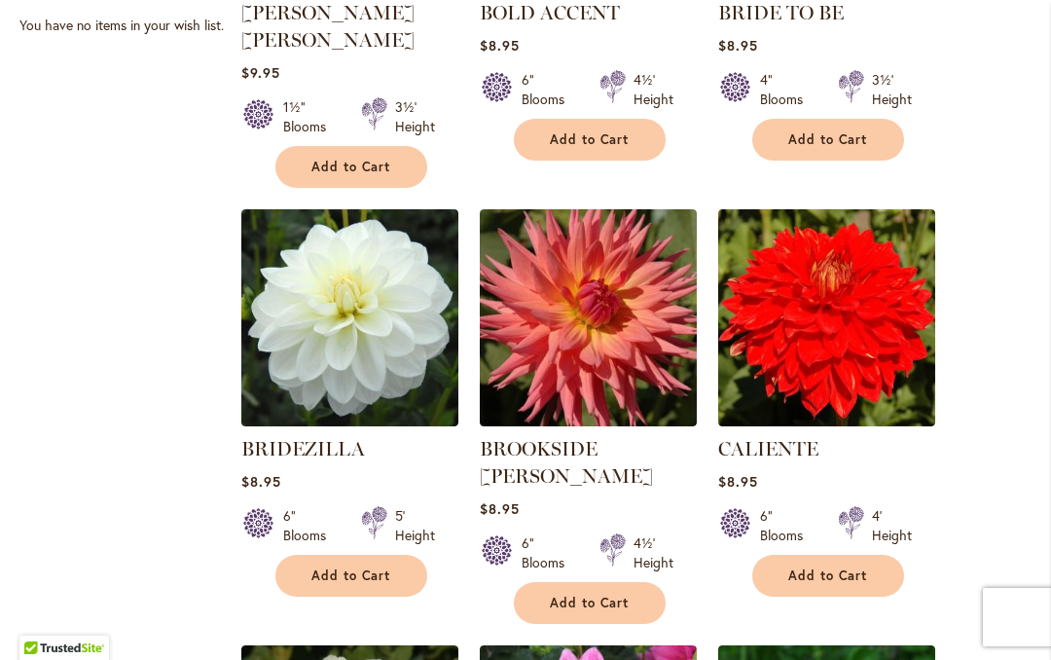
scroll to position [1565, 0]
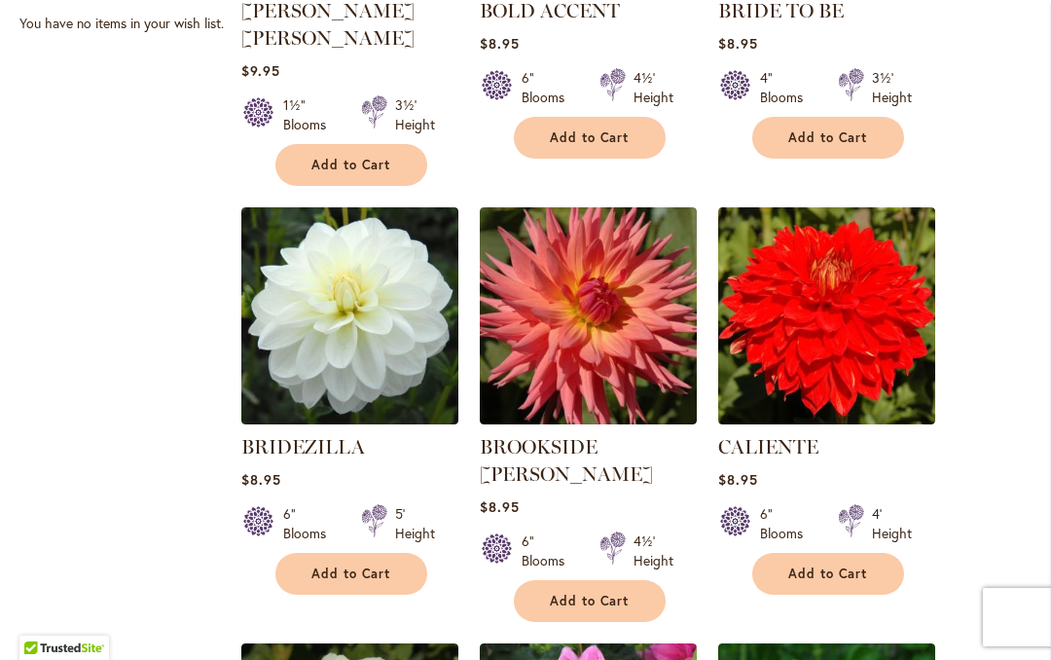
click at [757, 435] on link "CALIENTE" at bounding box center [768, 446] width 100 height 23
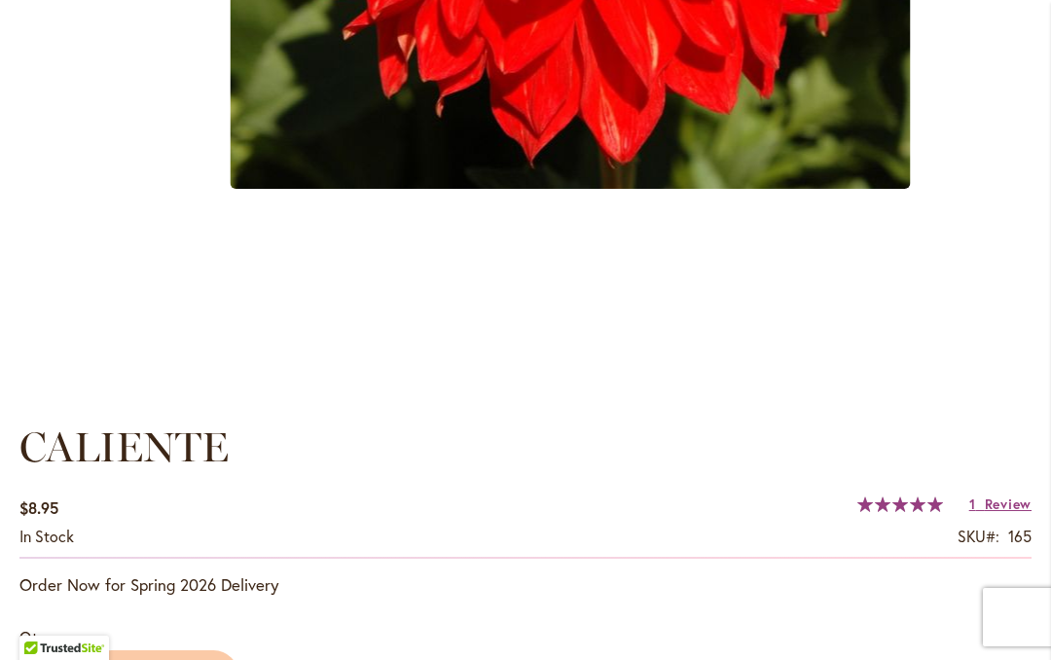
scroll to position [1056, 0]
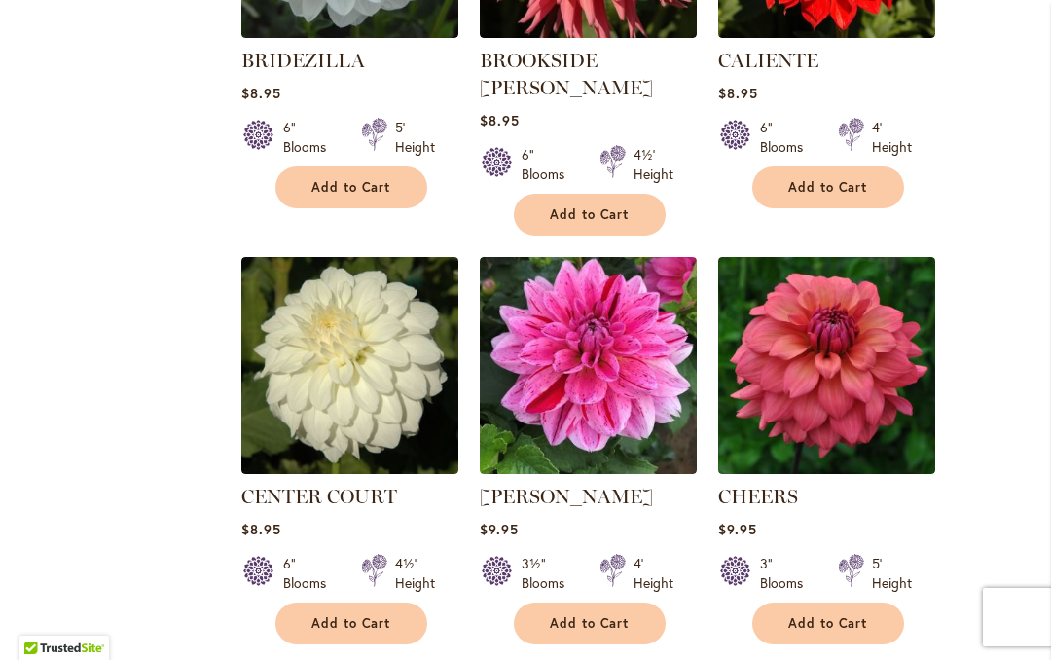
scroll to position [1952, 0]
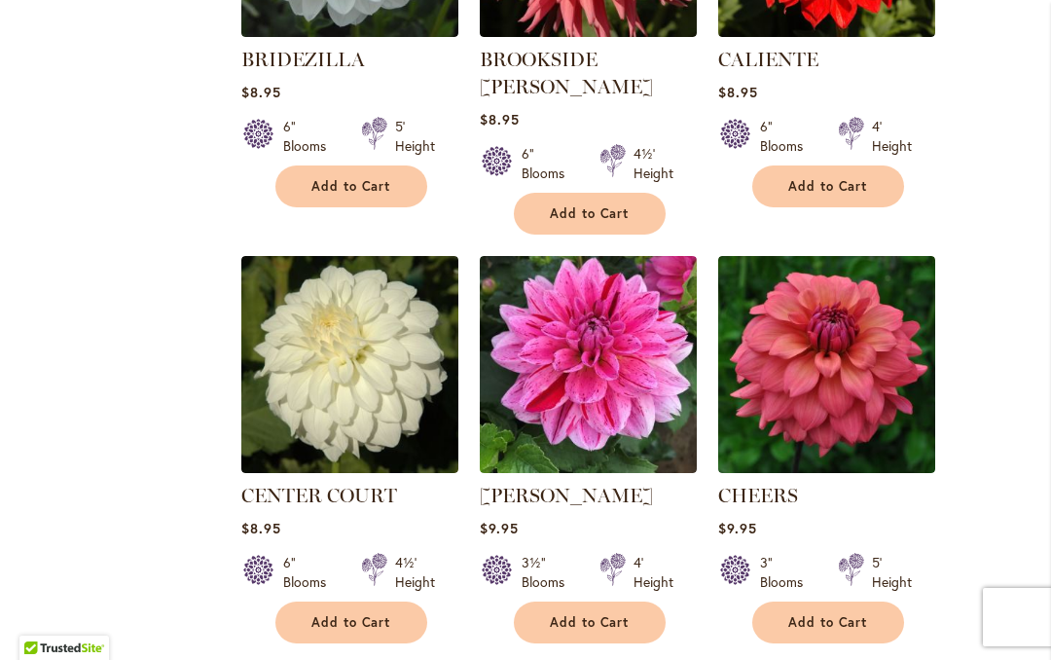
click at [792, 318] on img at bounding box center [826, 364] width 217 height 217
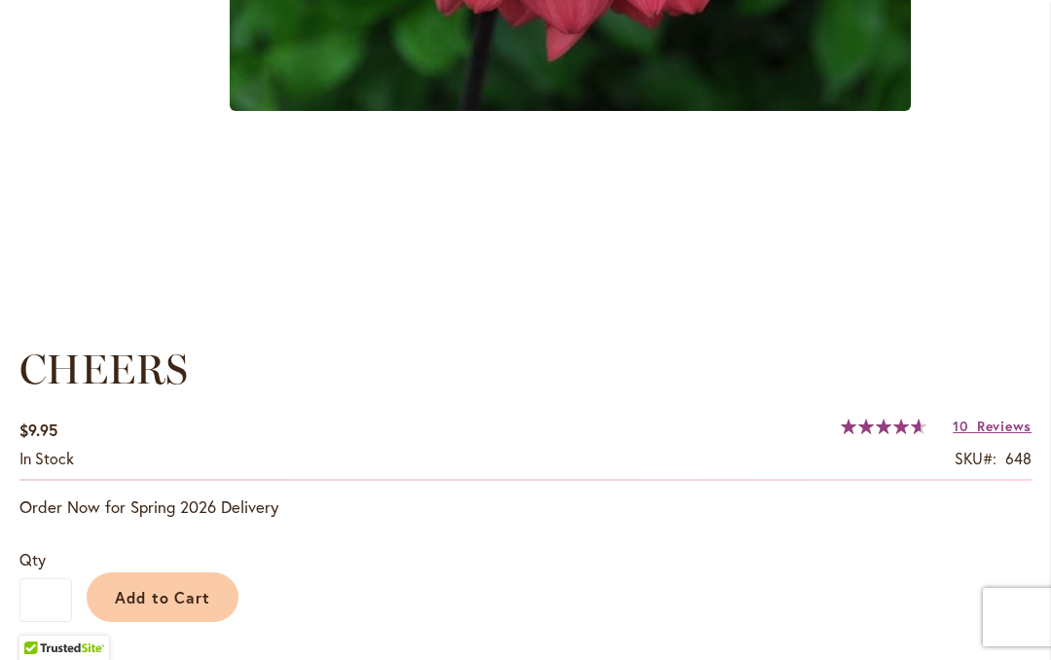
scroll to position [1139, 0]
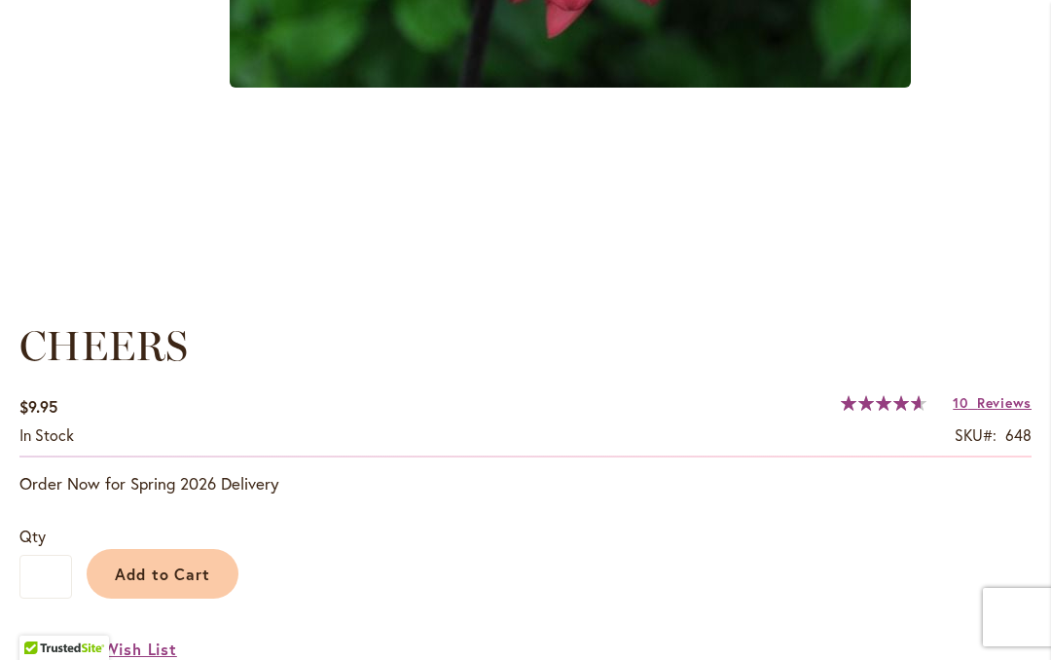
click at [982, 398] on span "Reviews" at bounding box center [1004, 402] width 54 height 18
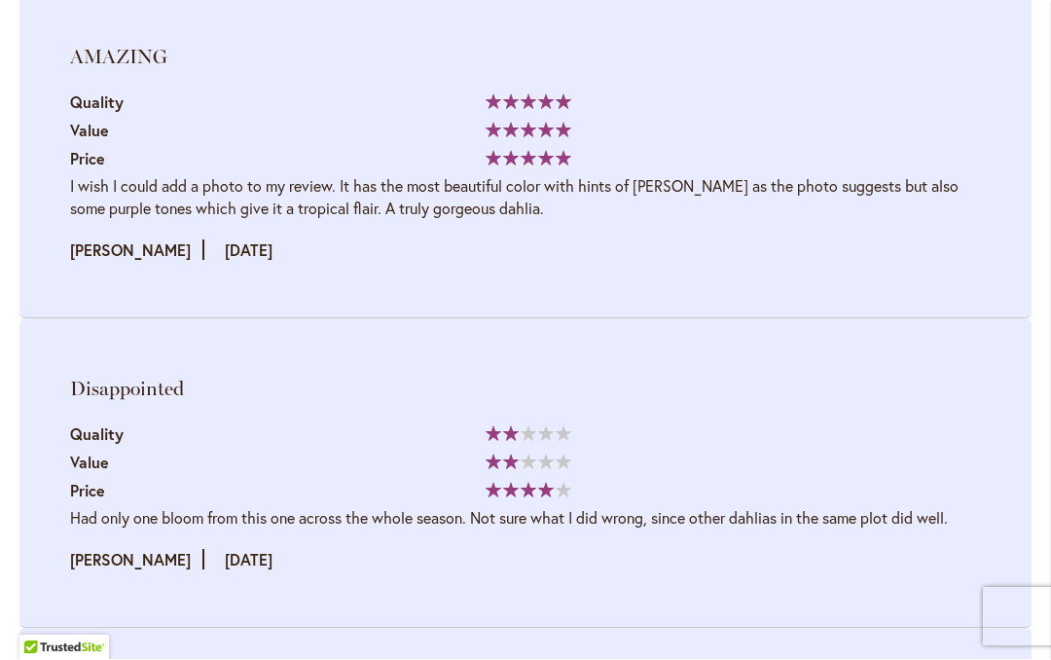
scroll to position [5045, 0]
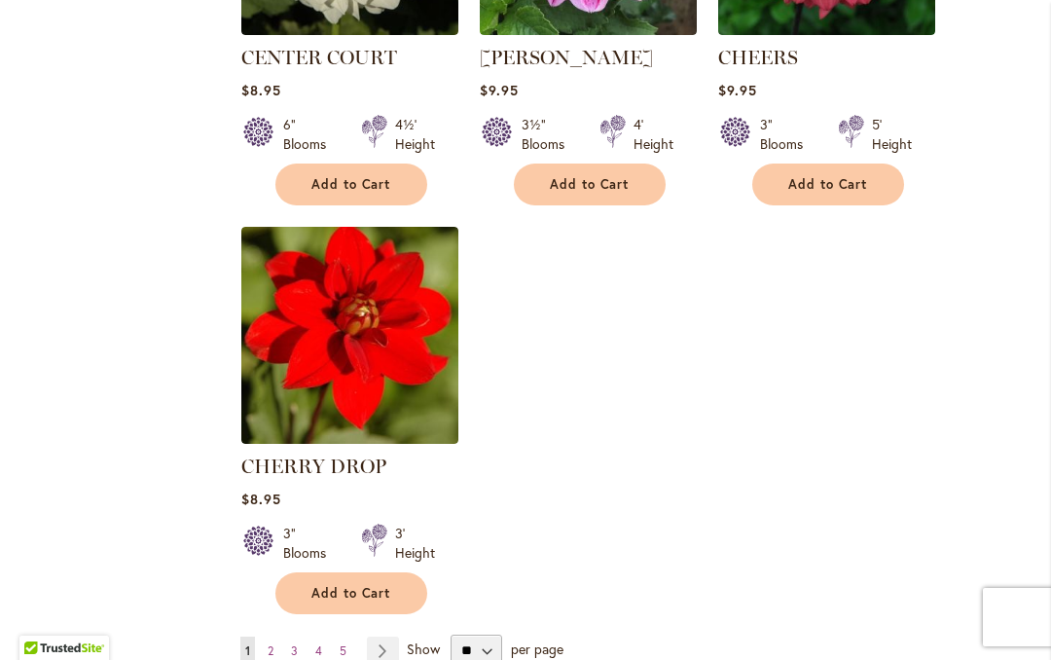
scroll to position [2431, 0]
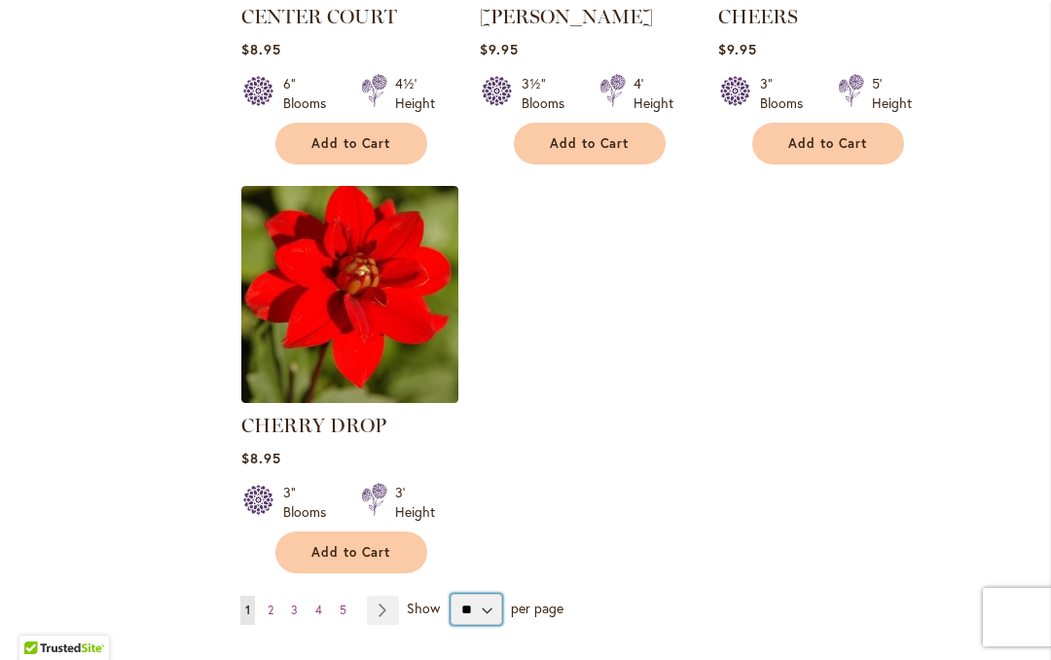
click at [483, 594] on select "** ** ** **" at bounding box center [477, 609] width 52 height 31
select select "**"
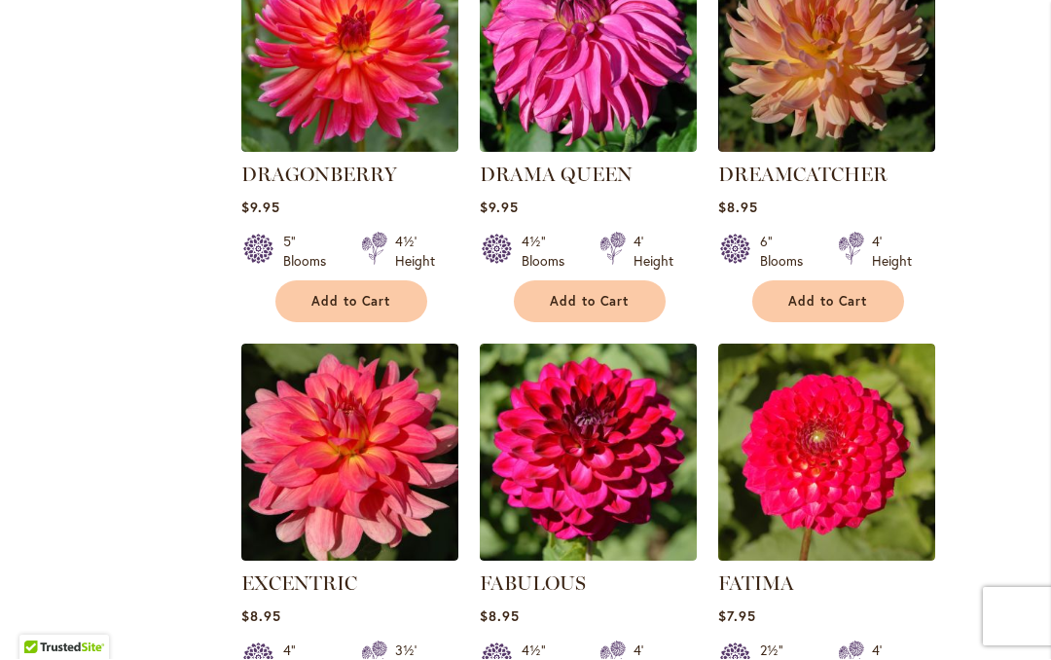
scroll to position [3963, 0]
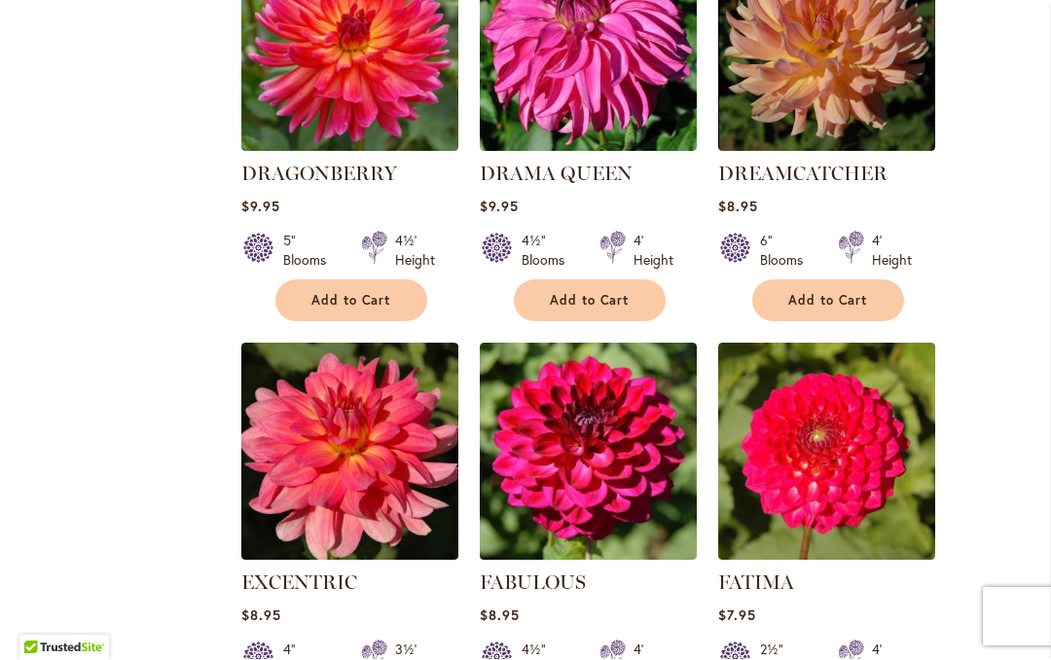
click at [504, 571] on link "FABULOUS" at bounding box center [533, 582] width 106 height 23
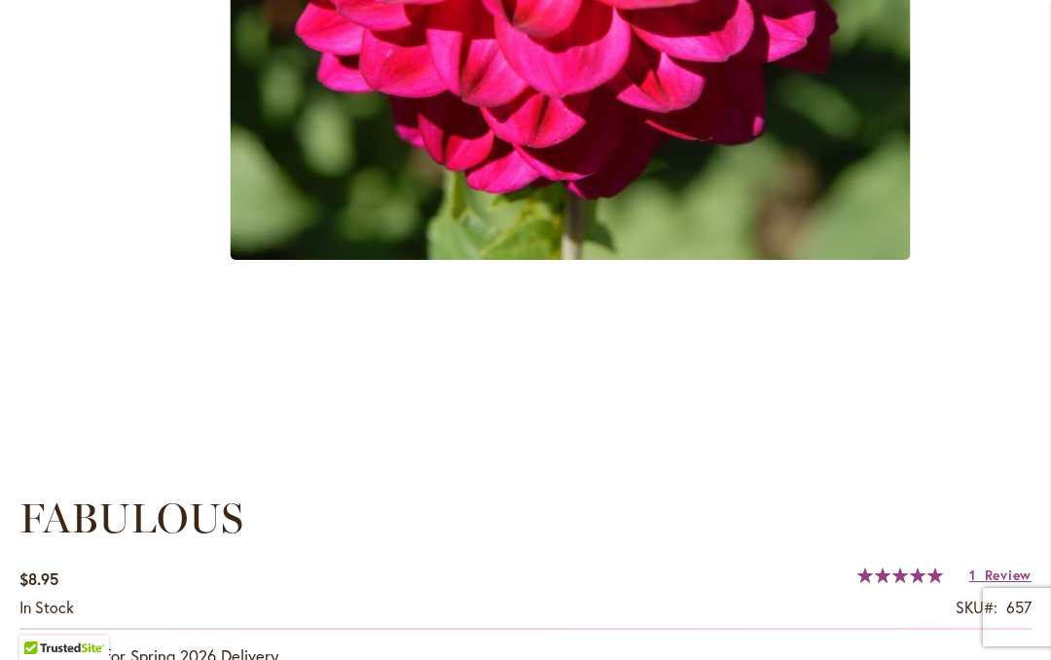
scroll to position [968, 0]
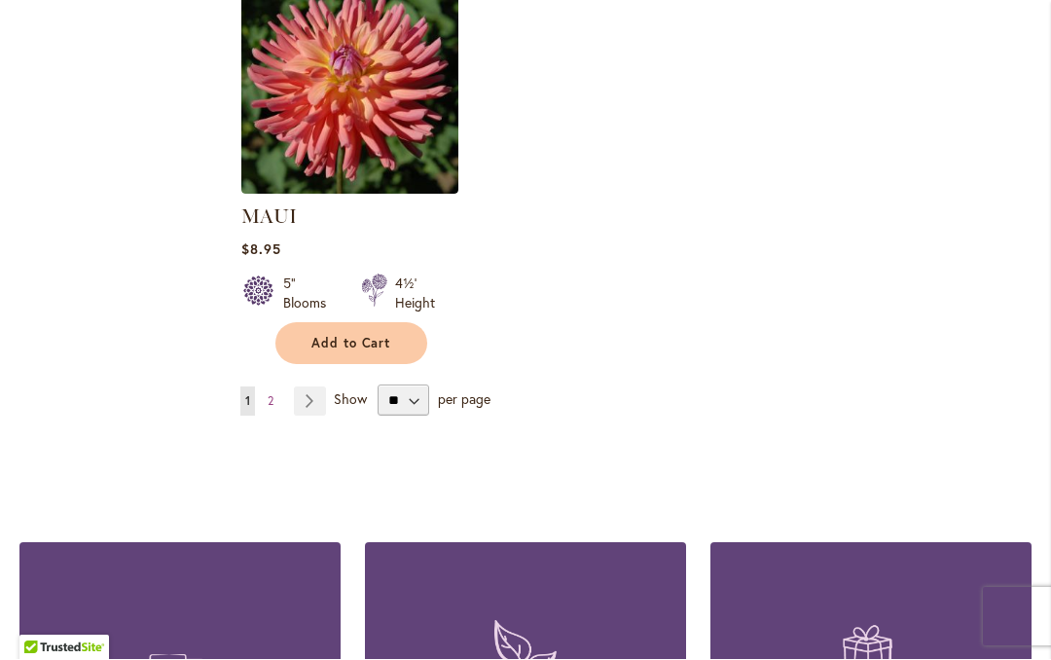
scroll to position [9315, 0]
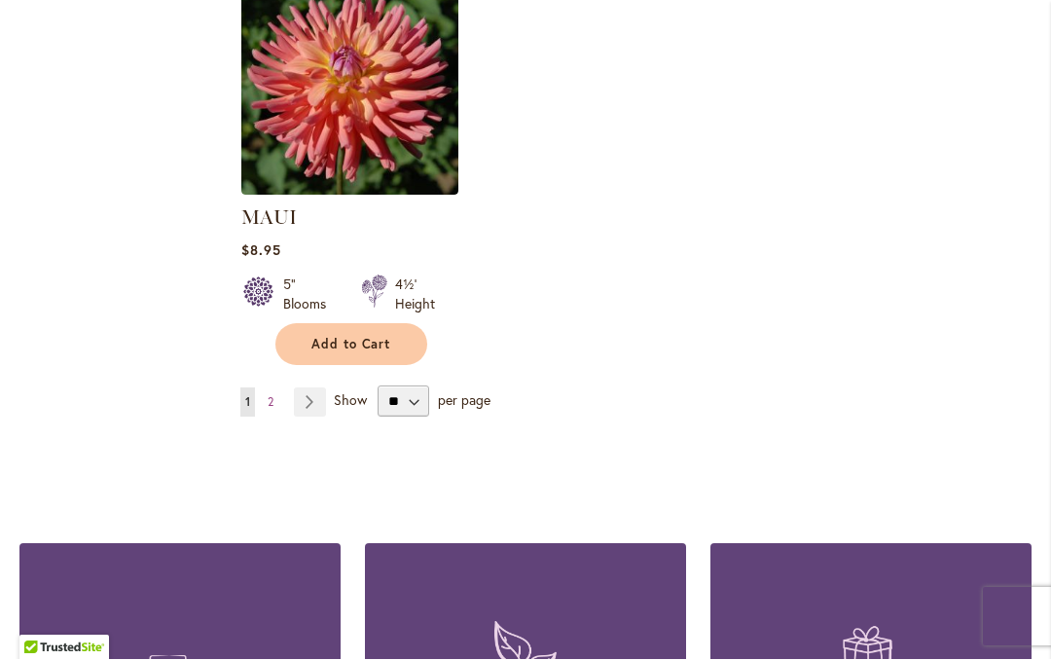
click at [318, 388] on link "Page Next" at bounding box center [310, 402] width 32 height 29
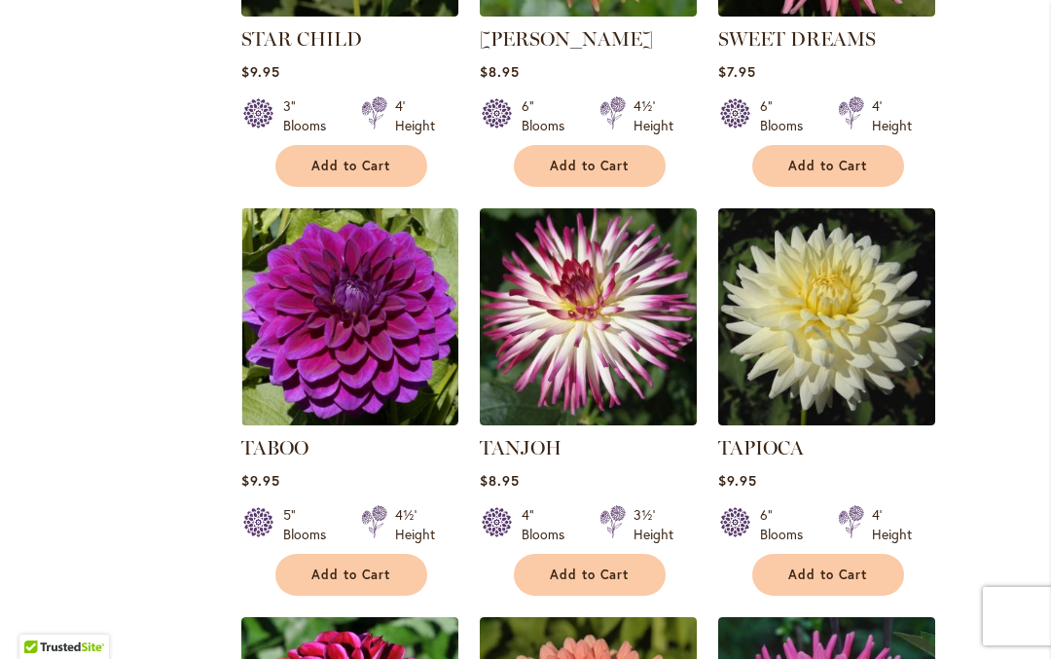
scroll to position [3287, 0]
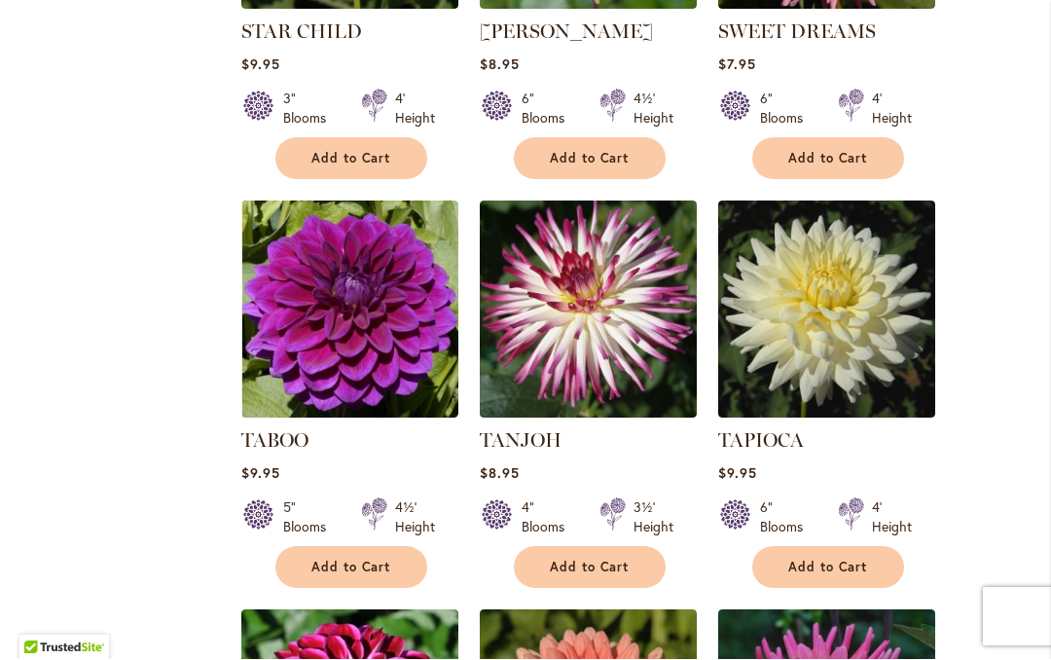
click at [274, 310] on img at bounding box center [349, 309] width 217 height 217
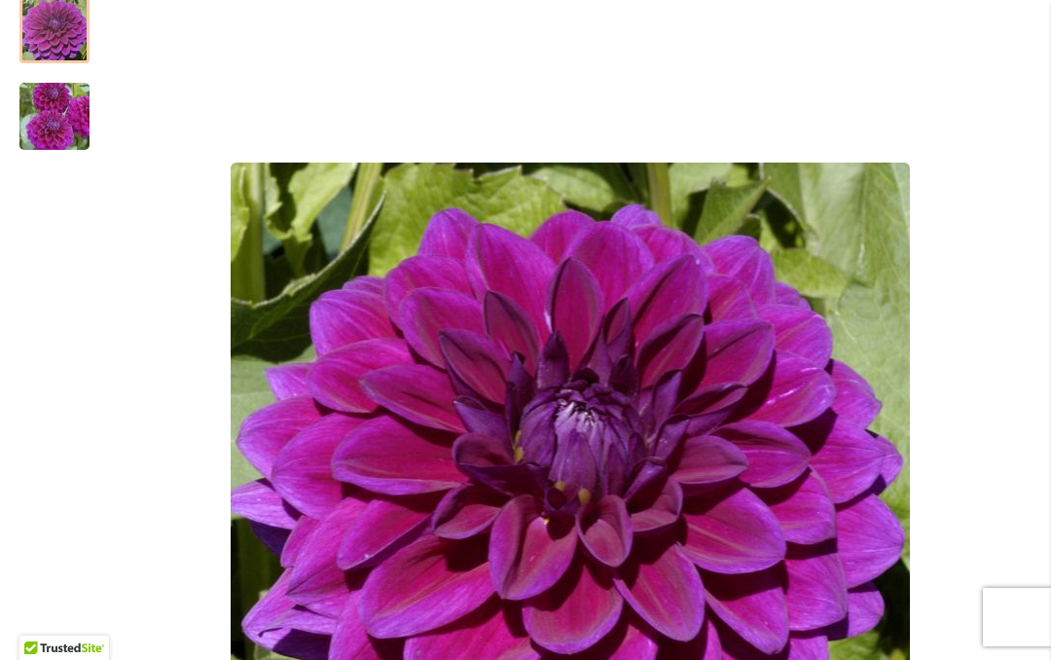
scroll to position [395, 0]
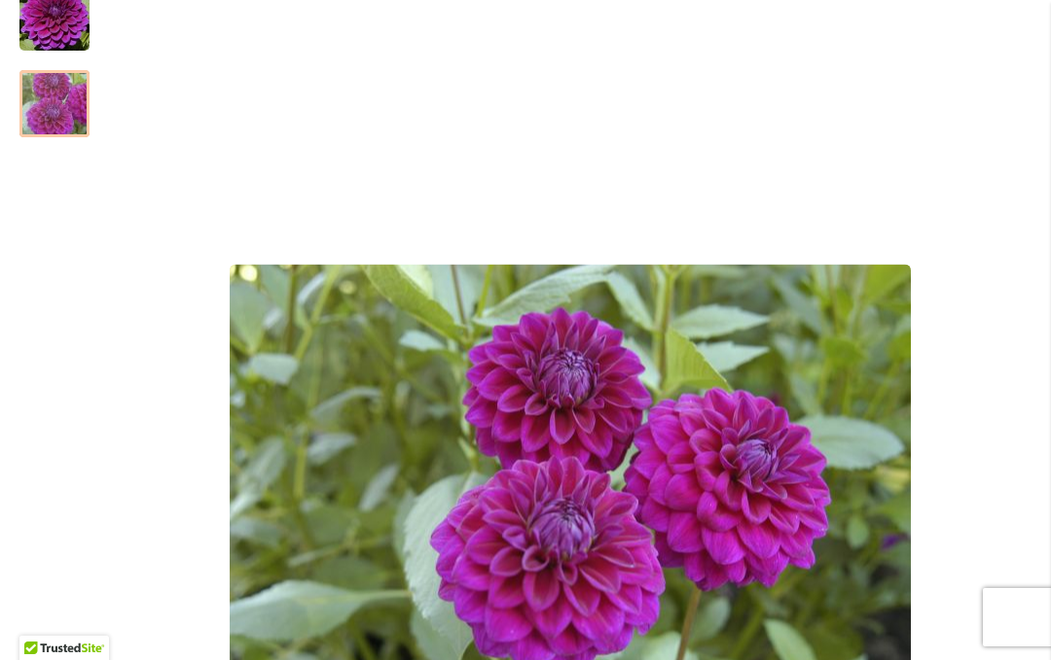
click at [82, 119] on img "TABOO" at bounding box center [54, 103] width 140 height 93
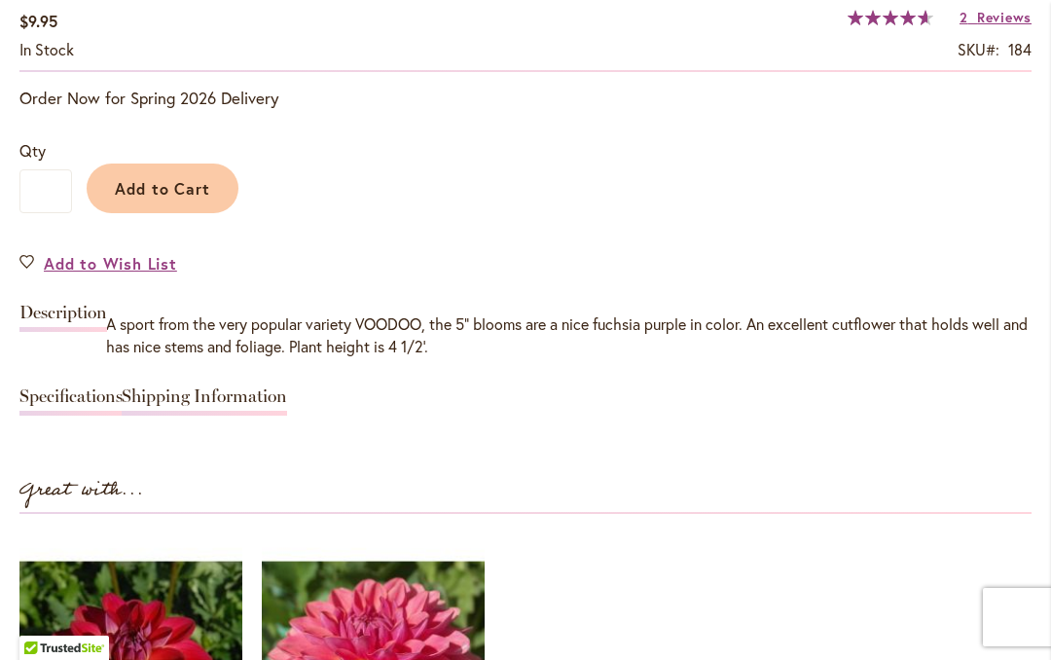
scroll to position [1525, 0]
click at [1000, 7] on span "Reviews" at bounding box center [1004, 16] width 54 height 18
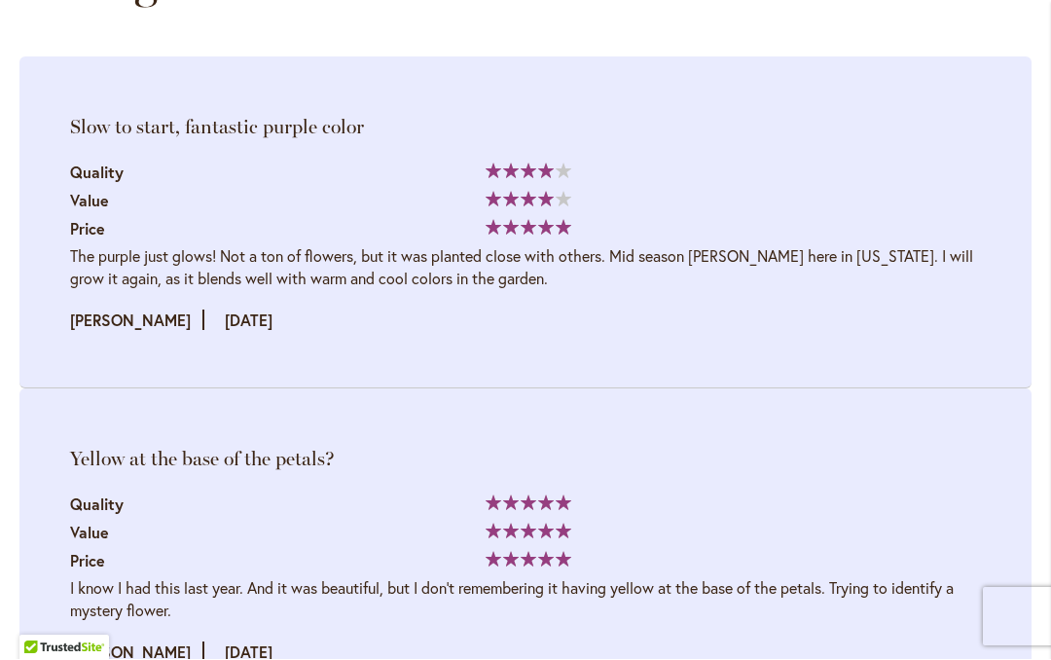
scroll to position [3160, 0]
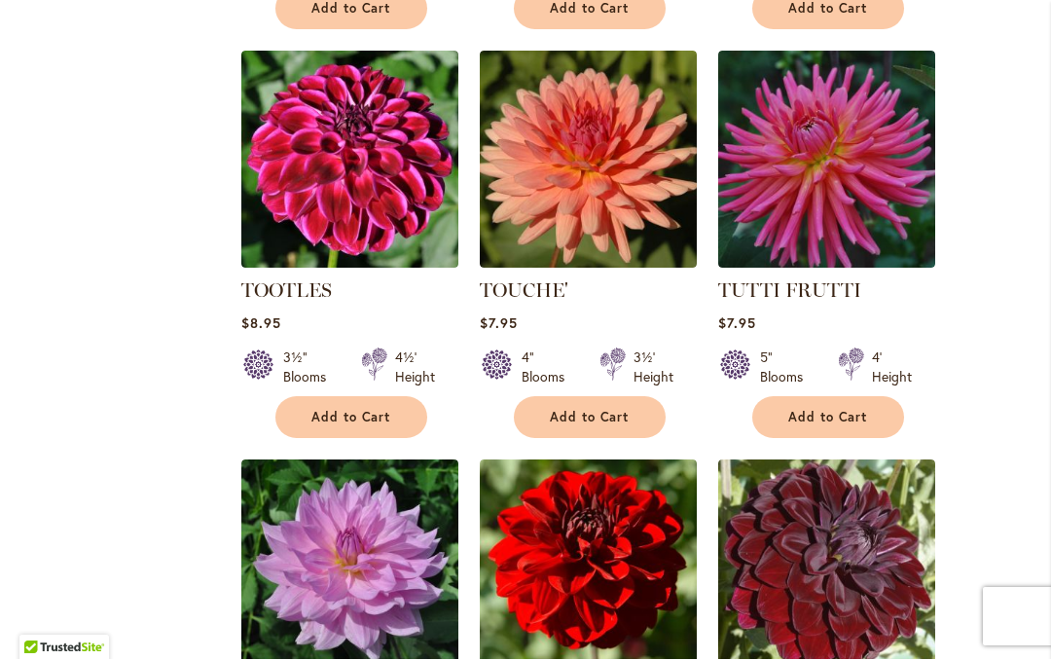
scroll to position [3847, 0]
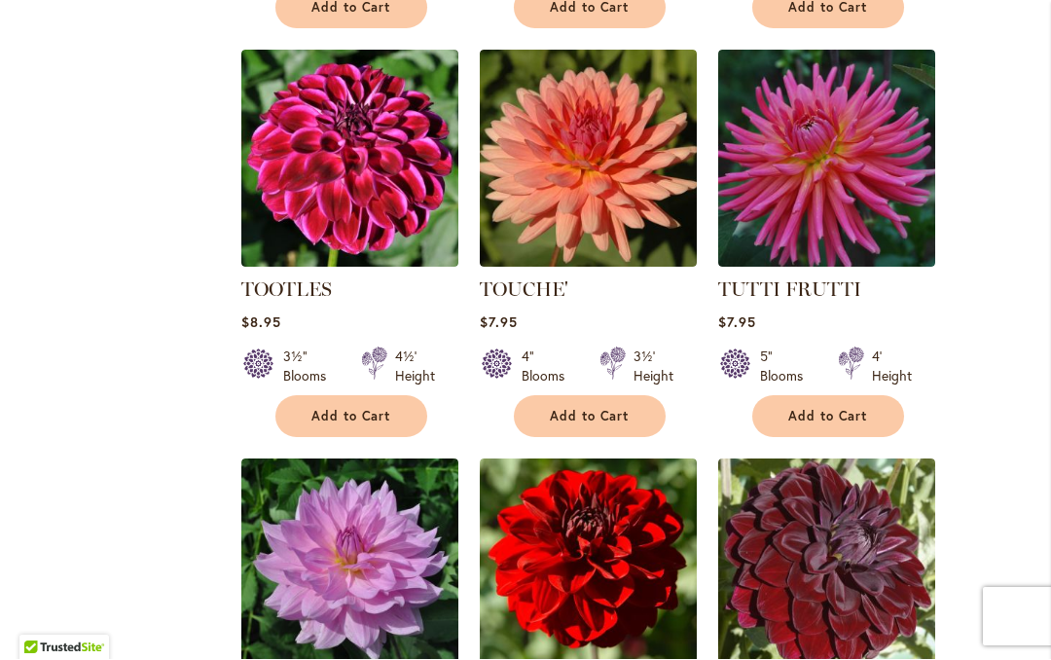
click at [309, 135] on img at bounding box center [349, 159] width 217 height 217
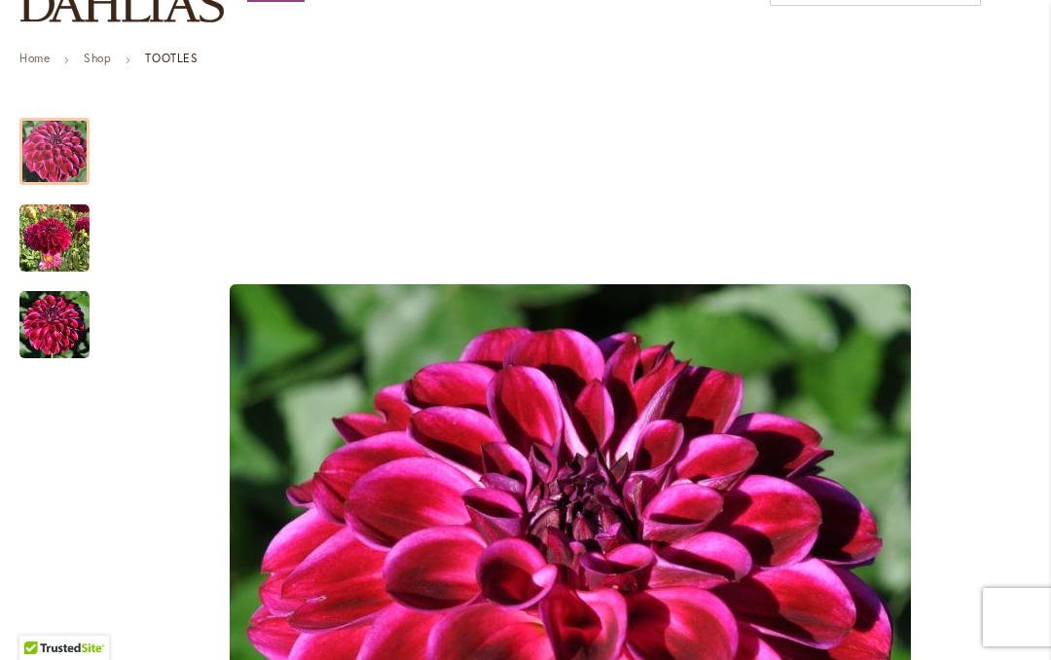
scroll to position [299, 0]
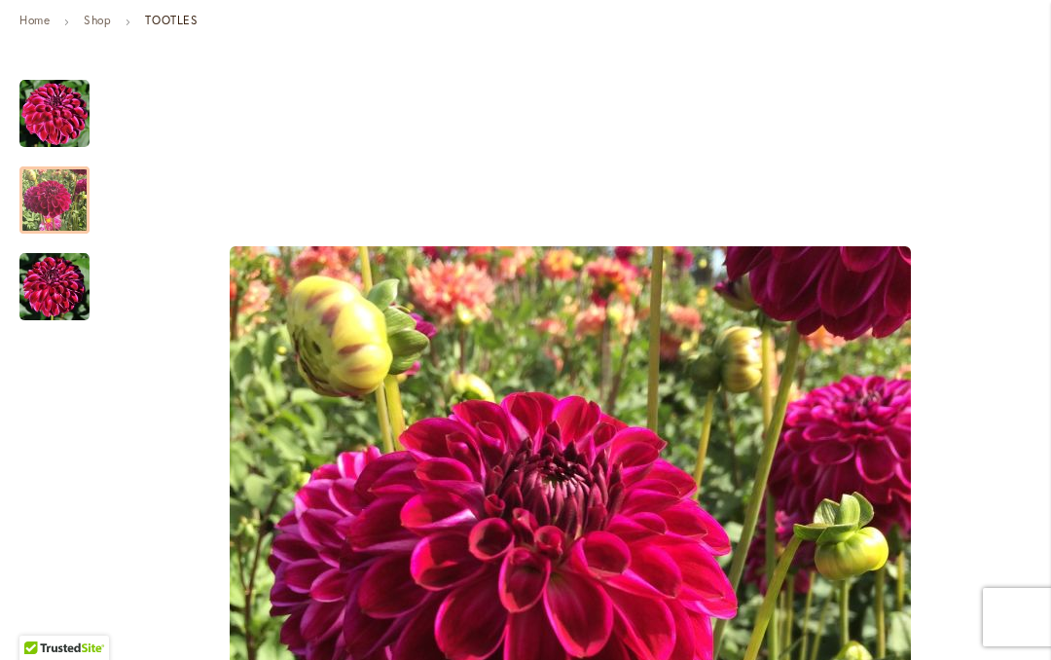
click at [48, 214] on img "Tootles" at bounding box center [54, 200] width 70 height 70
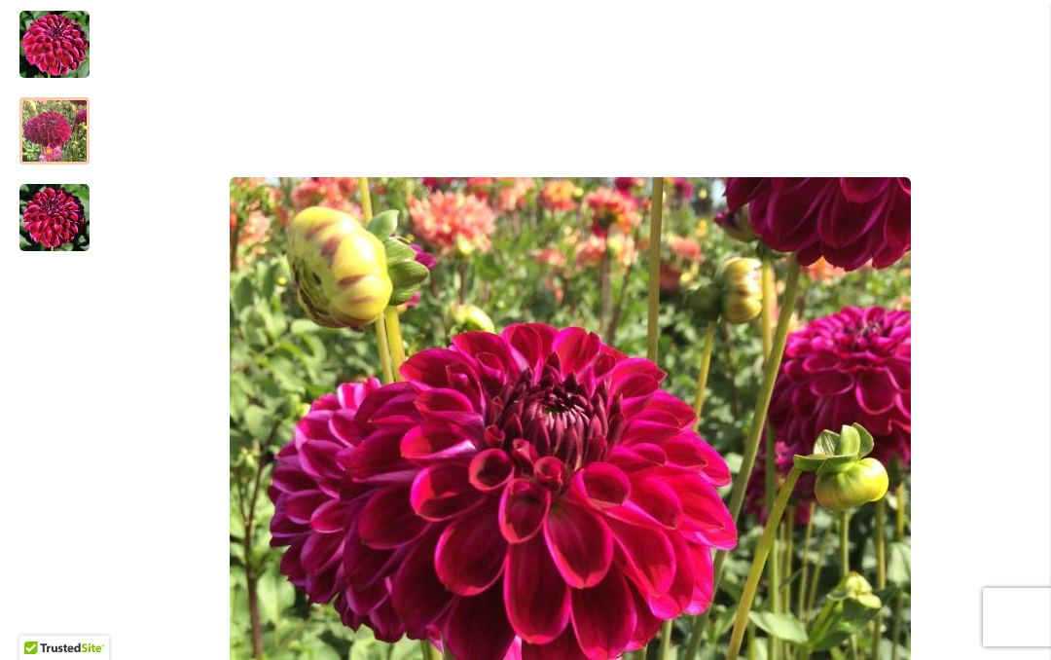
scroll to position [375, 0]
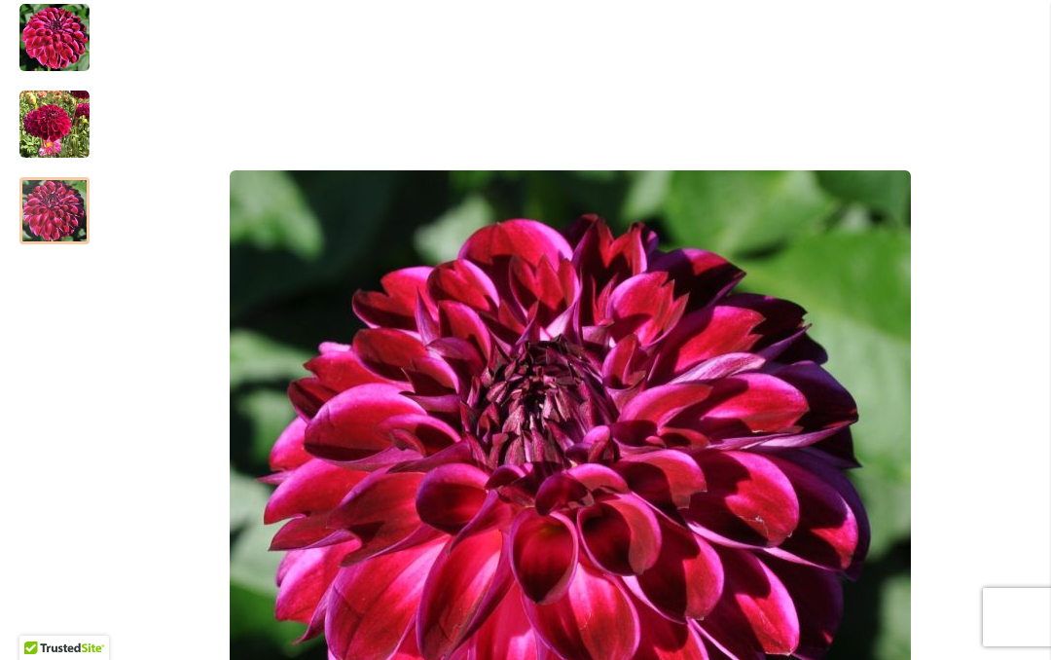
click at [53, 215] on img "Tootles" at bounding box center [54, 211] width 70 height 70
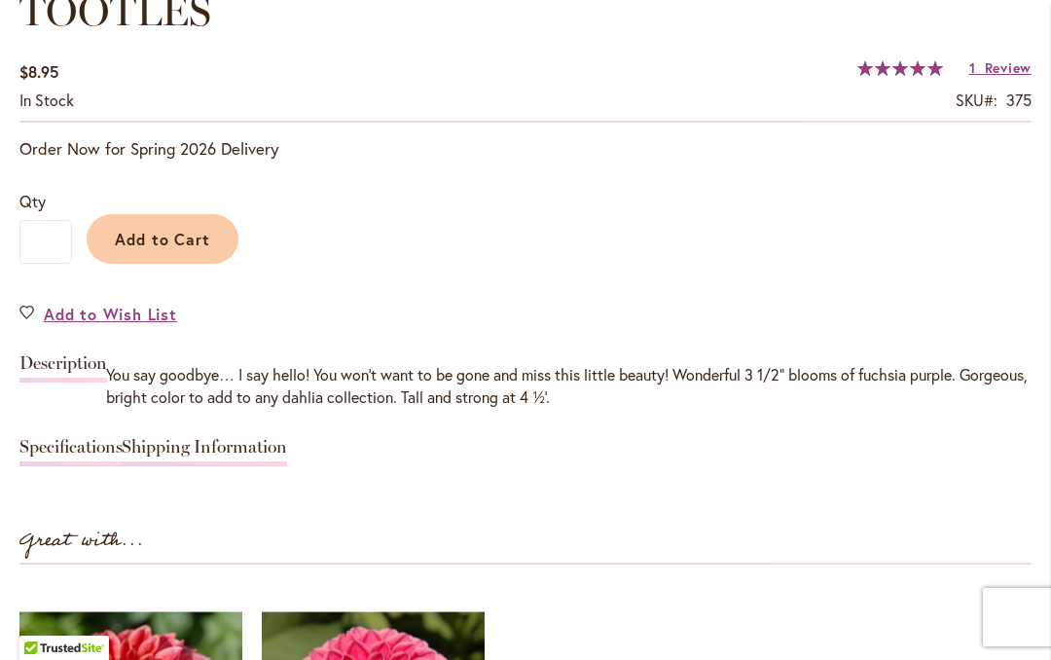
scroll to position [1474, 0]
click at [987, 72] on span "Review" at bounding box center [1008, 66] width 47 height 18
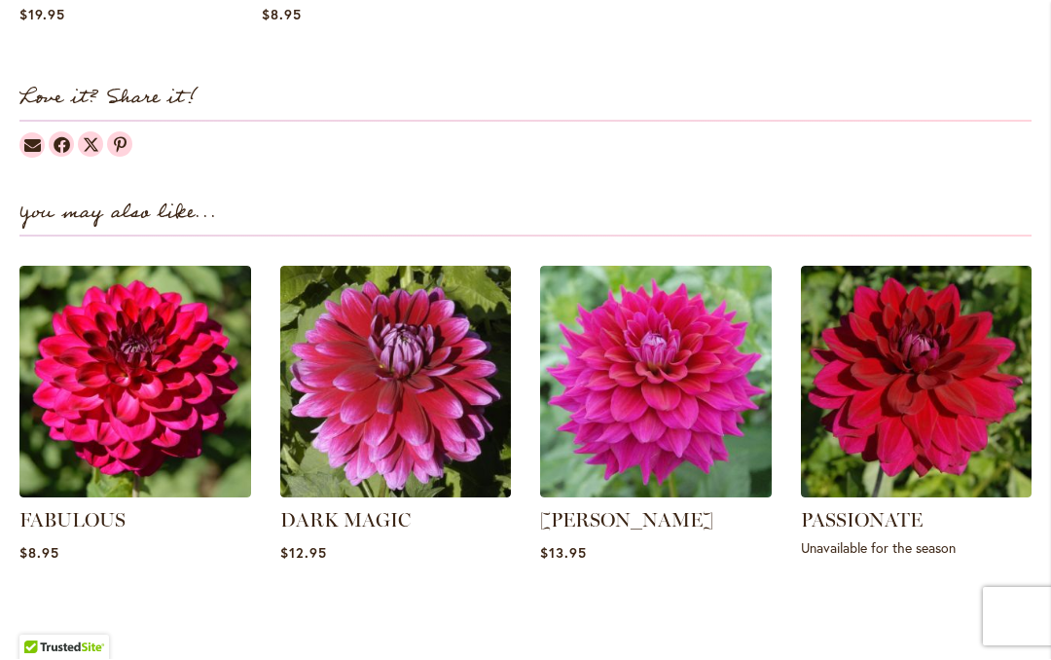
scroll to position [2435, 0]
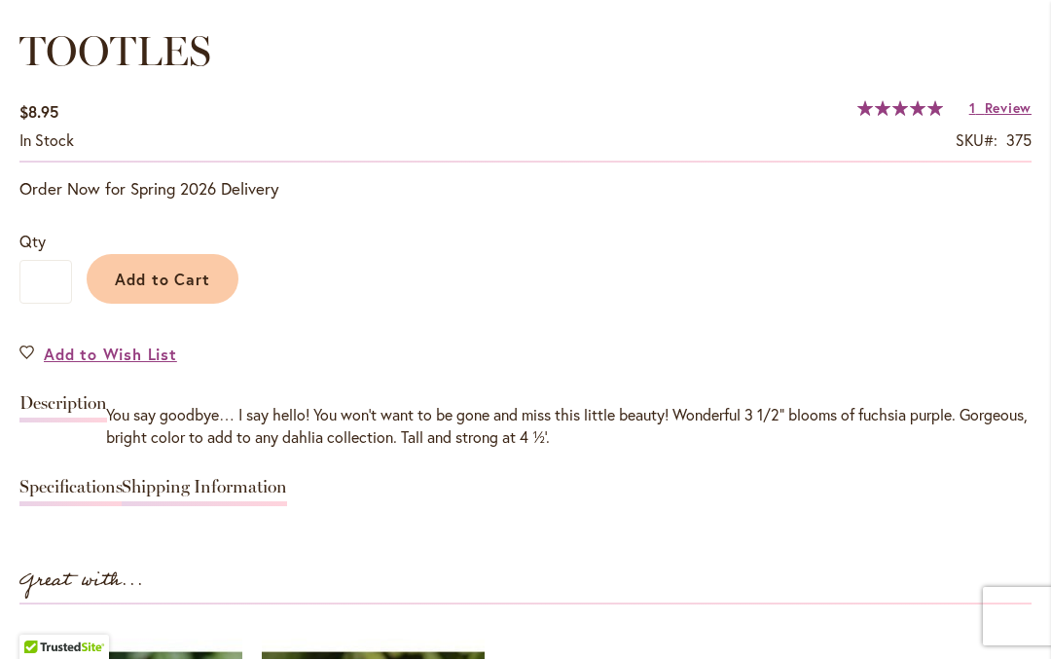
click at [59, 479] on link "Specifications" at bounding box center [70, 493] width 103 height 28
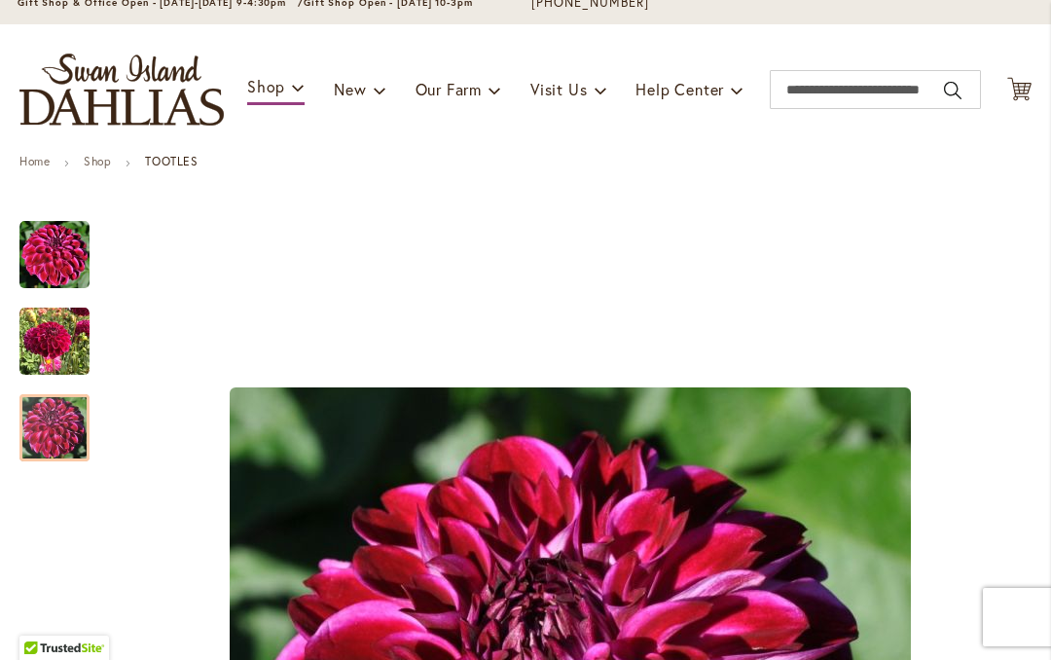
scroll to position [142, 0]
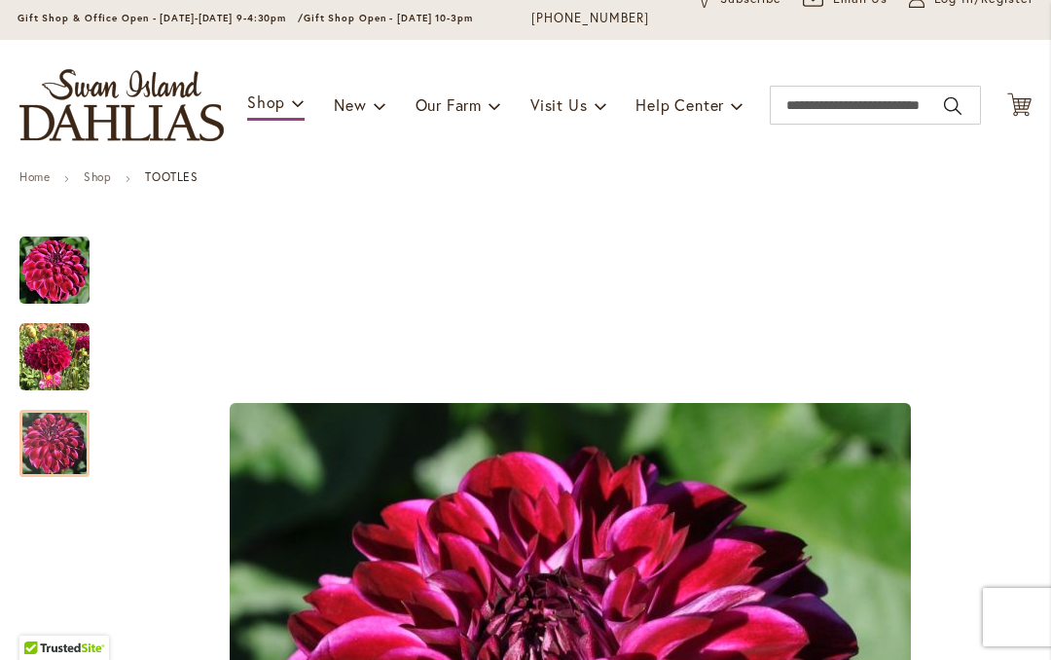
click at [46, 274] on img "Tootles" at bounding box center [54, 271] width 70 height 70
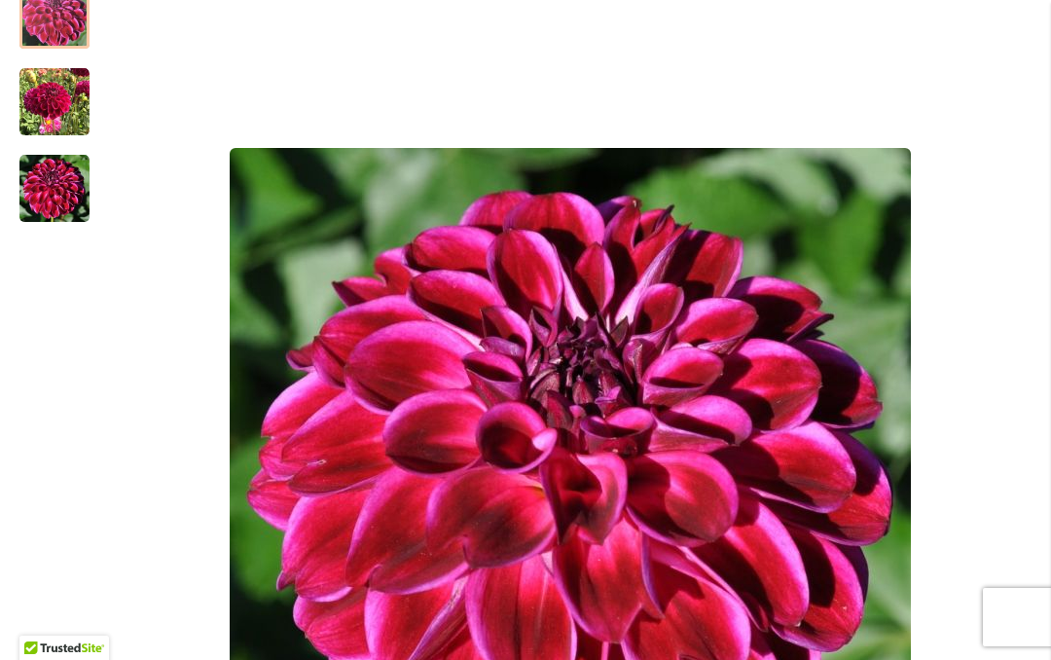
scroll to position [266, 0]
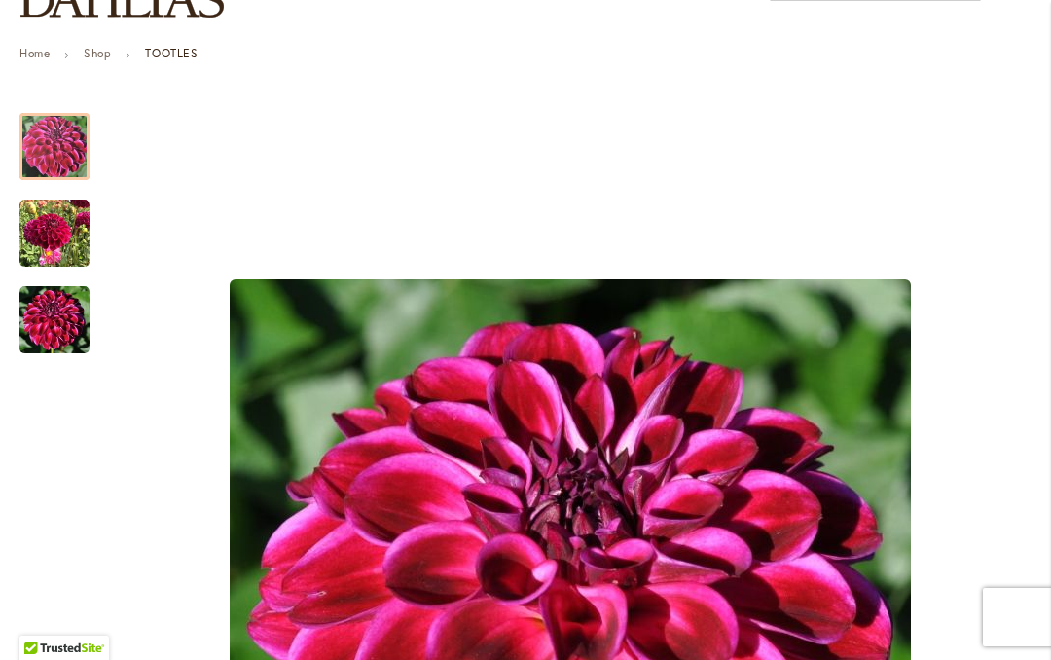
click at [47, 233] on img "Tootles" at bounding box center [54, 234] width 70 height 70
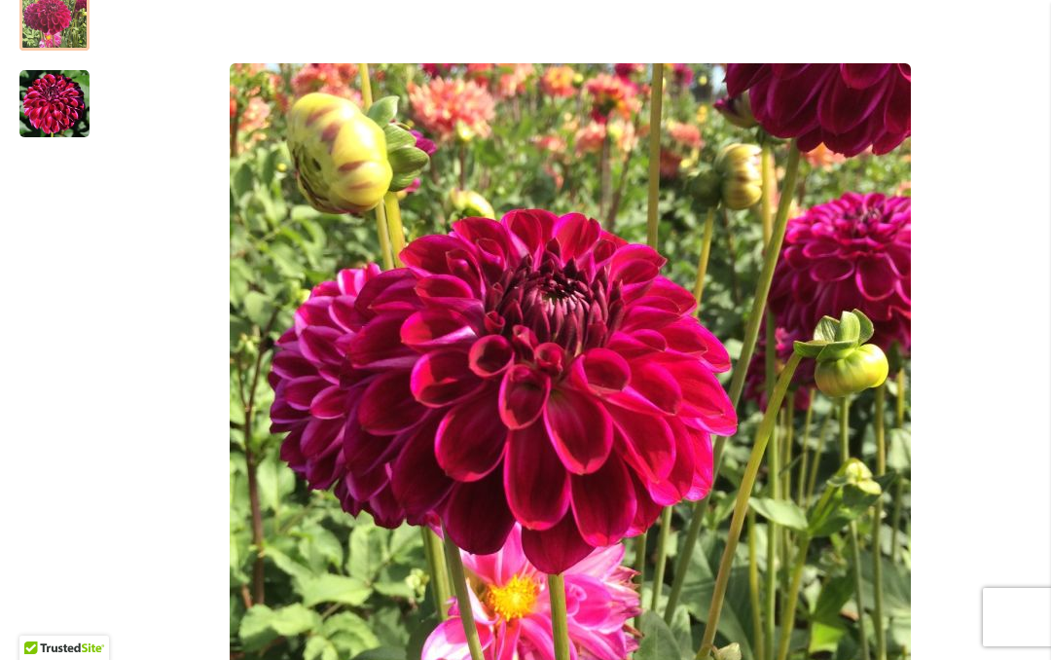
scroll to position [496, 0]
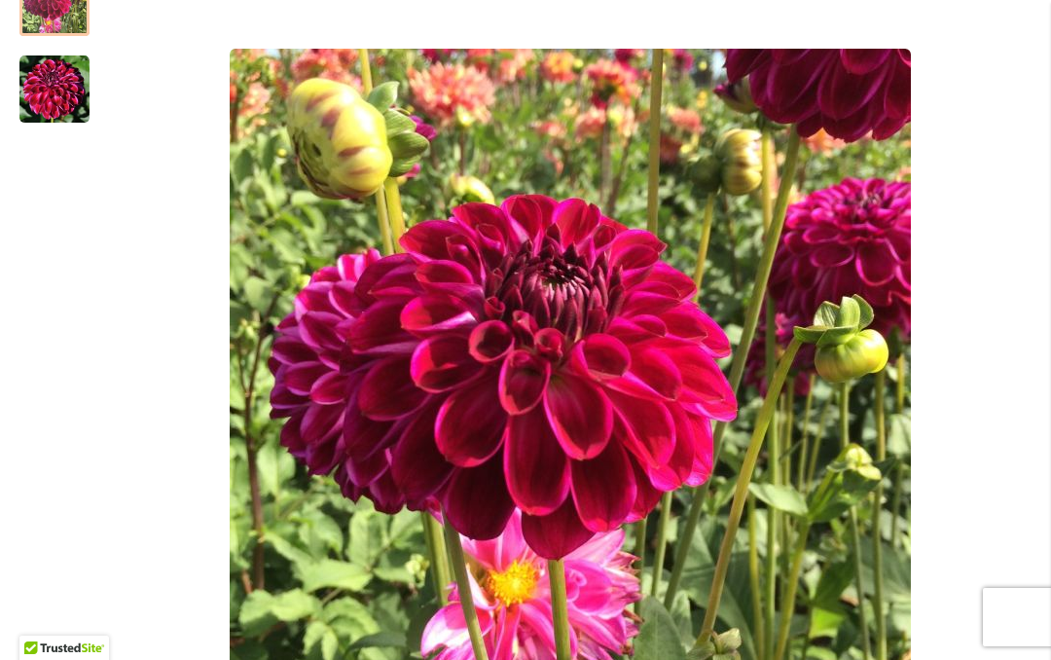
click at [58, 109] on img "Tootles" at bounding box center [54, 89] width 70 height 70
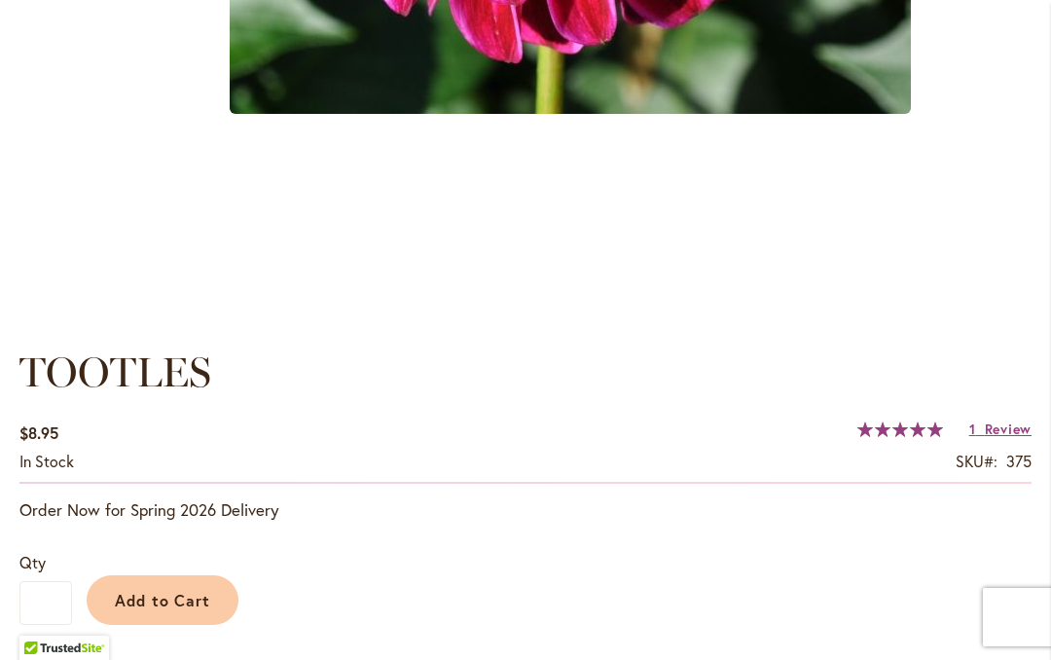
scroll to position [1162, 0]
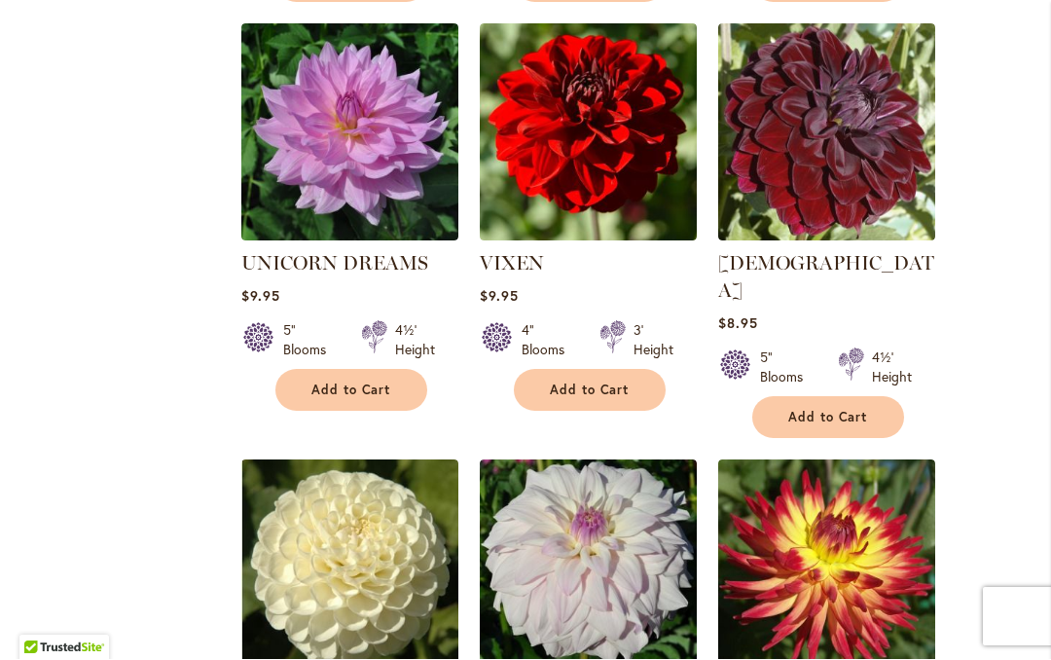
scroll to position [4287, 0]
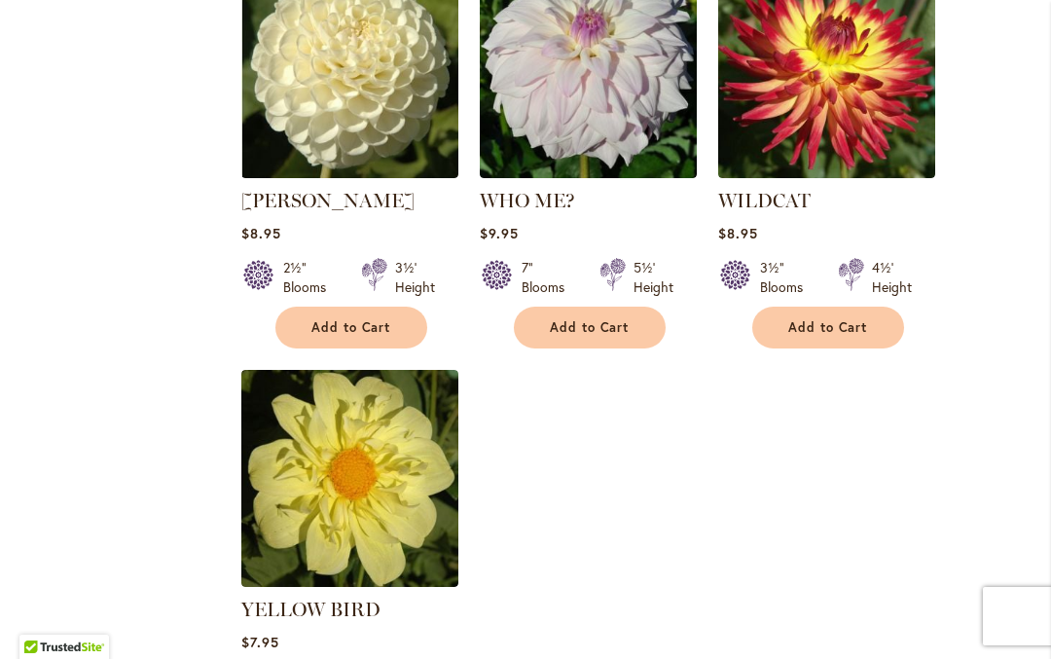
scroll to position [4805, 0]
